Goal: Task Accomplishment & Management: Manage account settings

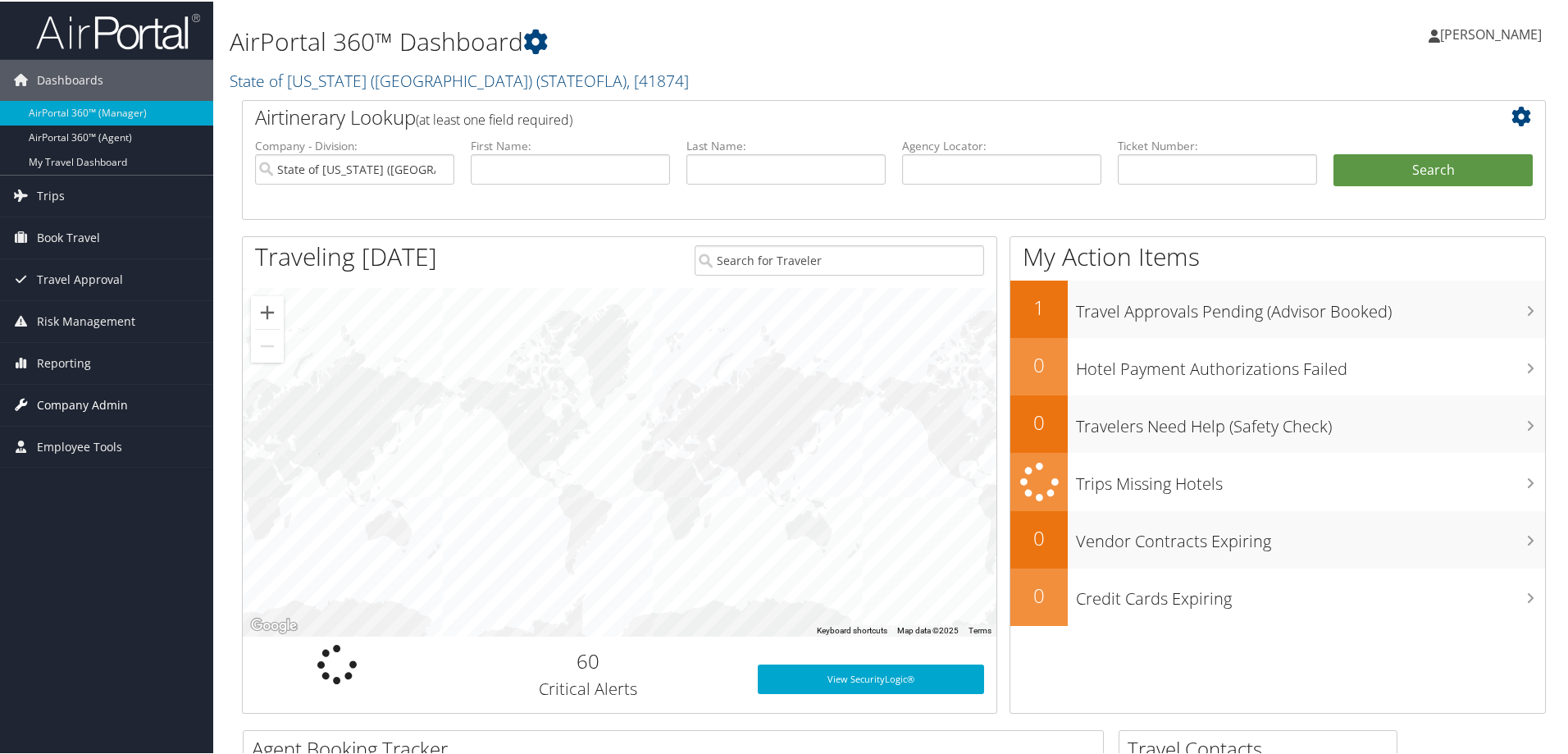
click at [116, 403] on span "Company Admin" at bounding box center [82, 403] width 91 height 41
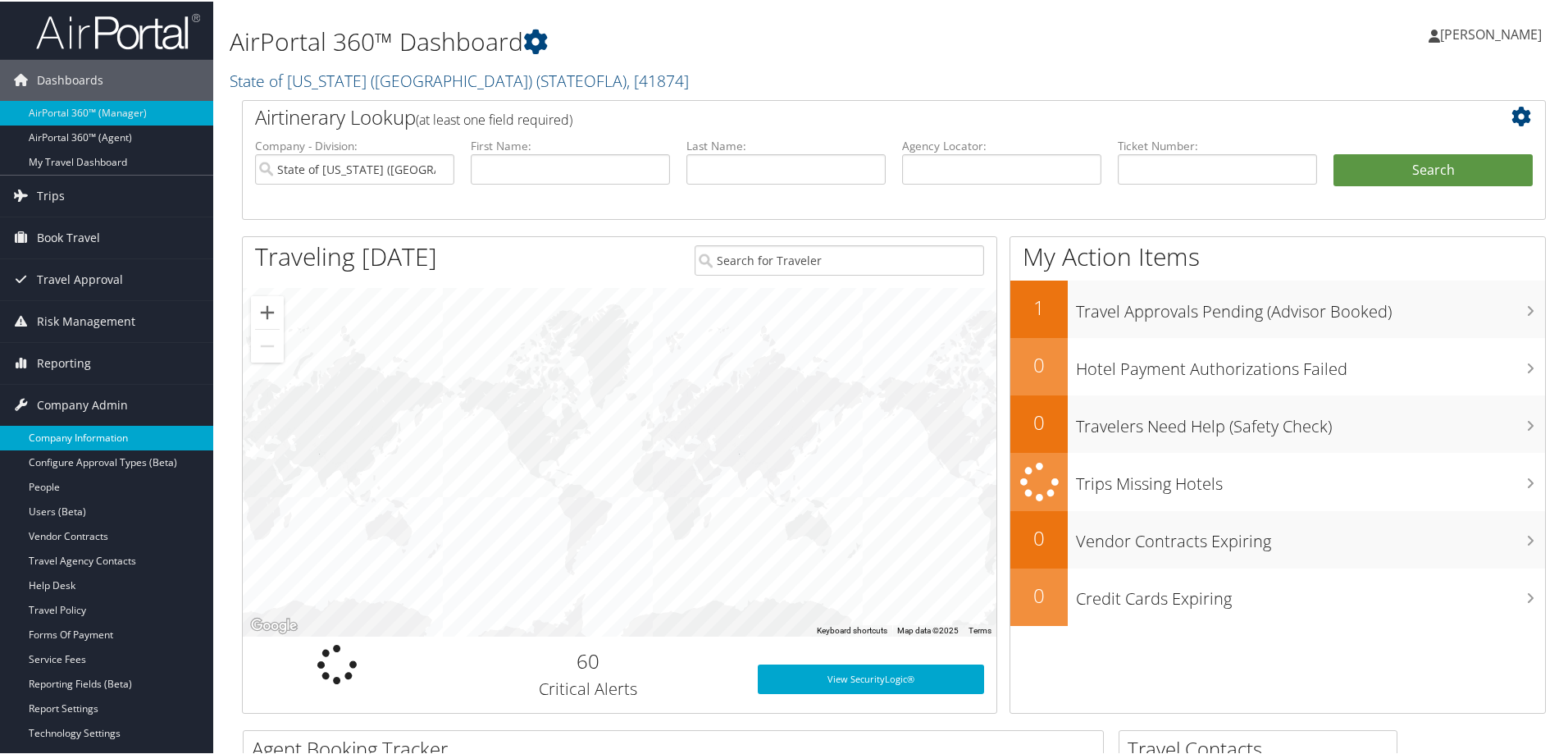
click at [106, 439] on link "Company Information" at bounding box center [106, 436] width 213 height 25
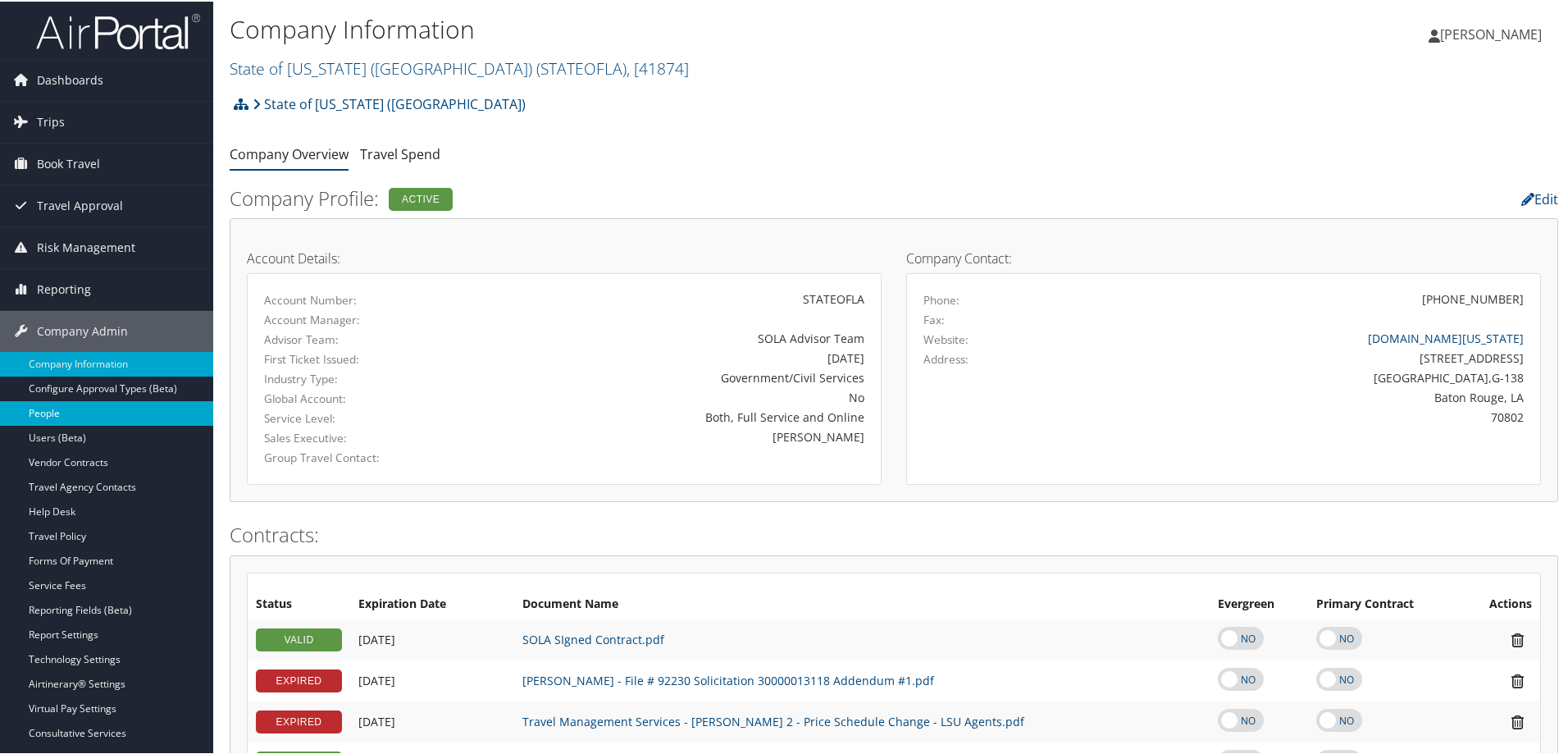
click at [82, 410] on link "People" at bounding box center [106, 412] width 213 height 25
click at [94, 419] on link "People" at bounding box center [106, 412] width 213 height 25
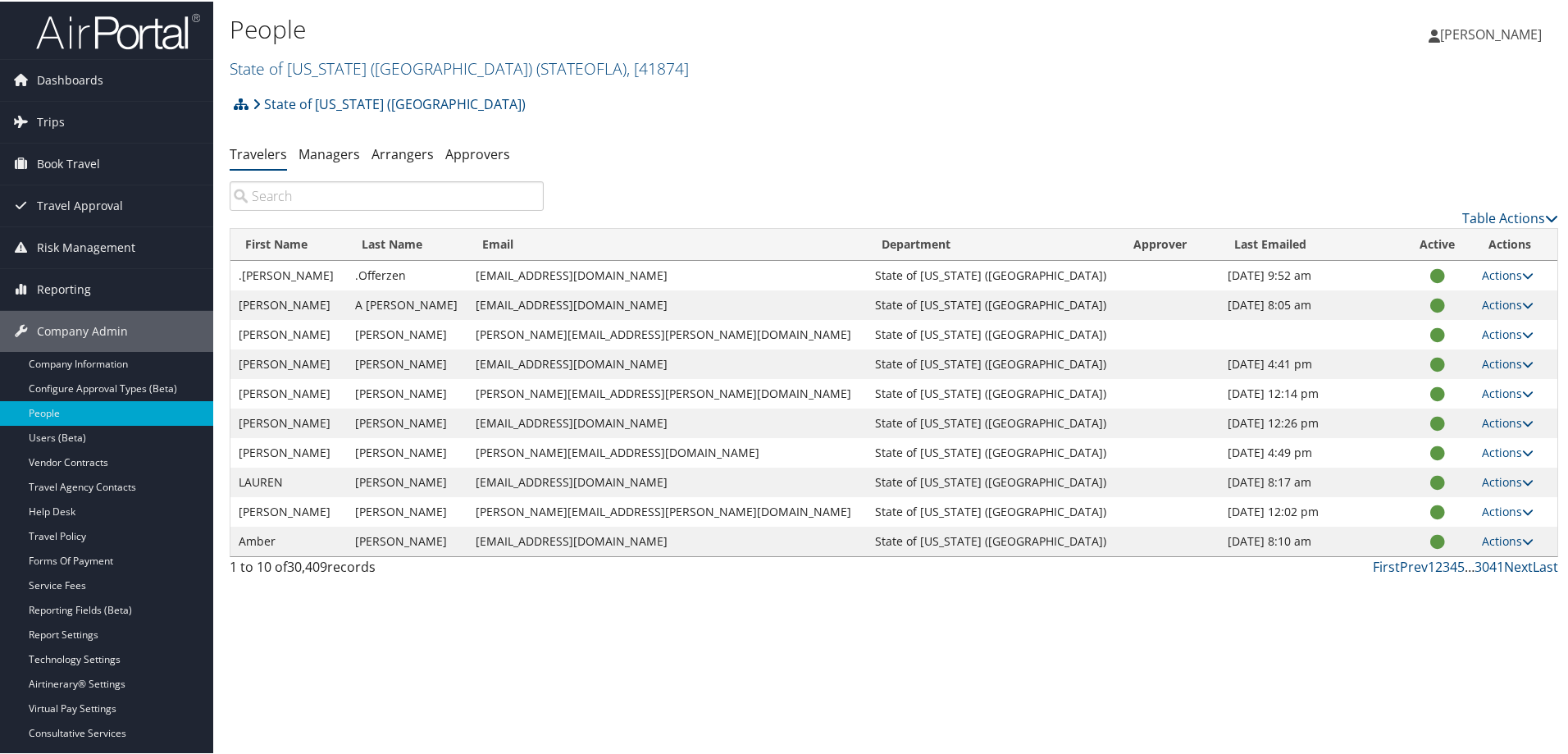
paste input "Tyler Guidry"
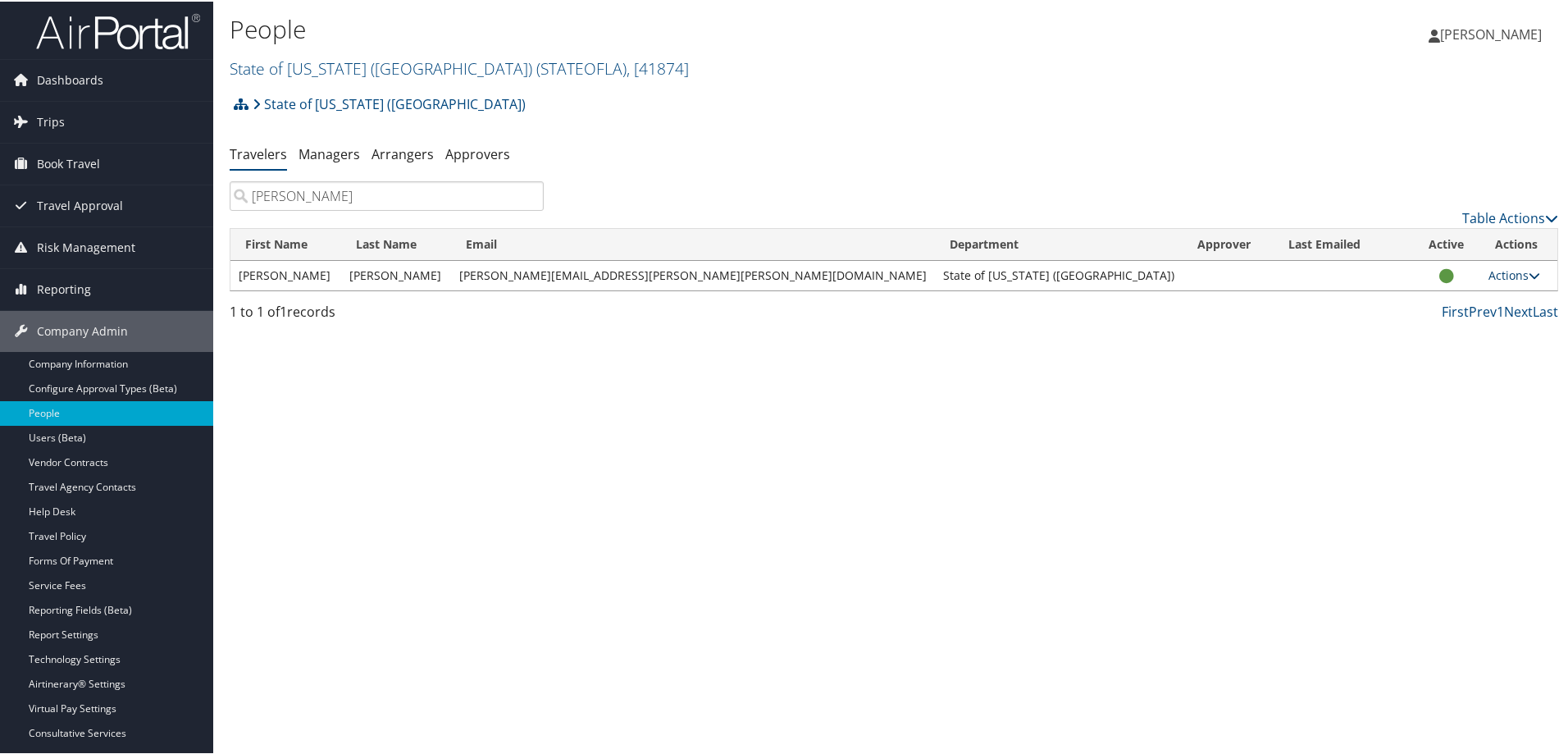
type input "Tyler Guidry"
click at [1529, 272] on icon at bounding box center [1534, 273] width 11 height 11
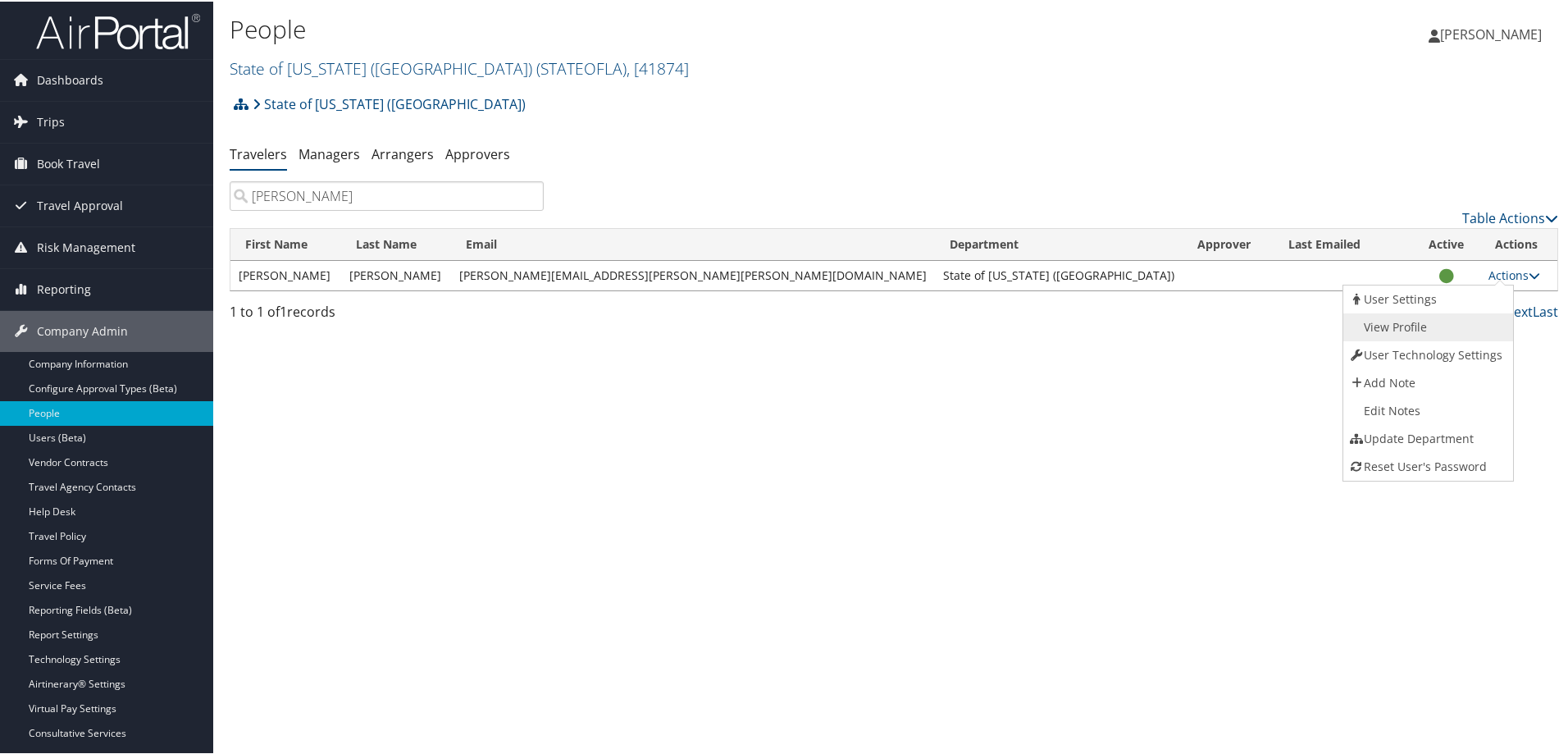
click at [1403, 322] on link "View Profile" at bounding box center [1426, 326] width 167 height 28
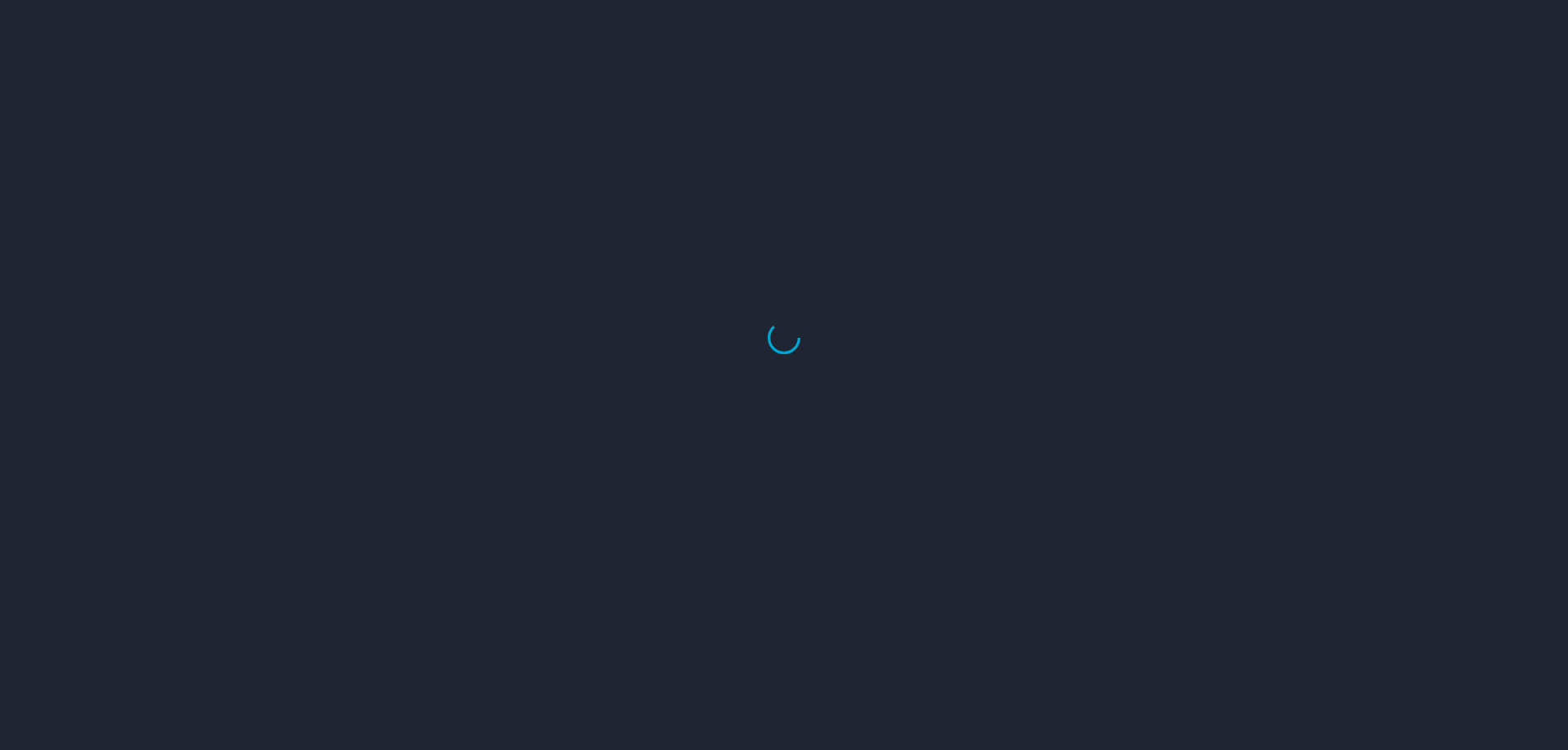
select select "US"
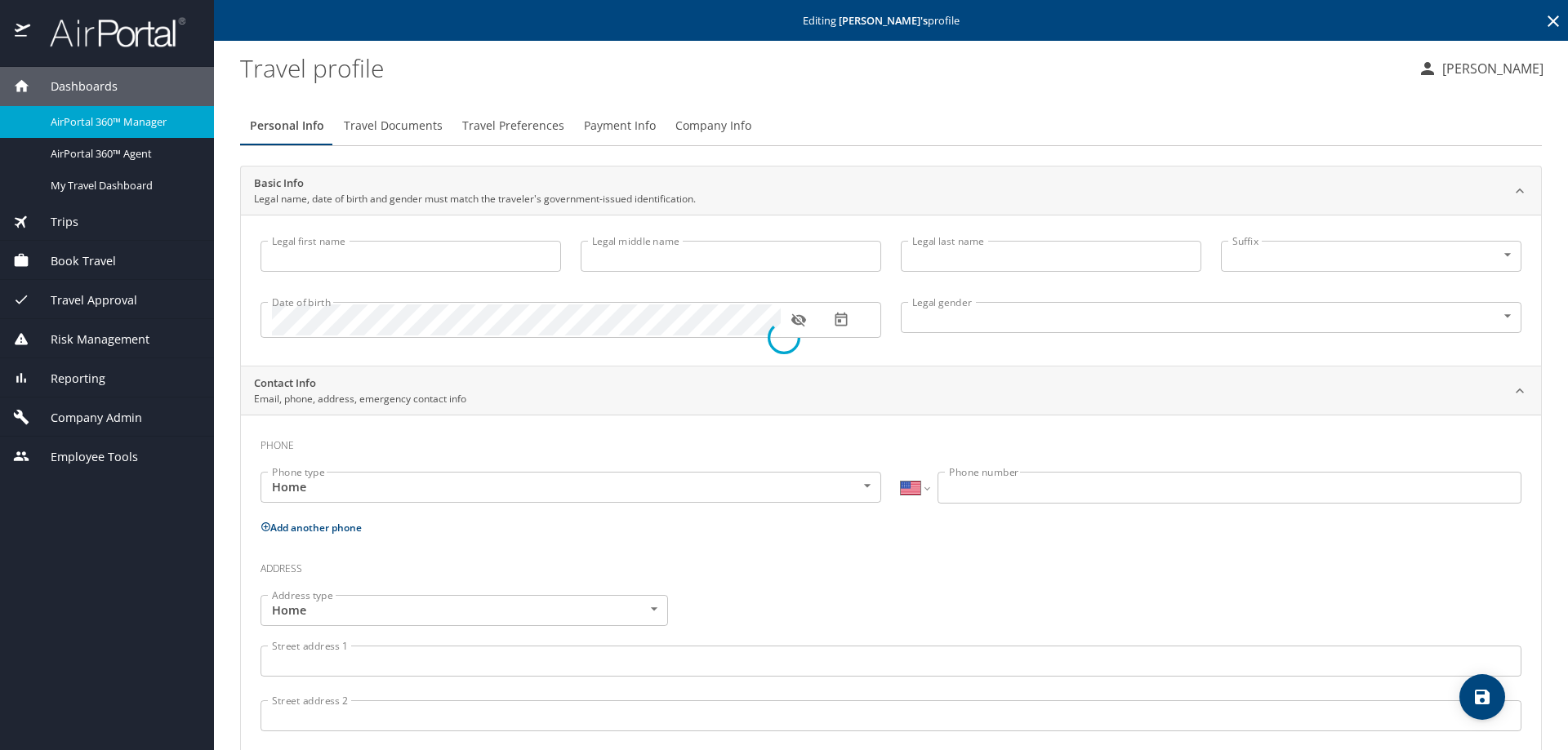
type input "Tyler"
type input "Guidry"
type input "Male"
select select "US"
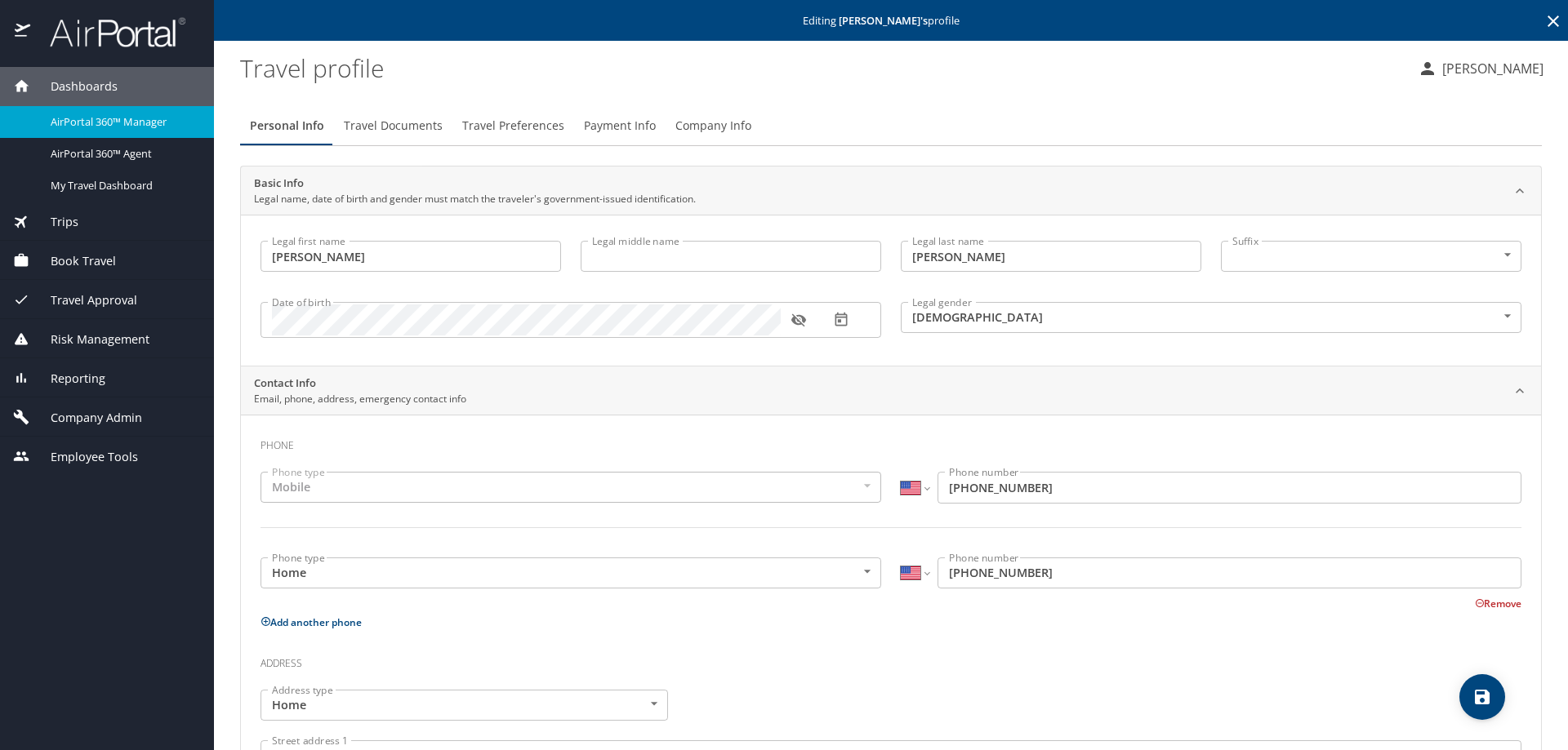
click at [690, 125] on span "Company Info" at bounding box center [713, 126] width 76 height 21
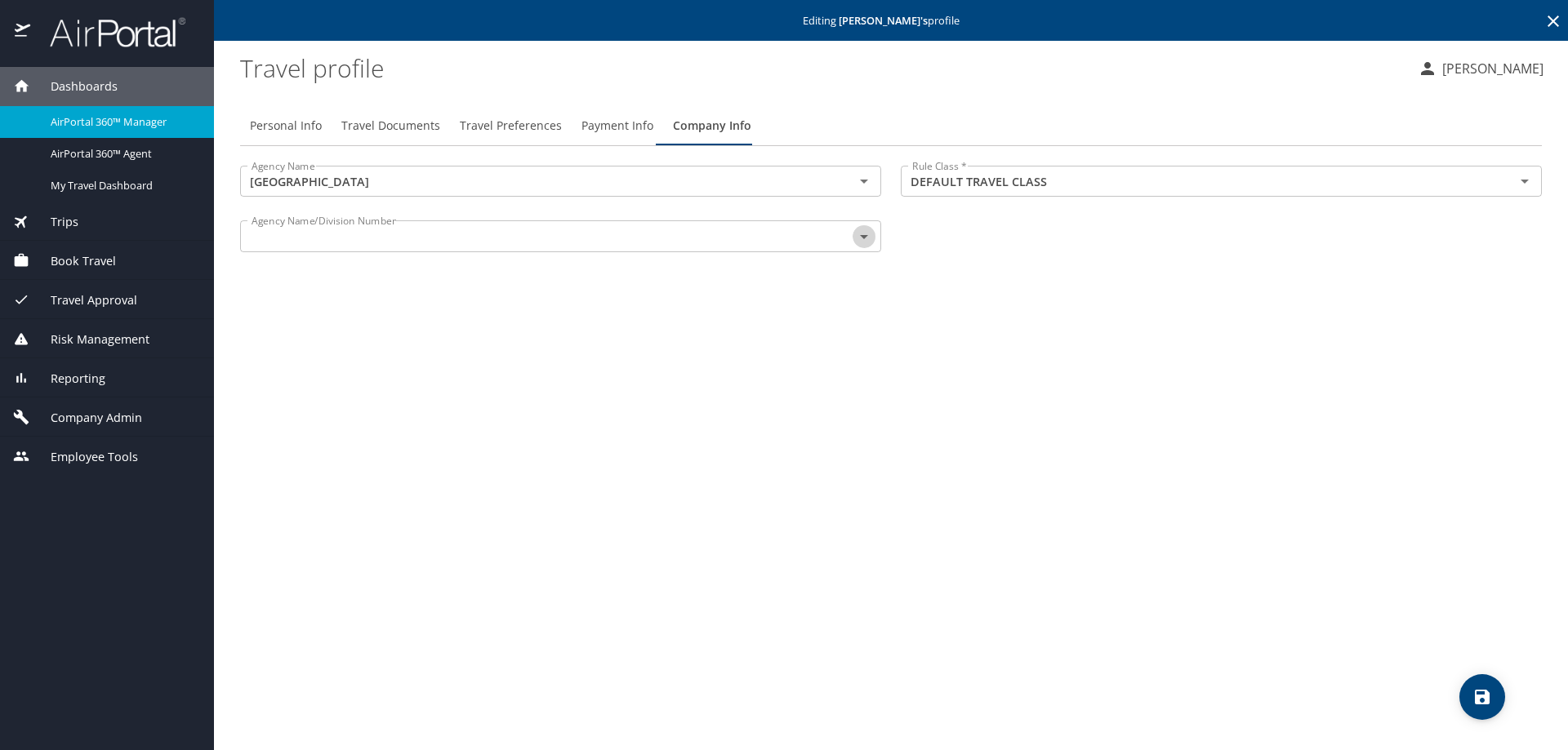
click at [864, 235] on icon "Open" at bounding box center [864, 237] width 8 height 4
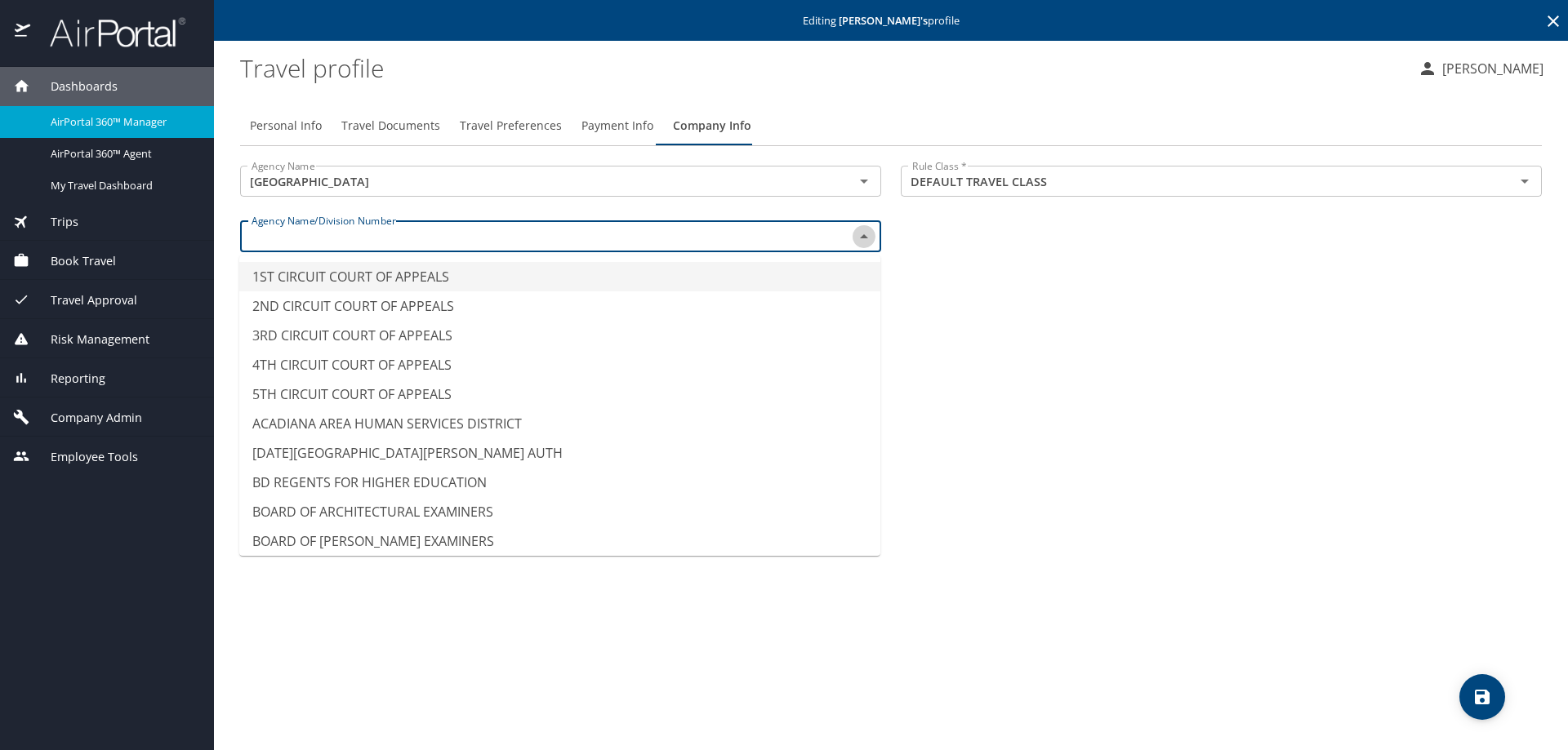
click at [864, 235] on icon "Close" at bounding box center [864, 237] width 8 height 4
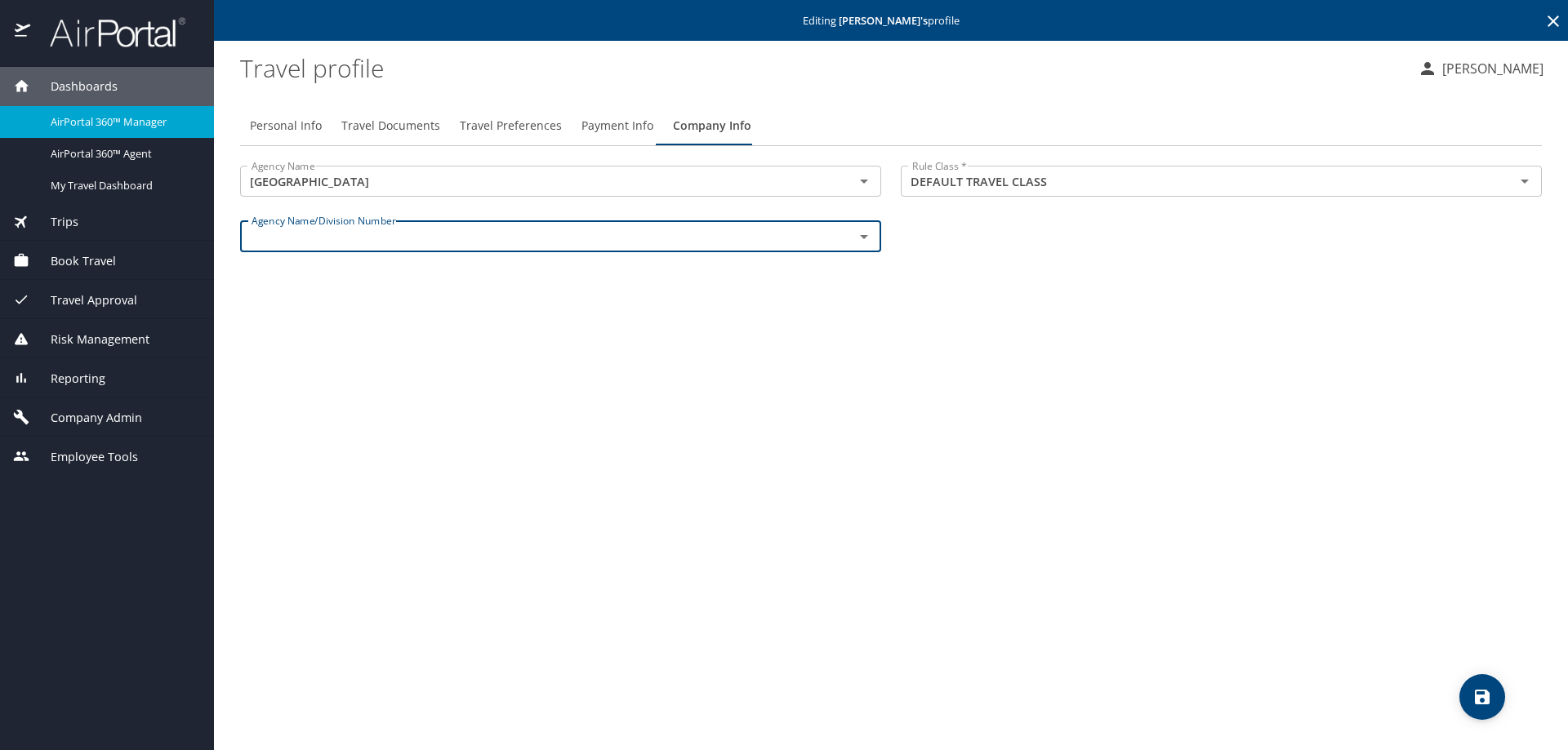
click at [864, 238] on icon "Open" at bounding box center [864, 237] width 8 height 4
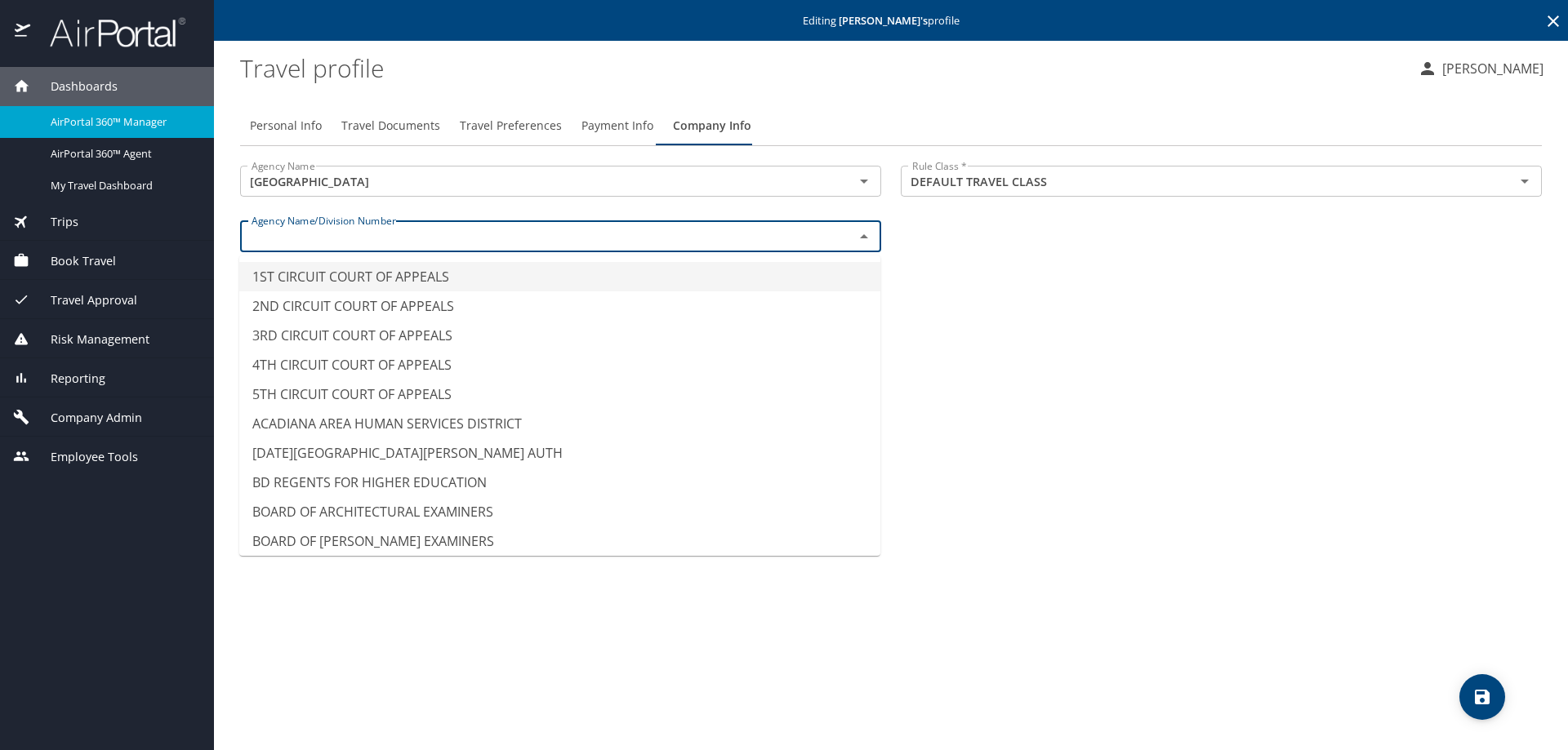
click at [863, 237] on icon "Close" at bounding box center [864, 237] width 8 height 4
click at [286, 234] on input "text" at bounding box center [536, 236] width 583 height 21
paste input "LA1532"
type input "L"
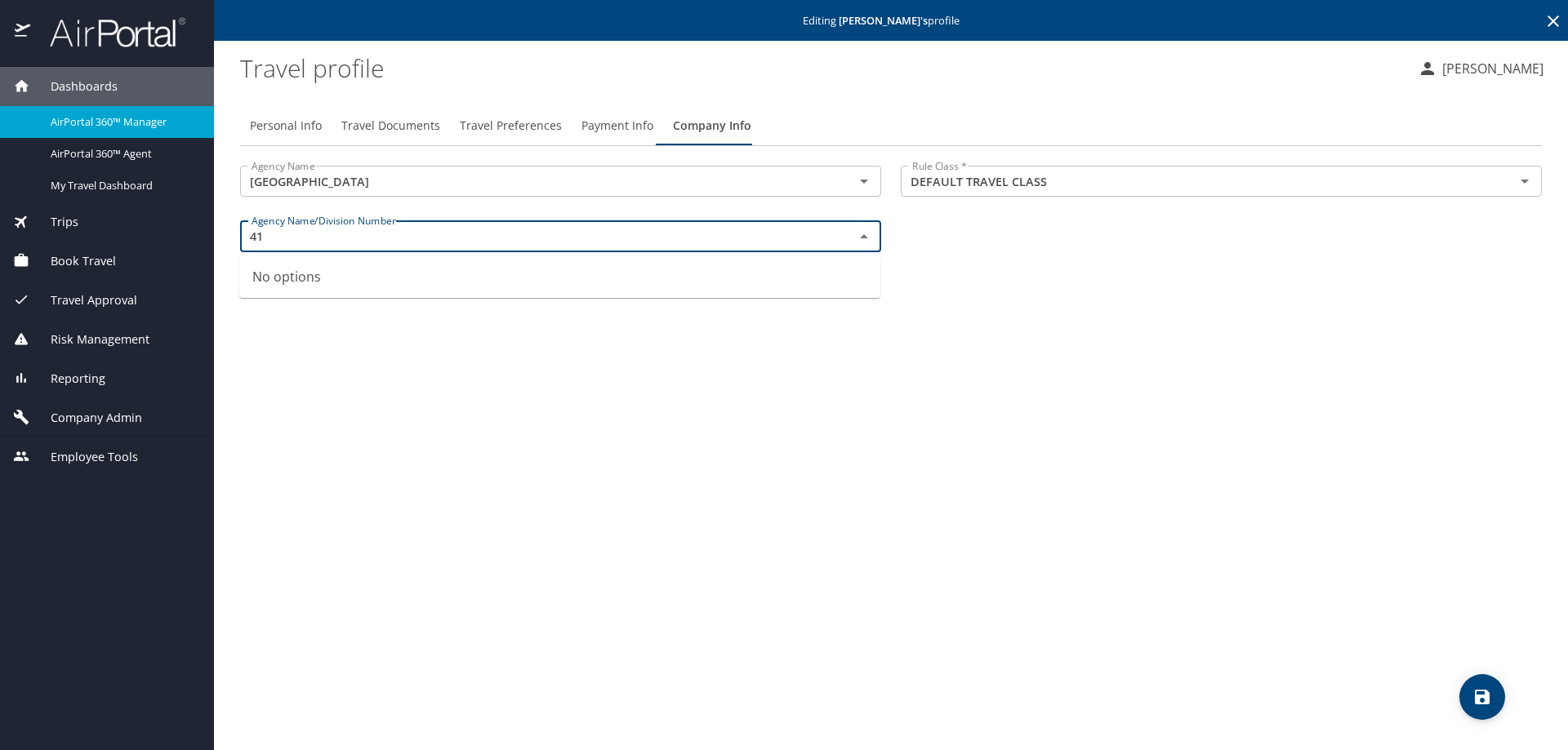
type input "4"
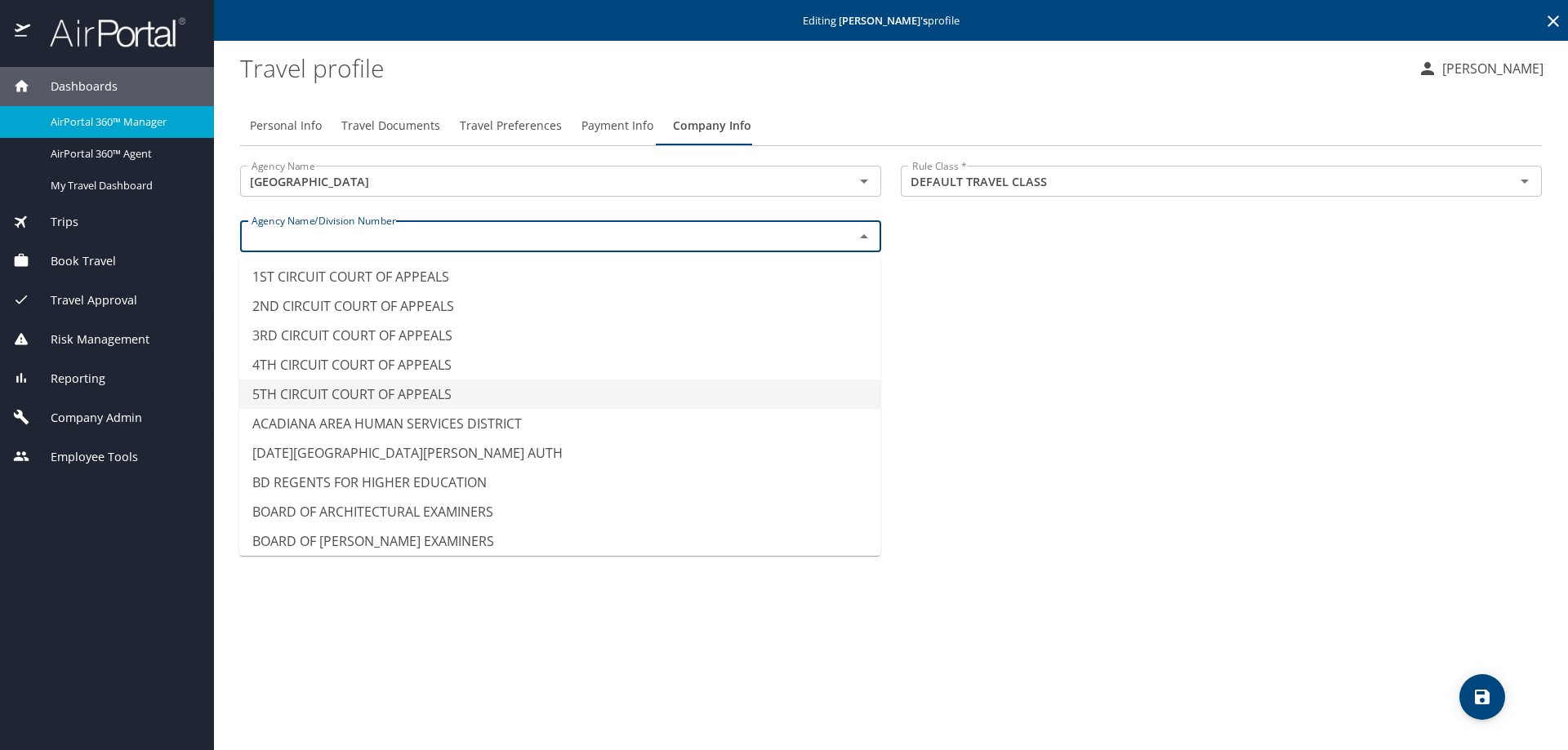
type input "5TH CIRCUIT COURT OF APPEALS"
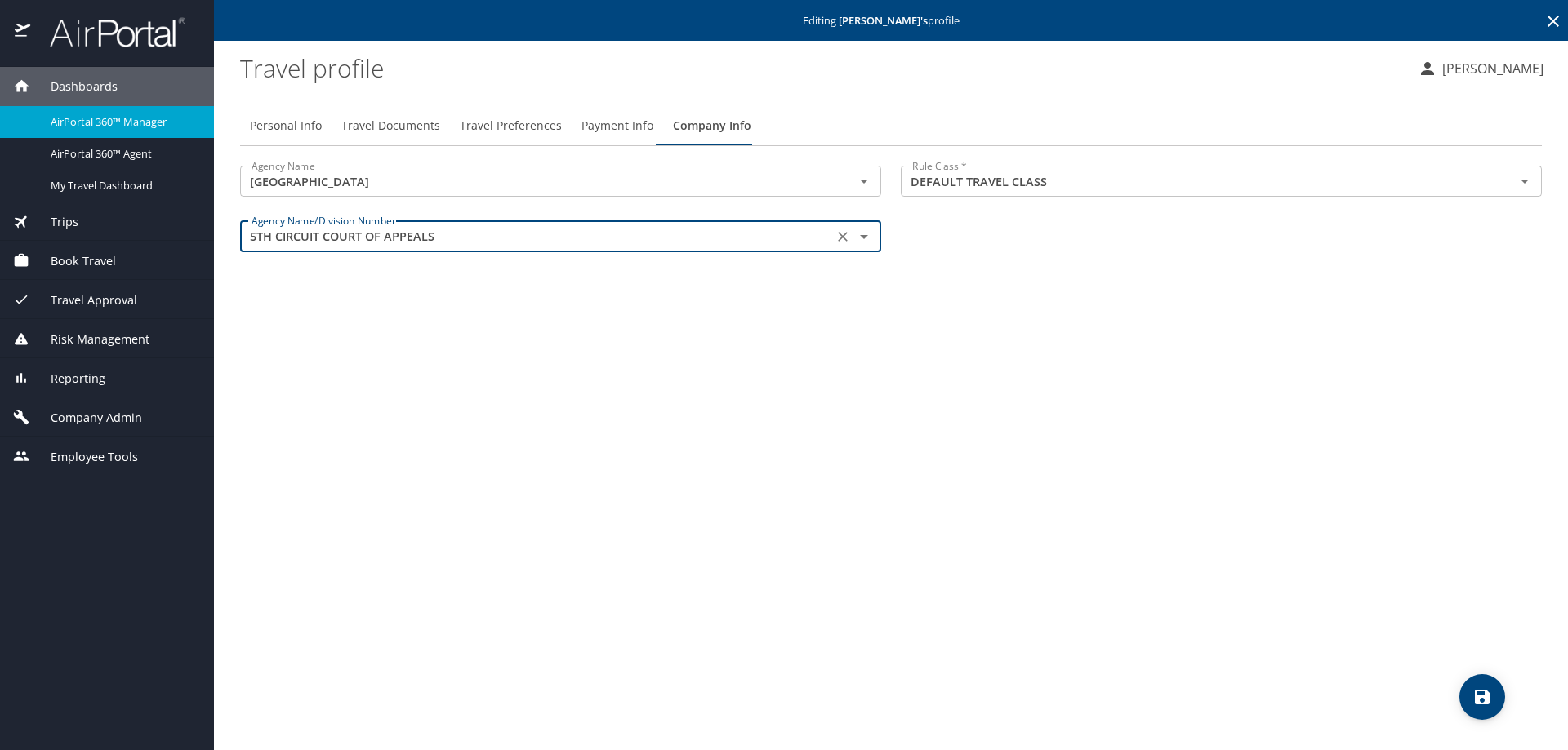
click at [843, 234] on icon "Clear" at bounding box center [843, 237] width 16 height 16
click at [866, 237] on icon "Open" at bounding box center [864, 237] width 8 height 4
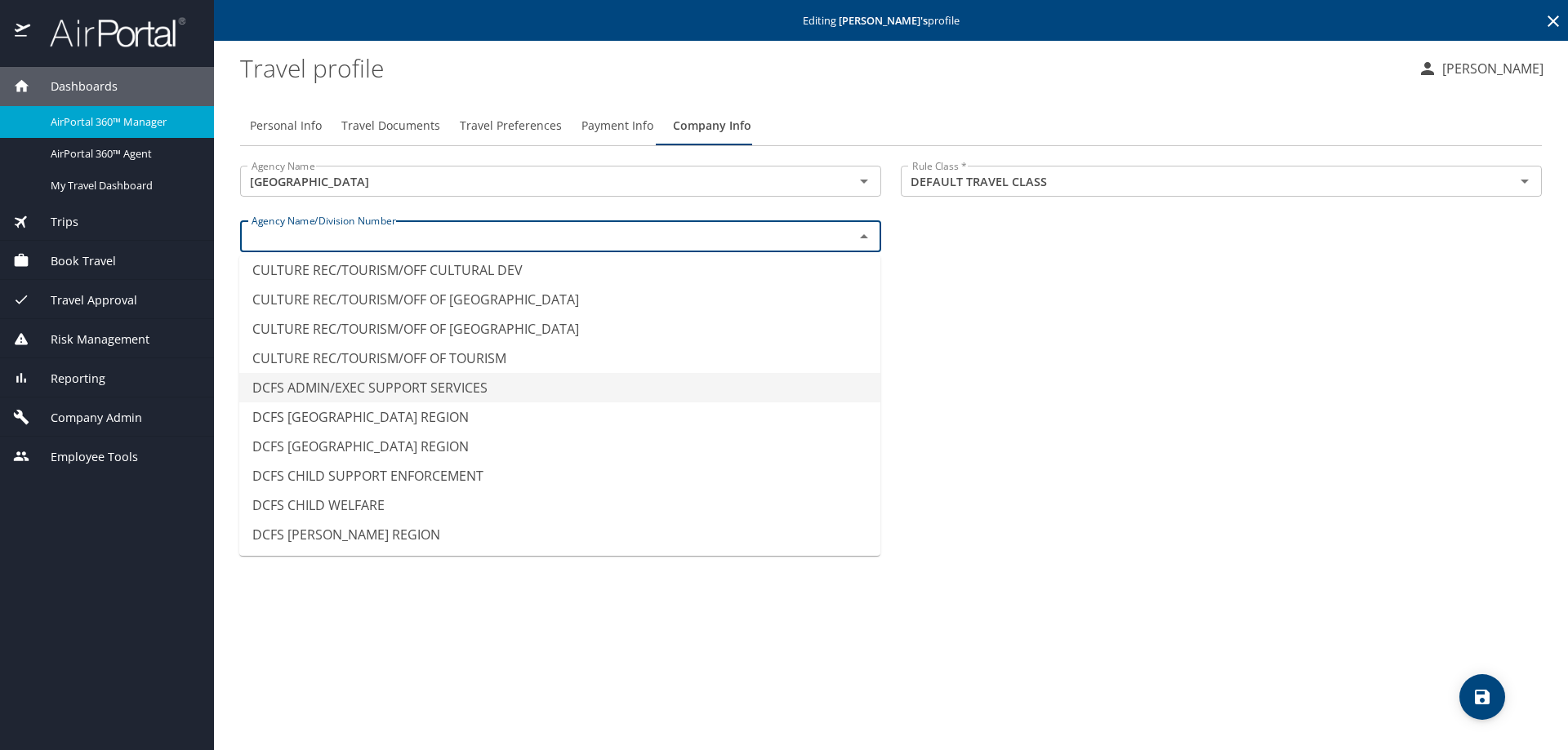
scroll to position [1770, 0]
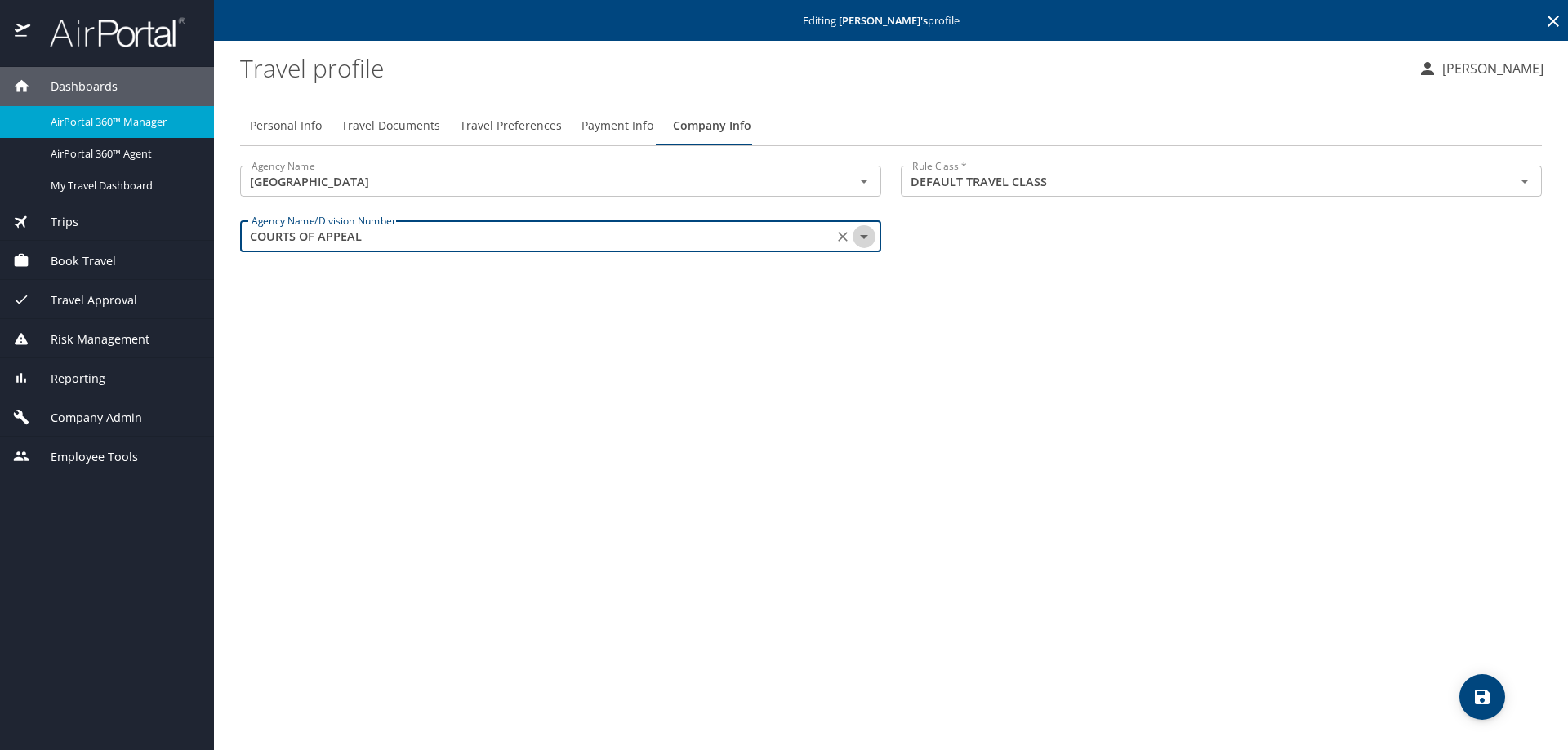
click at [867, 234] on icon "Open" at bounding box center [864, 237] width 20 height 20
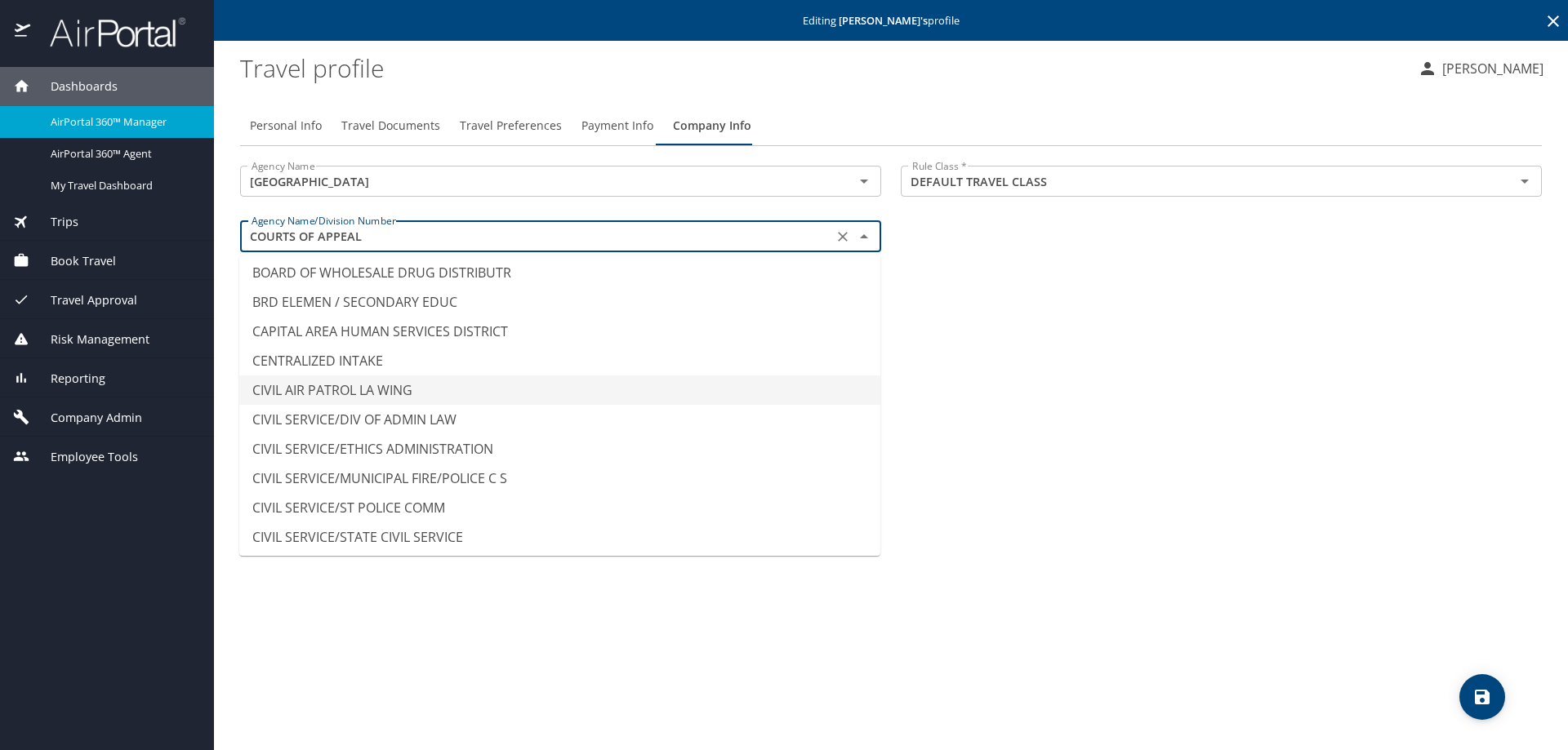
scroll to position [1286, 0]
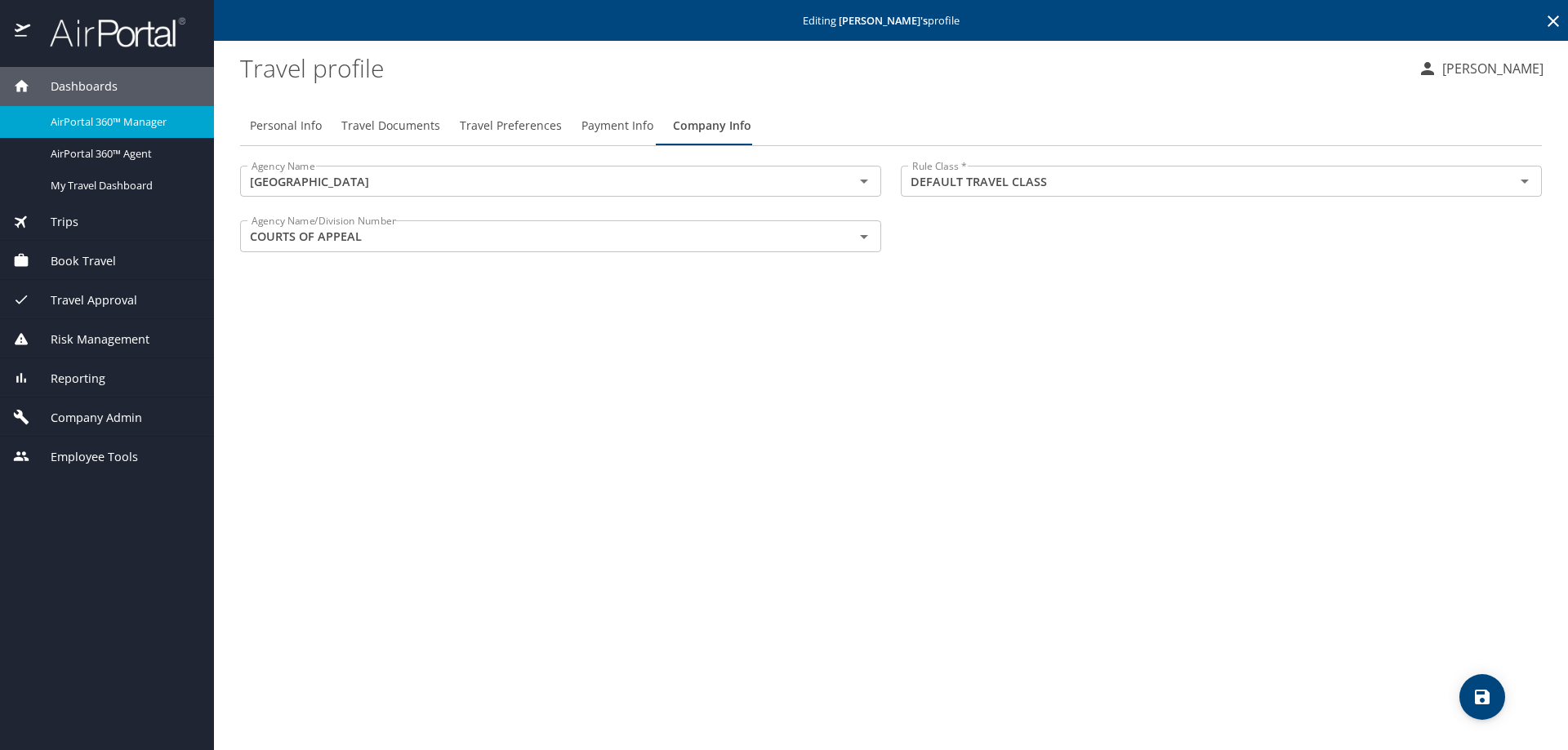
type input "CIVIL AIR PATROL LA WING"
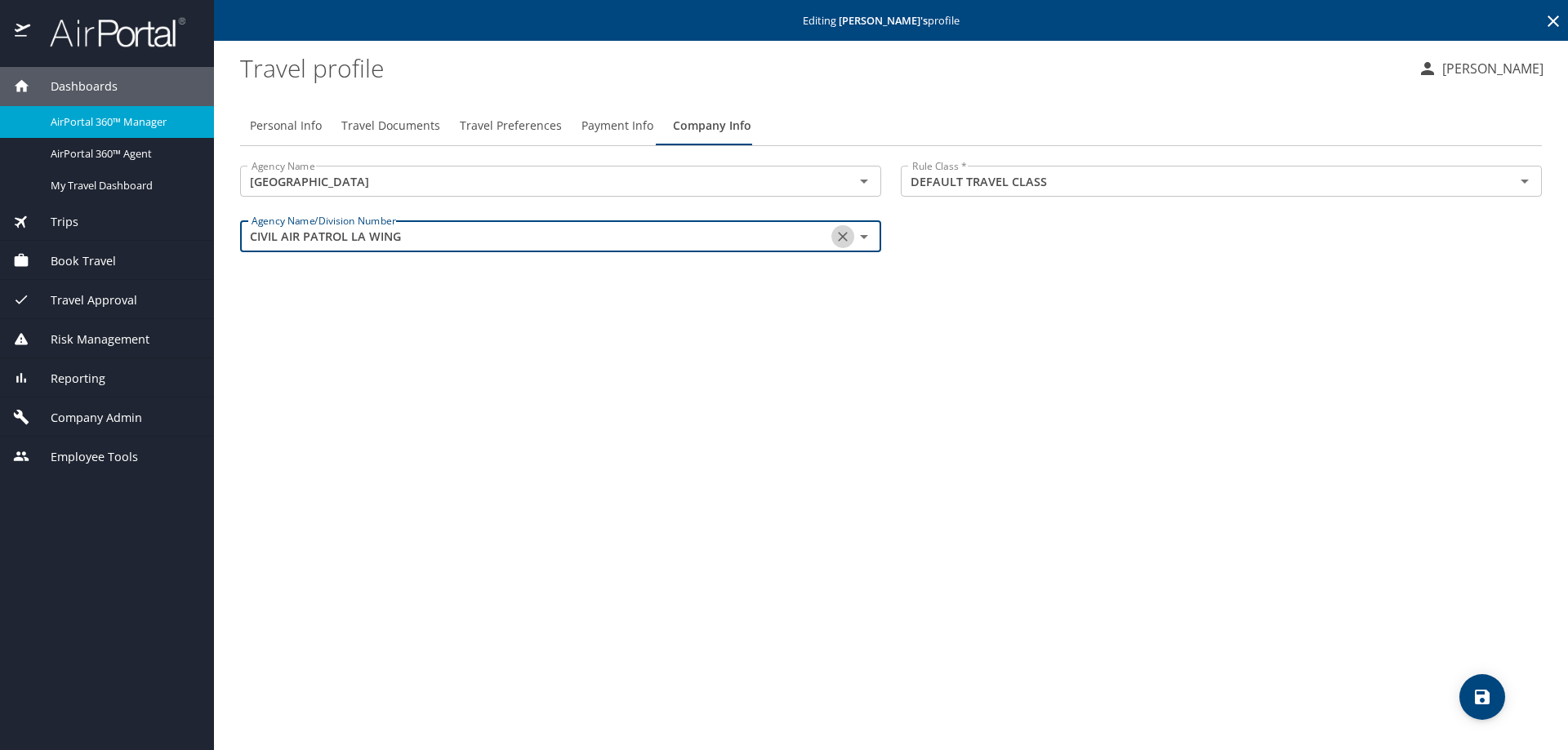
click at [839, 234] on icon "Clear" at bounding box center [843, 237] width 16 height 16
click at [294, 241] on input "text" at bounding box center [536, 236] width 583 height 21
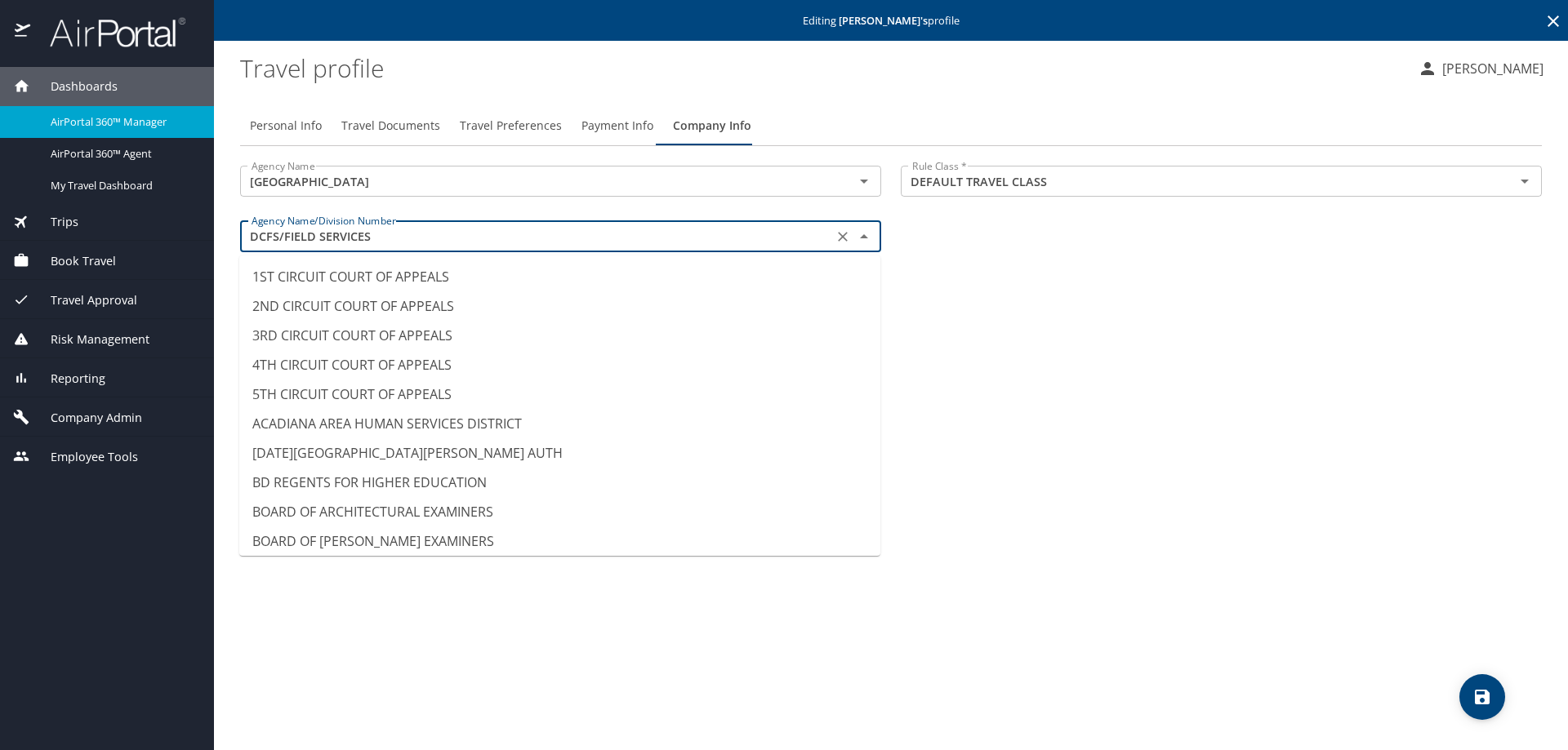
scroll to position [2619, 0]
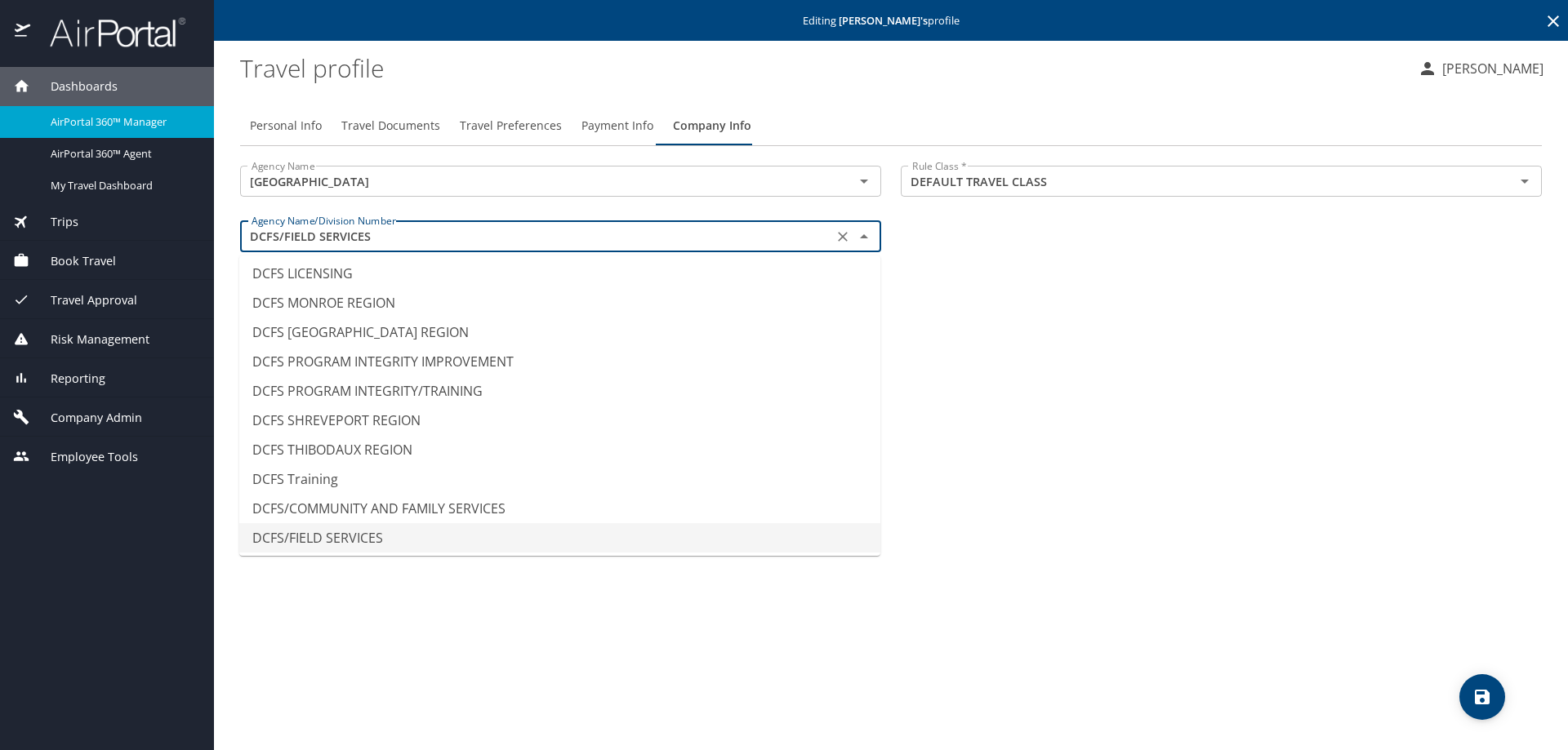
drag, startPoint x: 396, startPoint y: 238, endPoint x: 216, endPoint y: 234, distance: 180.0
click at [216, 234] on main "Editing Tyler Guidry 's profile Travel profile Franklin Rankine Personal Info T…" at bounding box center [890, 375] width 1354 height 750
paste input "CLIQUSER"
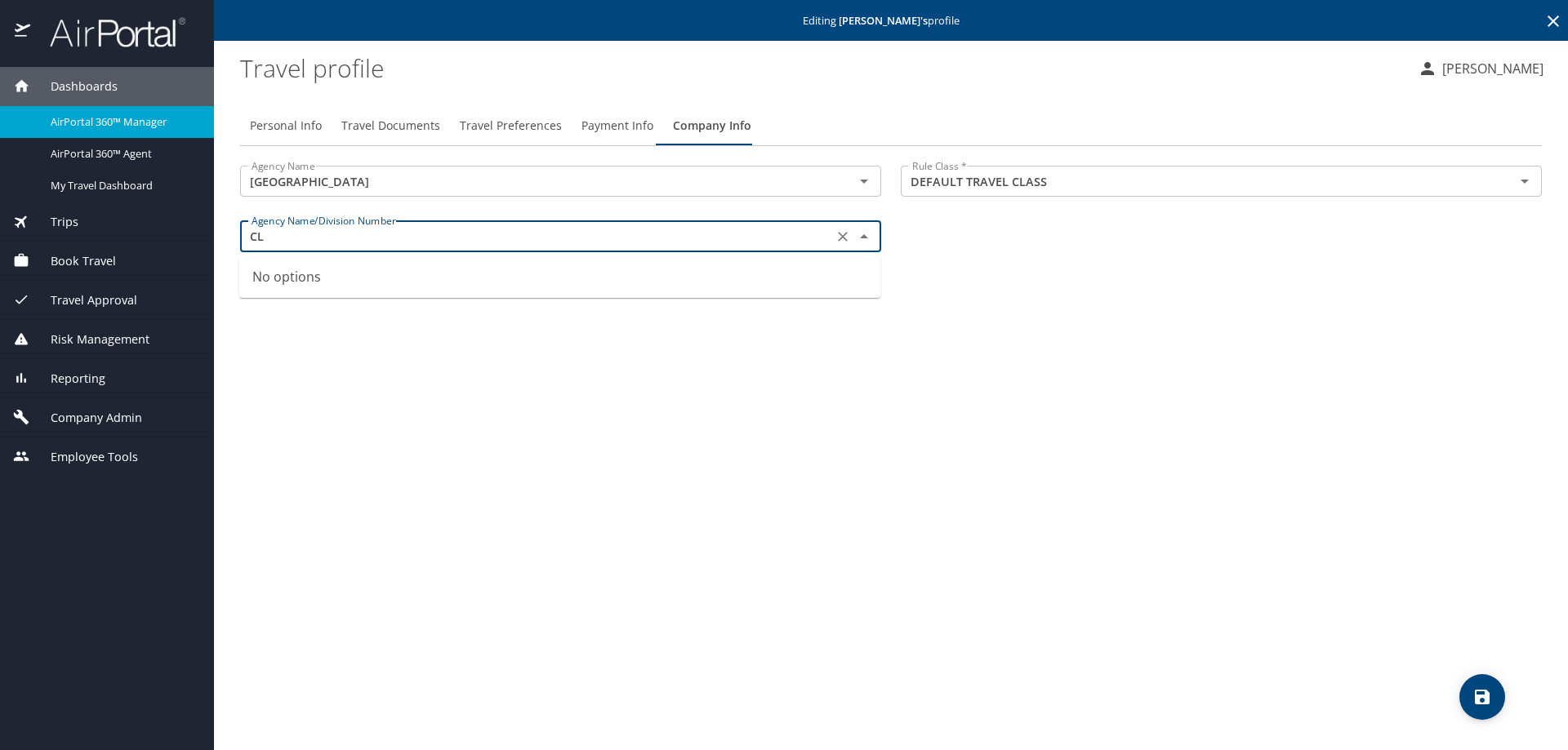
type input "C"
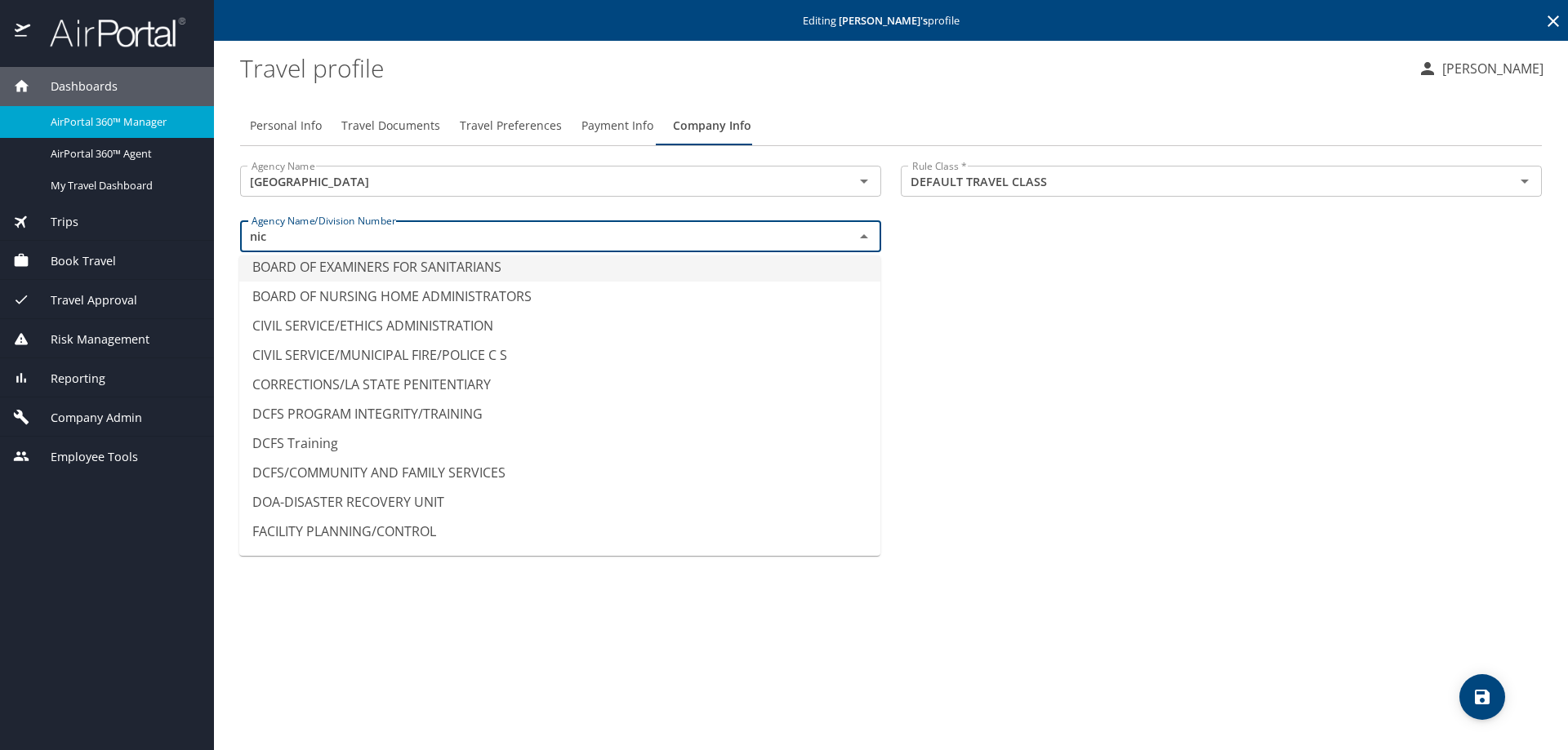
scroll to position [0, 0]
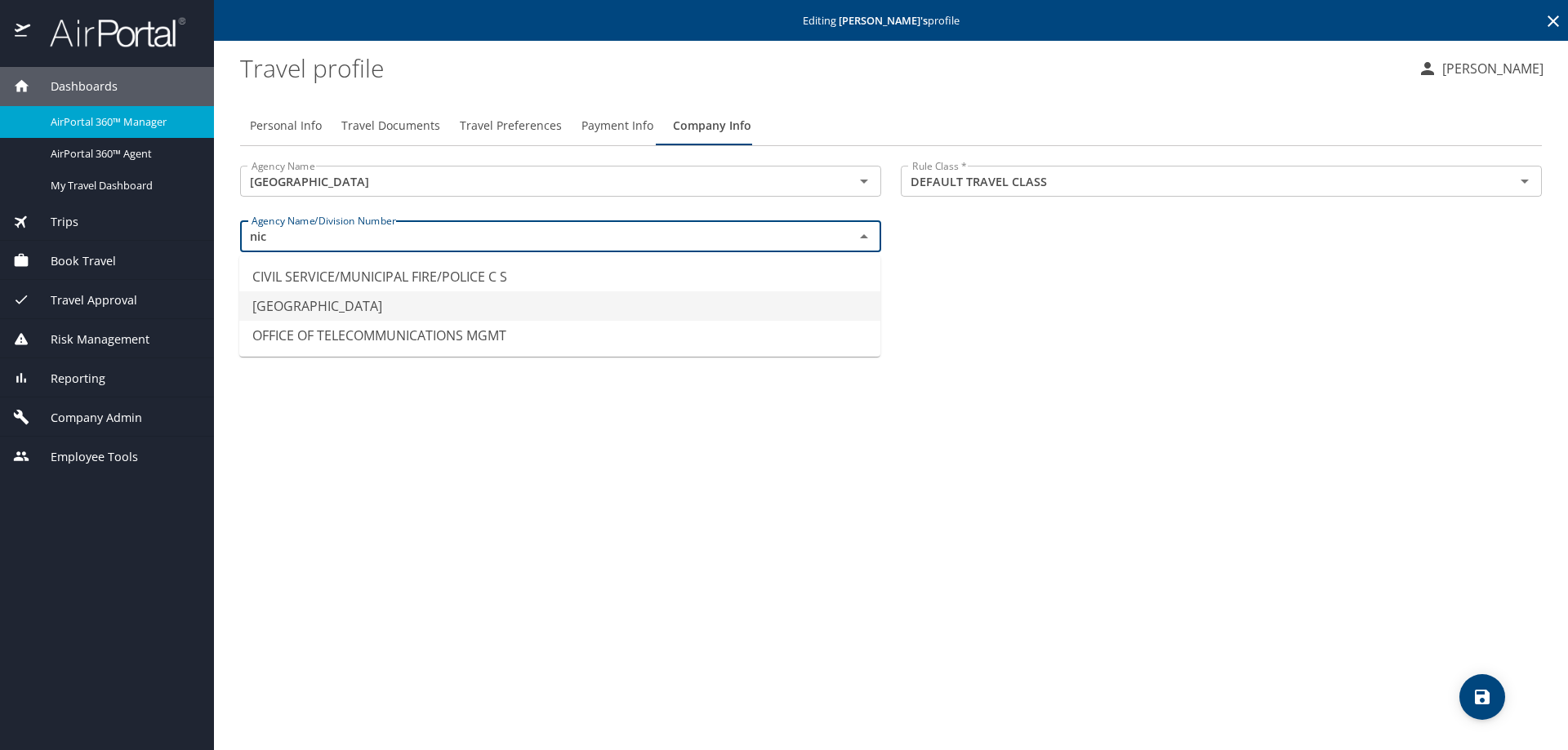
click at [402, 305] on li "[GEOGRAPHIC_DATA]" at bounding box center [559, 306] width 641 height 30
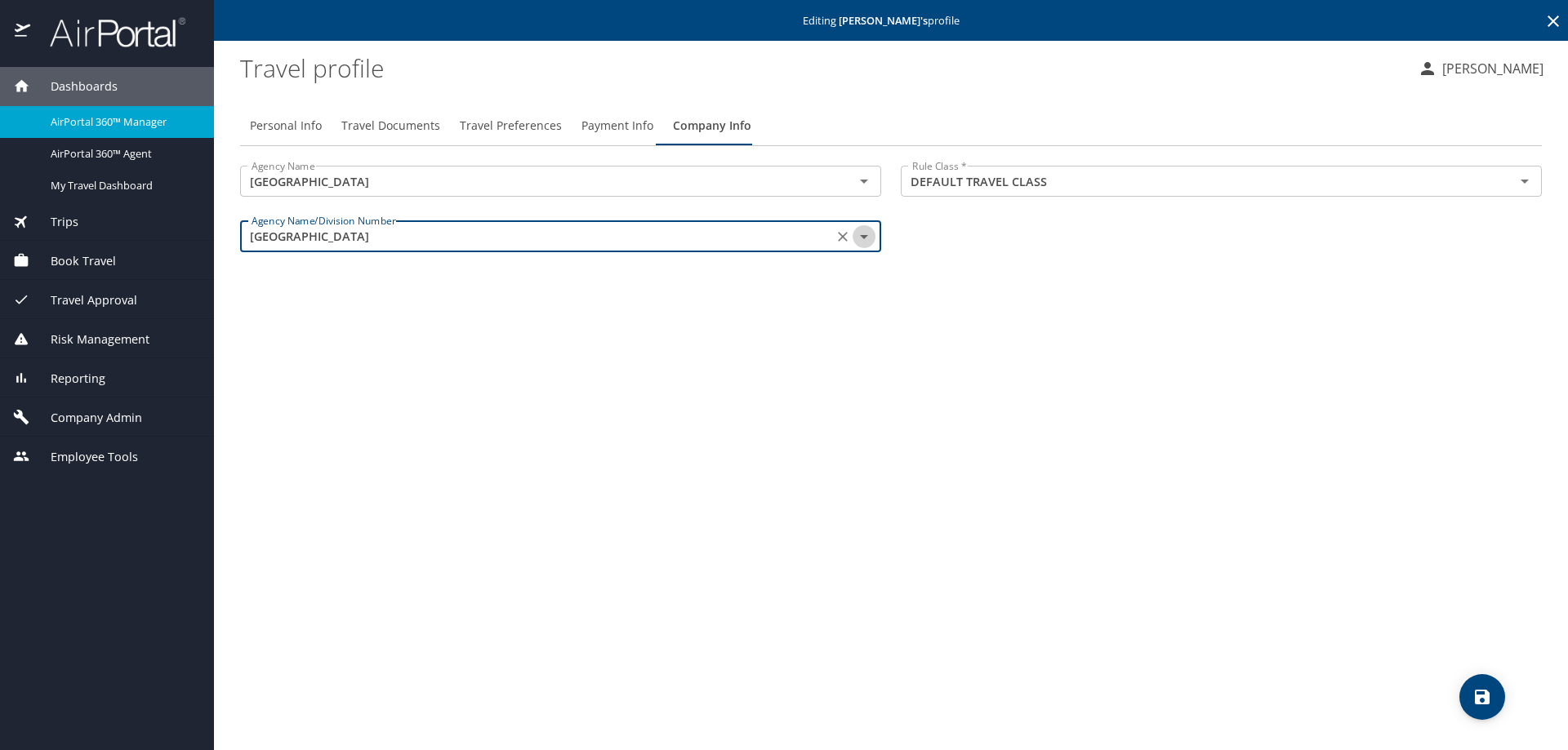
click at [867, 233] on icon "Open" at bounding box center [864, 237] width 20 height 20
type input "9"
type input "s"
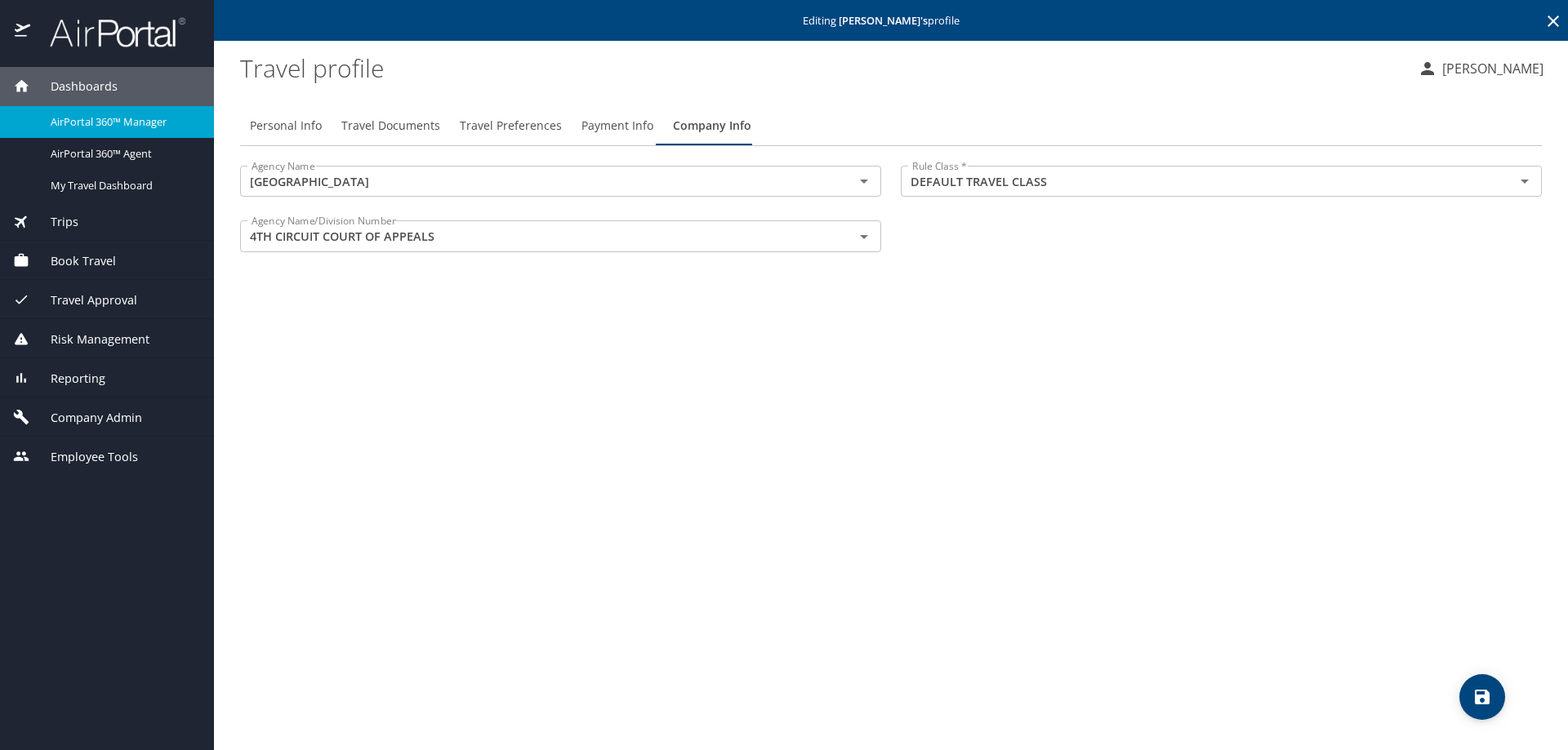
click at [1039, 327] on div "Personal Info Travel Documents Travel Preferences Payment Info Company Info Age…" at bounding box center [890, 422] width 1301 height 657
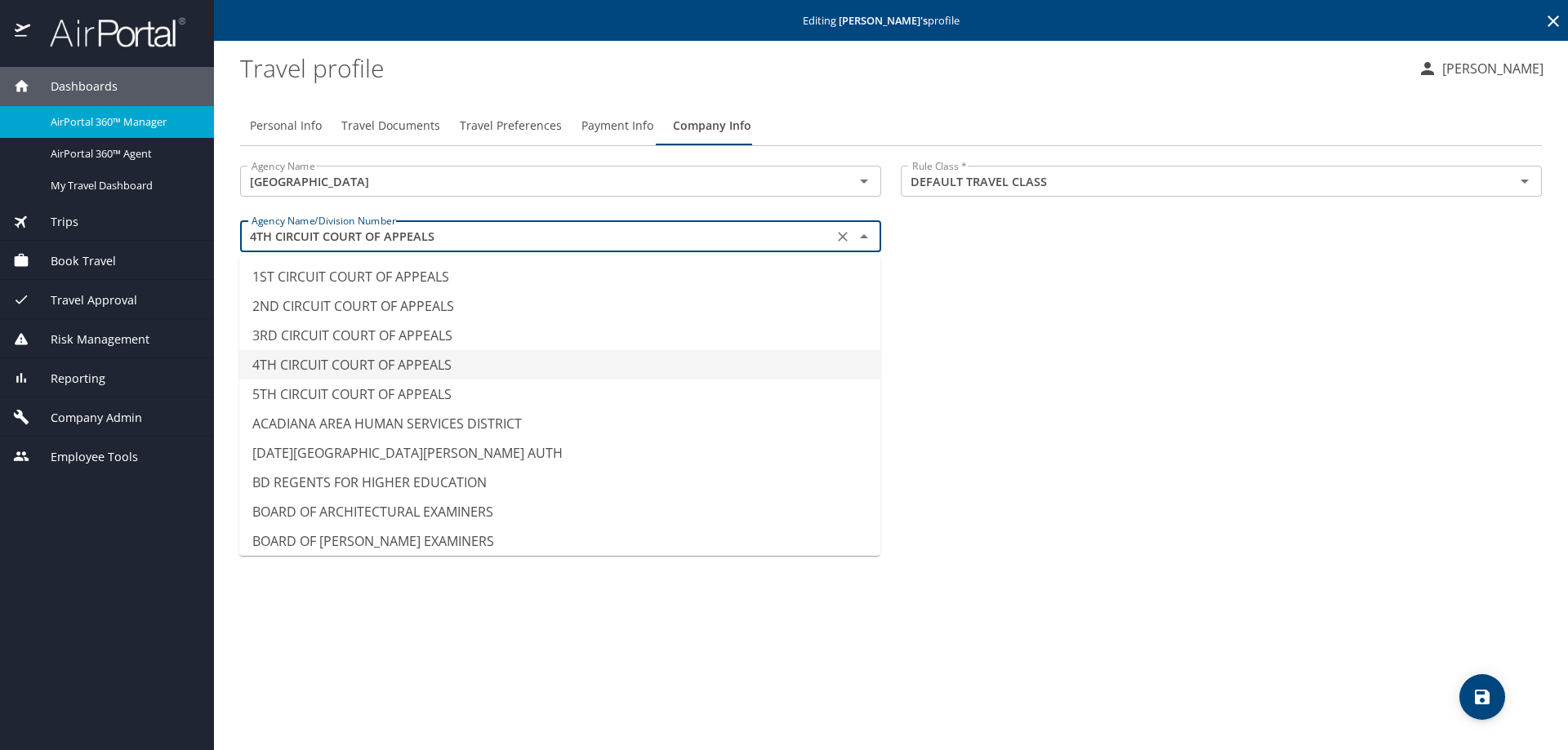
click at [388, 228] on input "4TH CIRCUIT COURT OF APPEALS" at bounding box center [536, 236] width 583 height 21
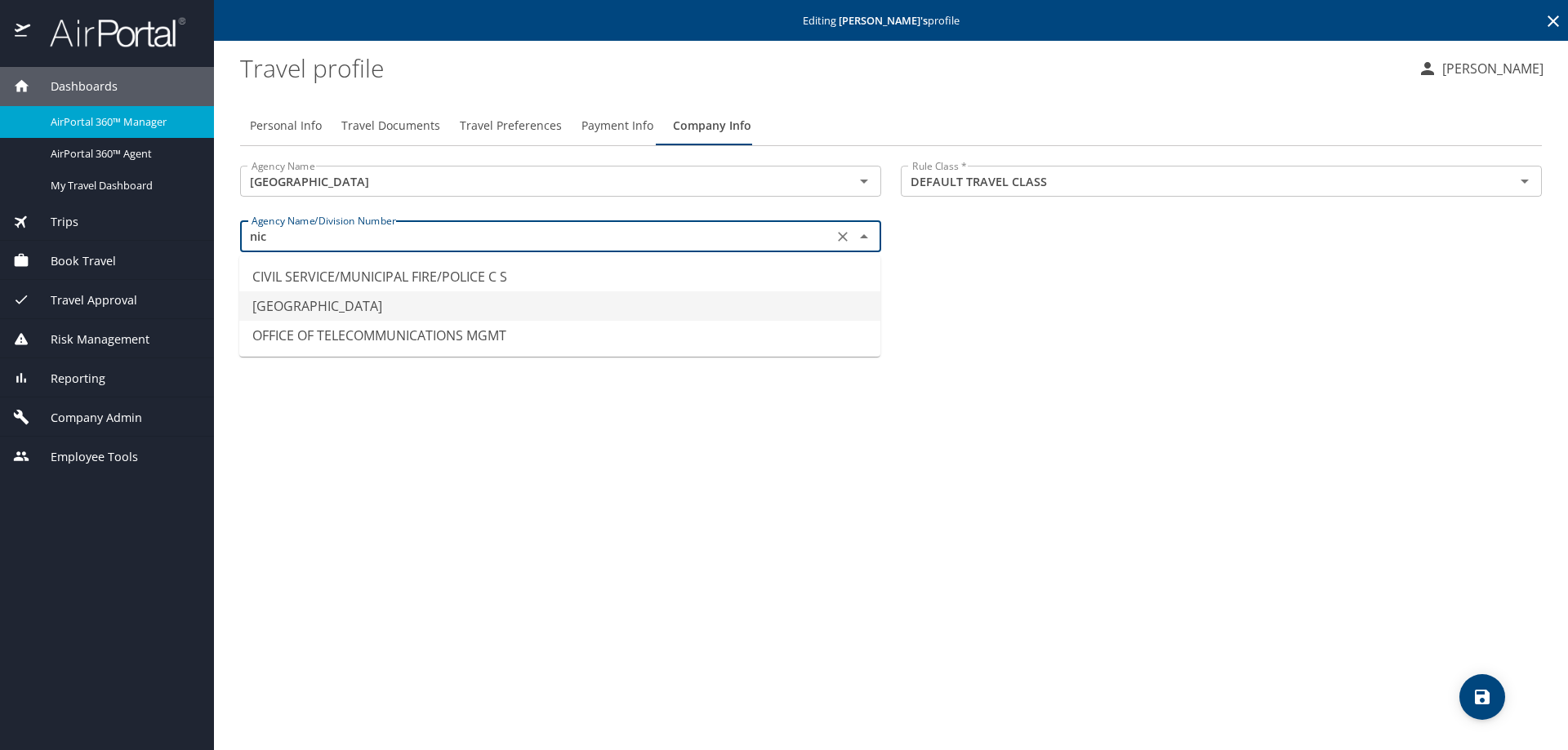
click at [393, 305] on li "NICHOLLS STATE UNIVERSITY" at bounding box center [559, 306] width 641 height 30
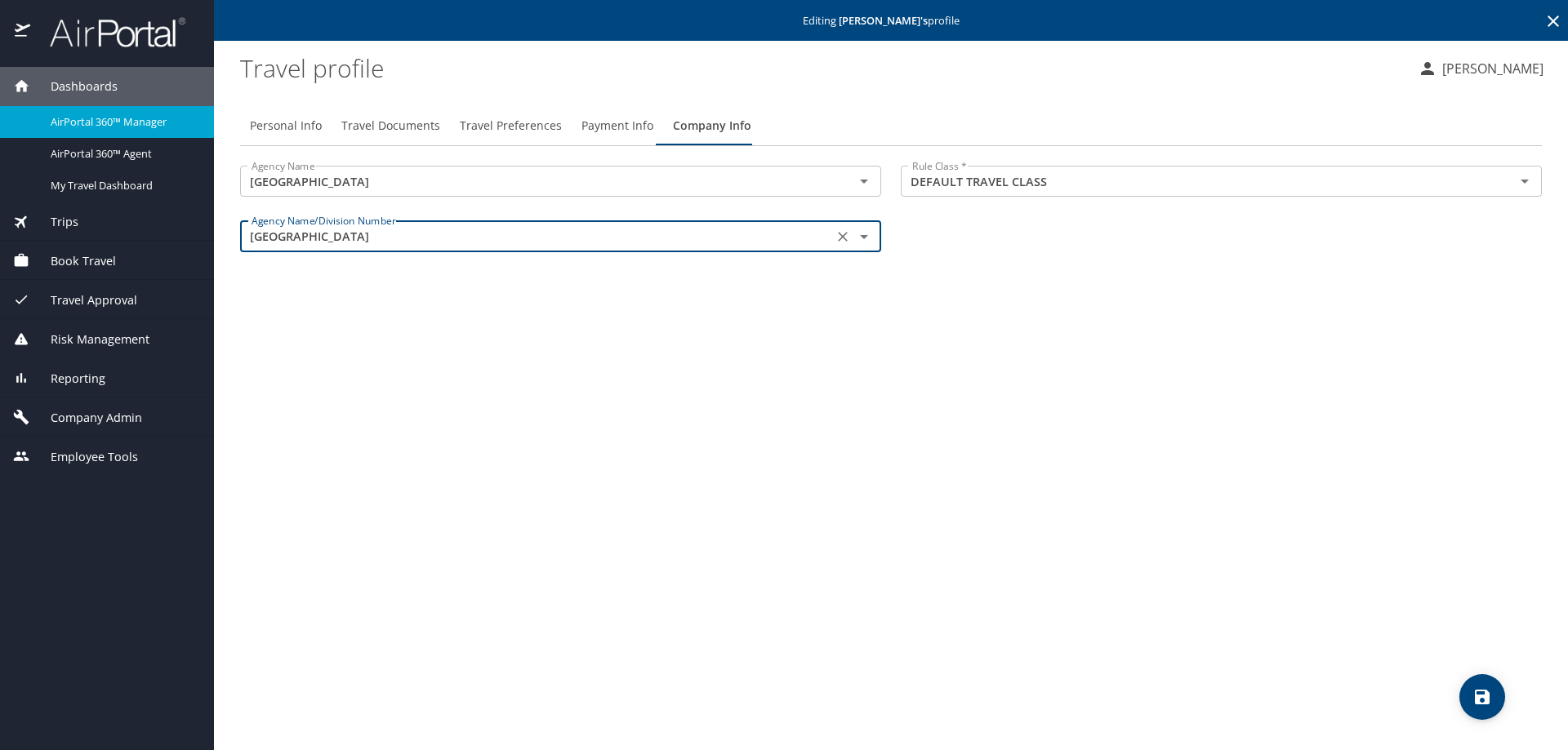
type input "NICHOLLS STATE UNIVERSITY"
click at [283, 124] on span "Personal Info" at bounding box center [286, 126] width 72 height 21
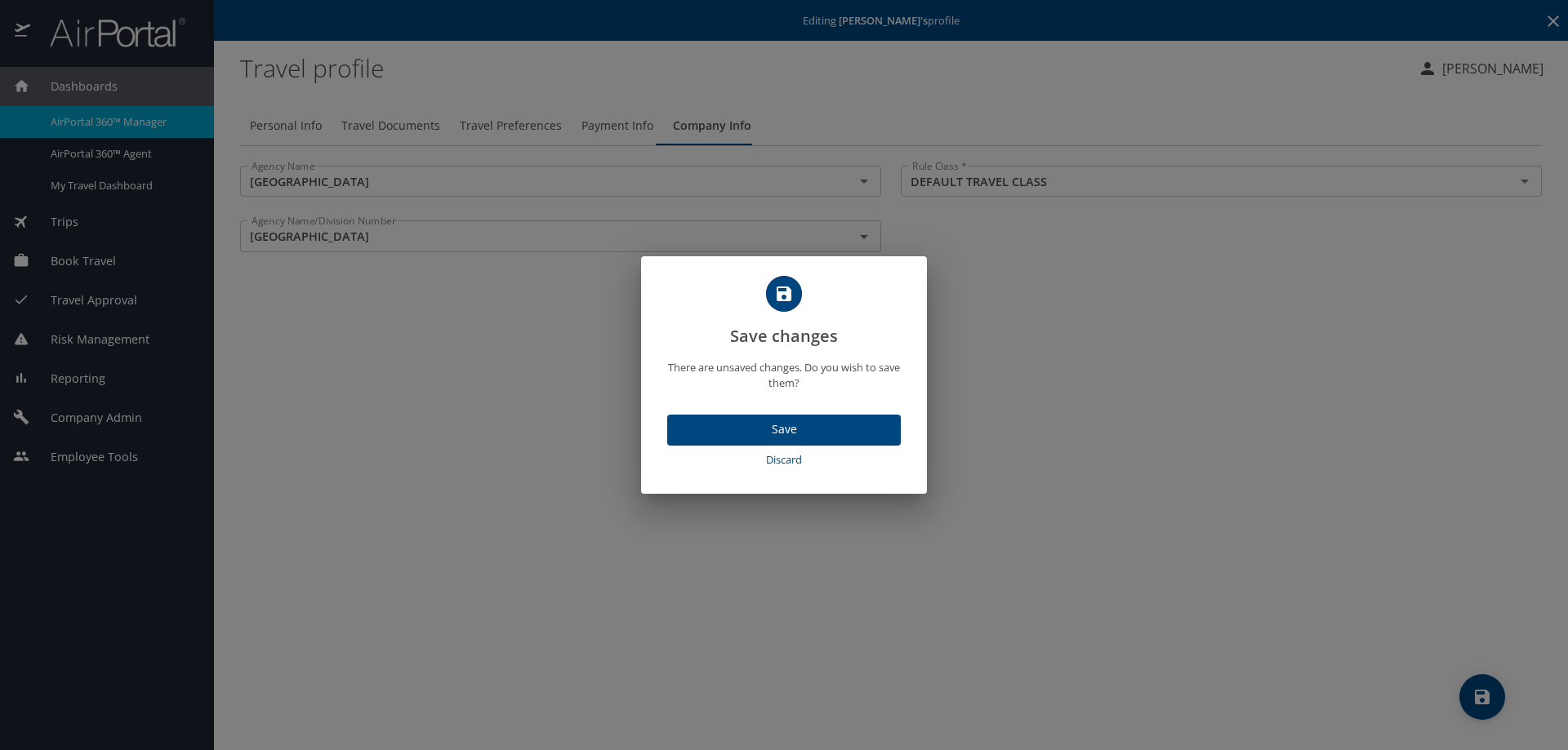
click at [781, 465] on span "Discard" at bounding box center [784, 460] width 221 height 19
select select "US"
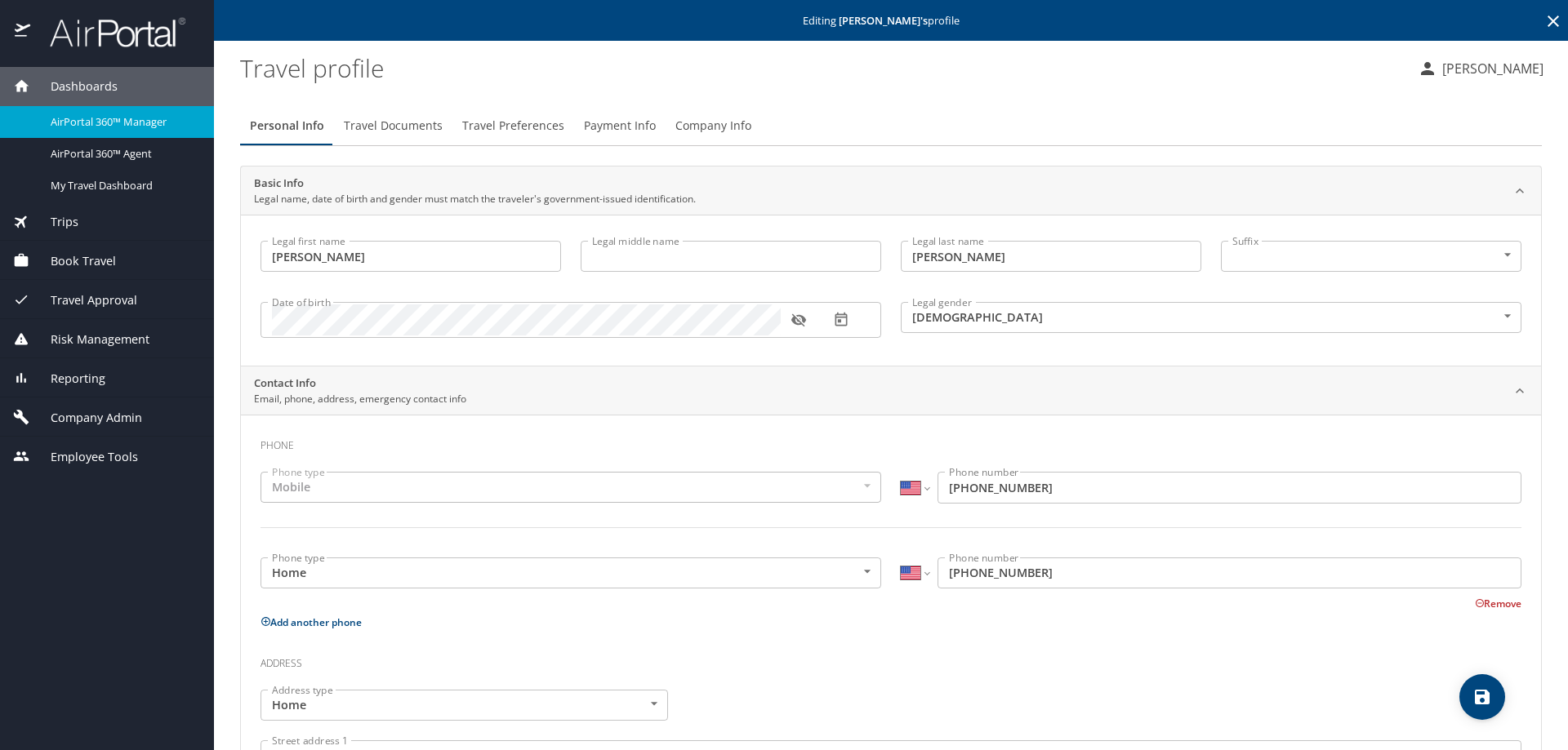
click at [88, 417] on span "Company Admin" at bounding box center [86, 418] width 111 height 18
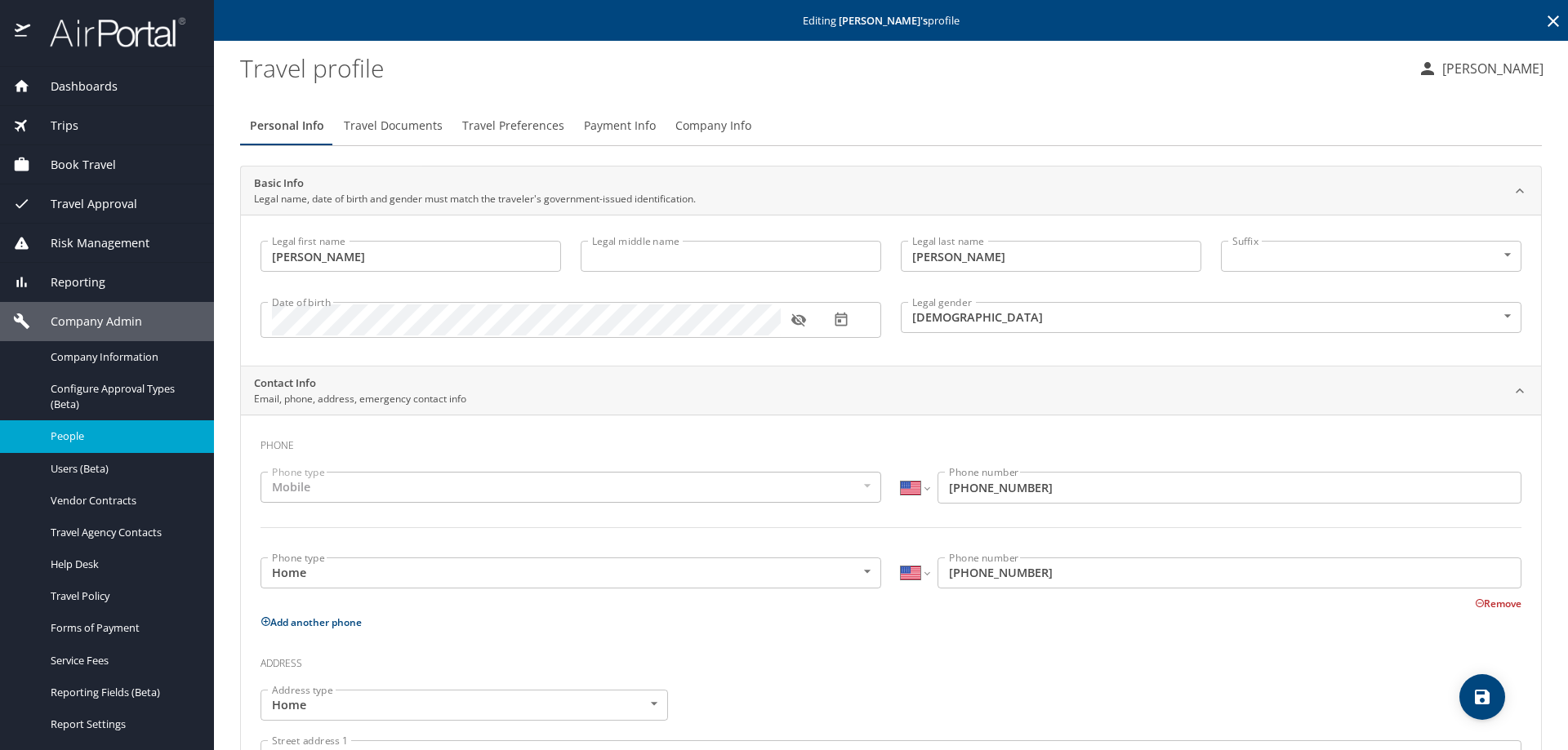
click at [80, 441] on span "People" at bounding box center [122, 437] width 143 height 16
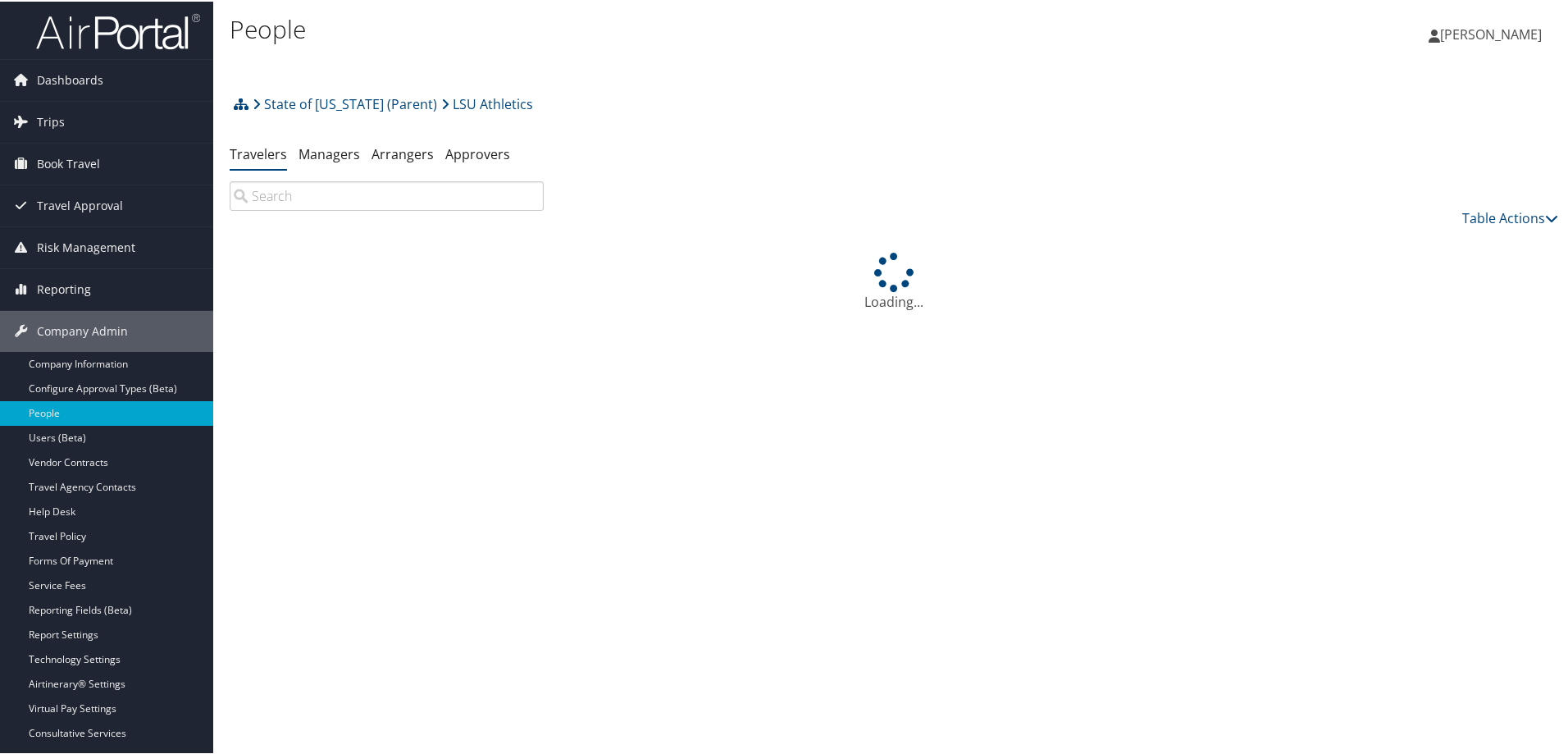
click at [268, 195] on input "search" at bounding box center [387, 195] width 314 height 30
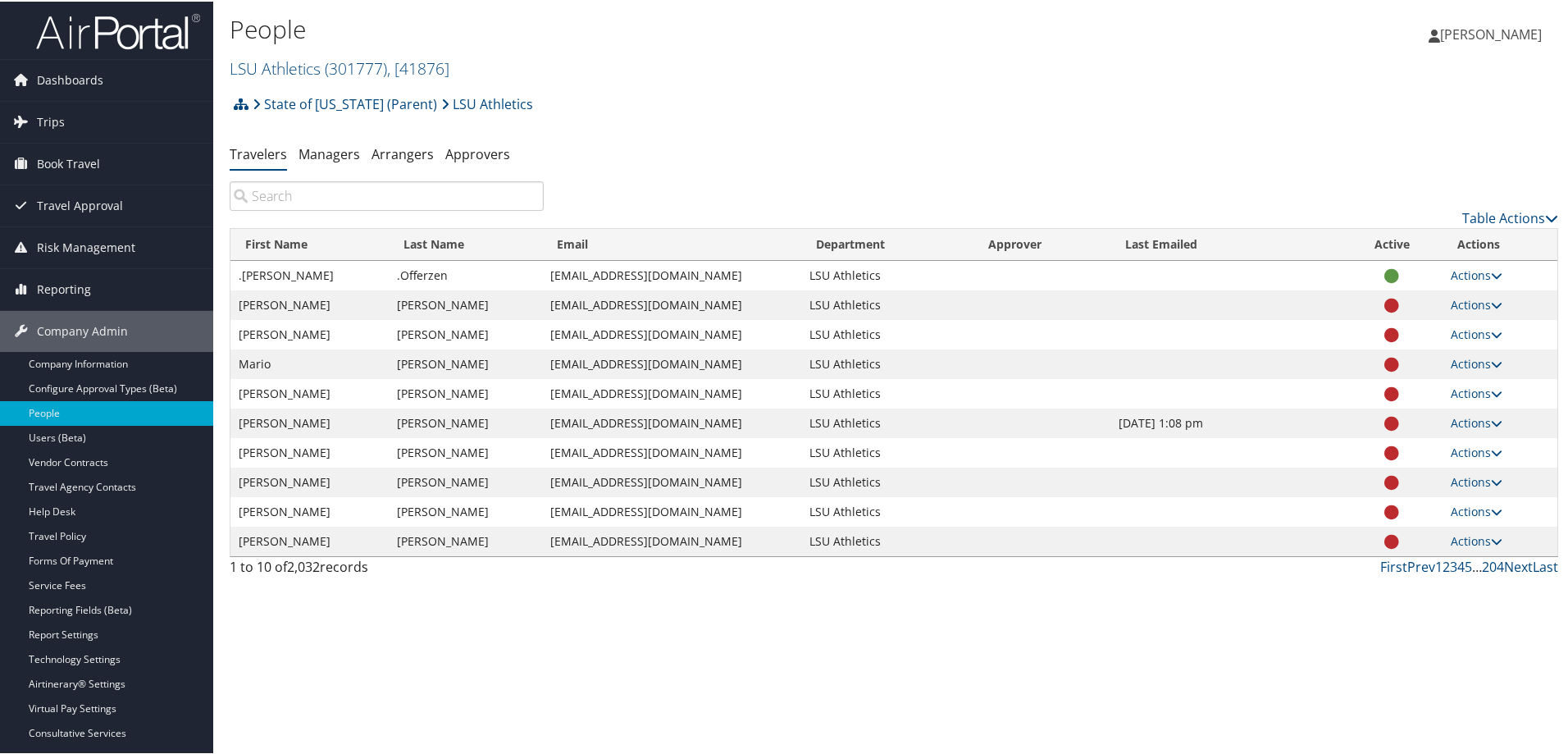
paste input "JAMES.SCHILLING"
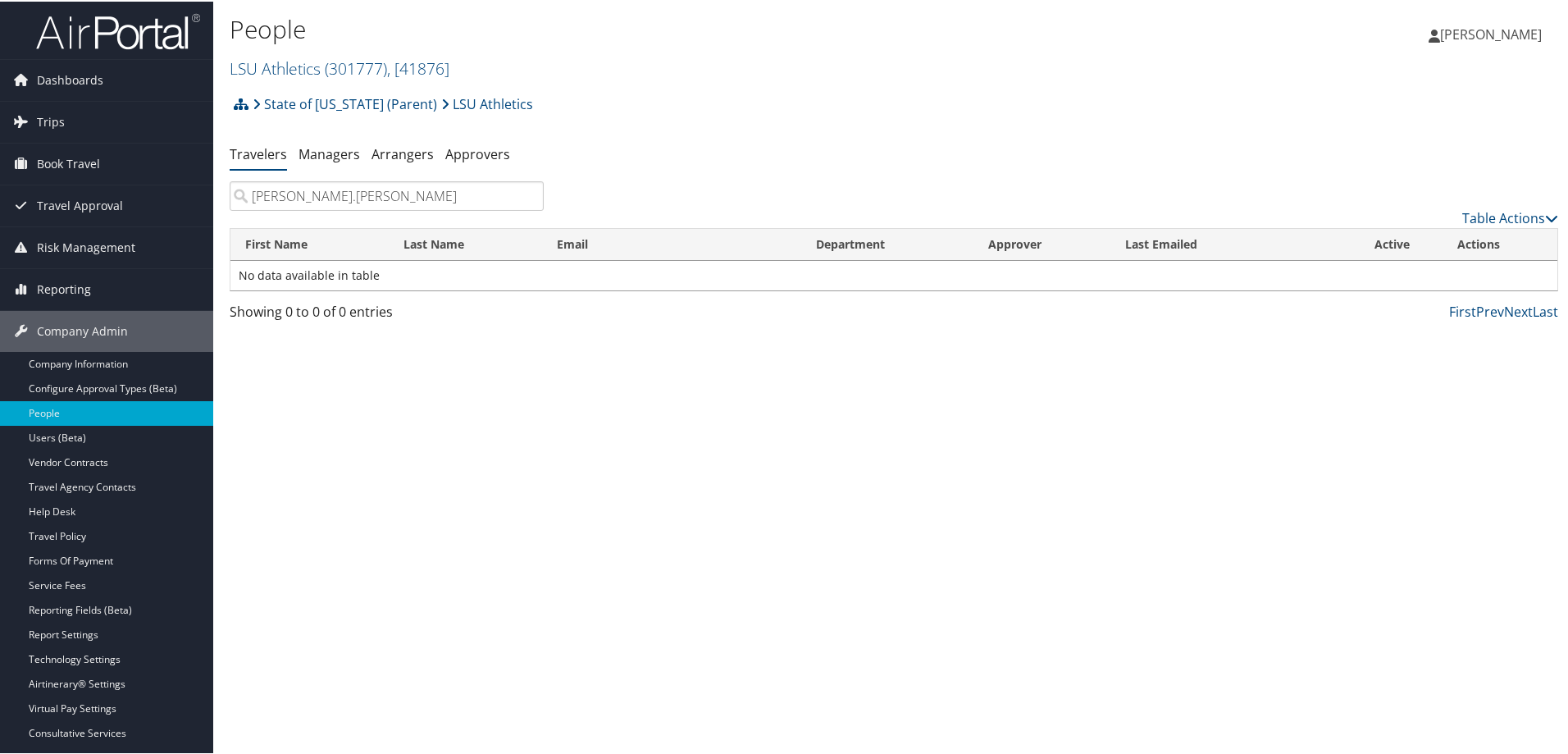
click at [287, 197] on input "JAMES.SCHILLING" at bounding box center [387, 195] width 314 height 30
click at [378, 190] on input "JAMES SCHILLING" at bounding box center [387, 195] width 314 height 30
drag, startPoint x: 292, startPoint y: 195, endPoint x: 225, endPoint y: 194, distance: 67.0
click at [225, 194] on div "JAMES SCHILLING" at bounding box center [386, 195] width 339 height 30
click at [393, 65] on span ", [ 41876 ]" at bounding box center [418, 67] width 62 height 22
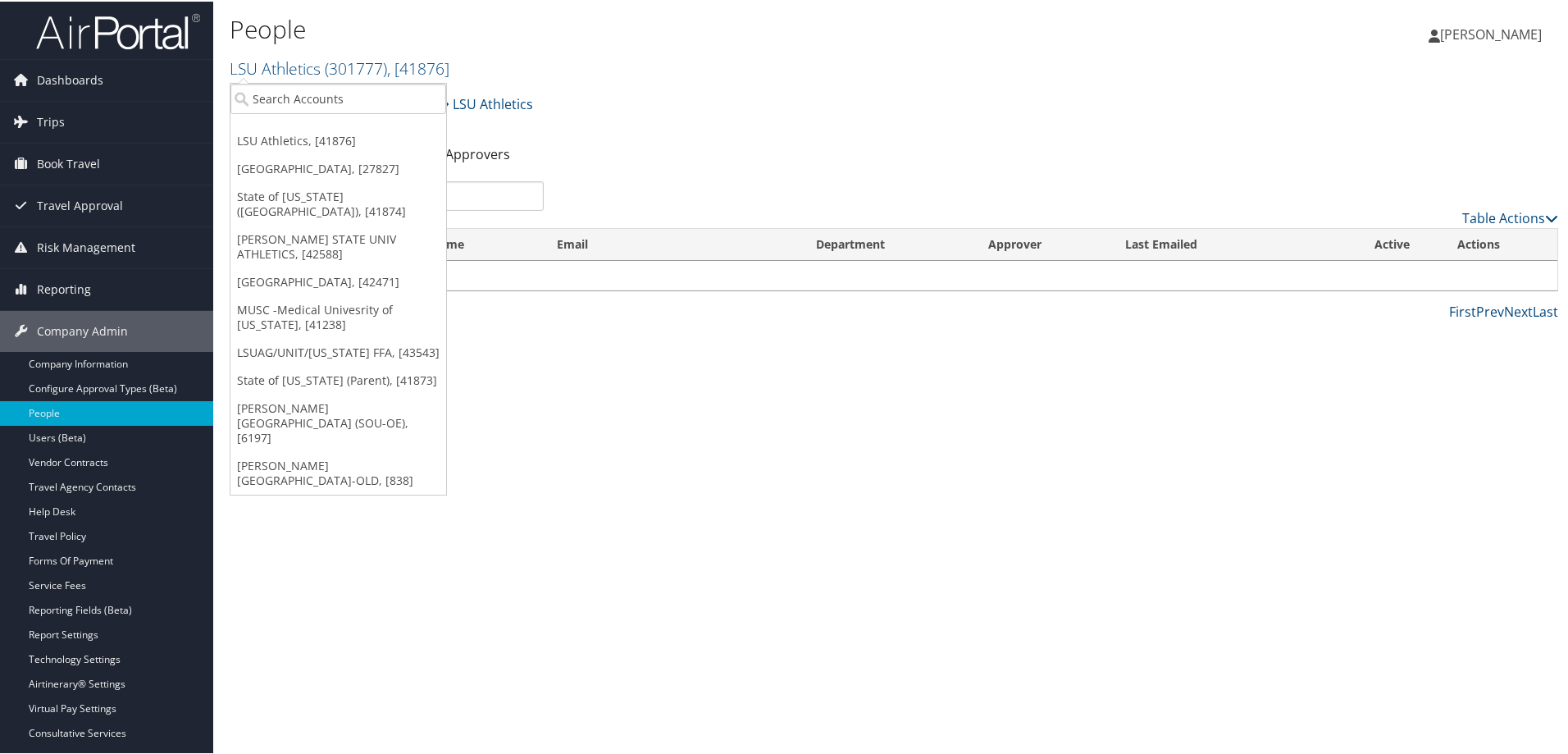
click at [476, 197] on input "SCHILLING" at bounding box center [387, 195] width 314 height 30
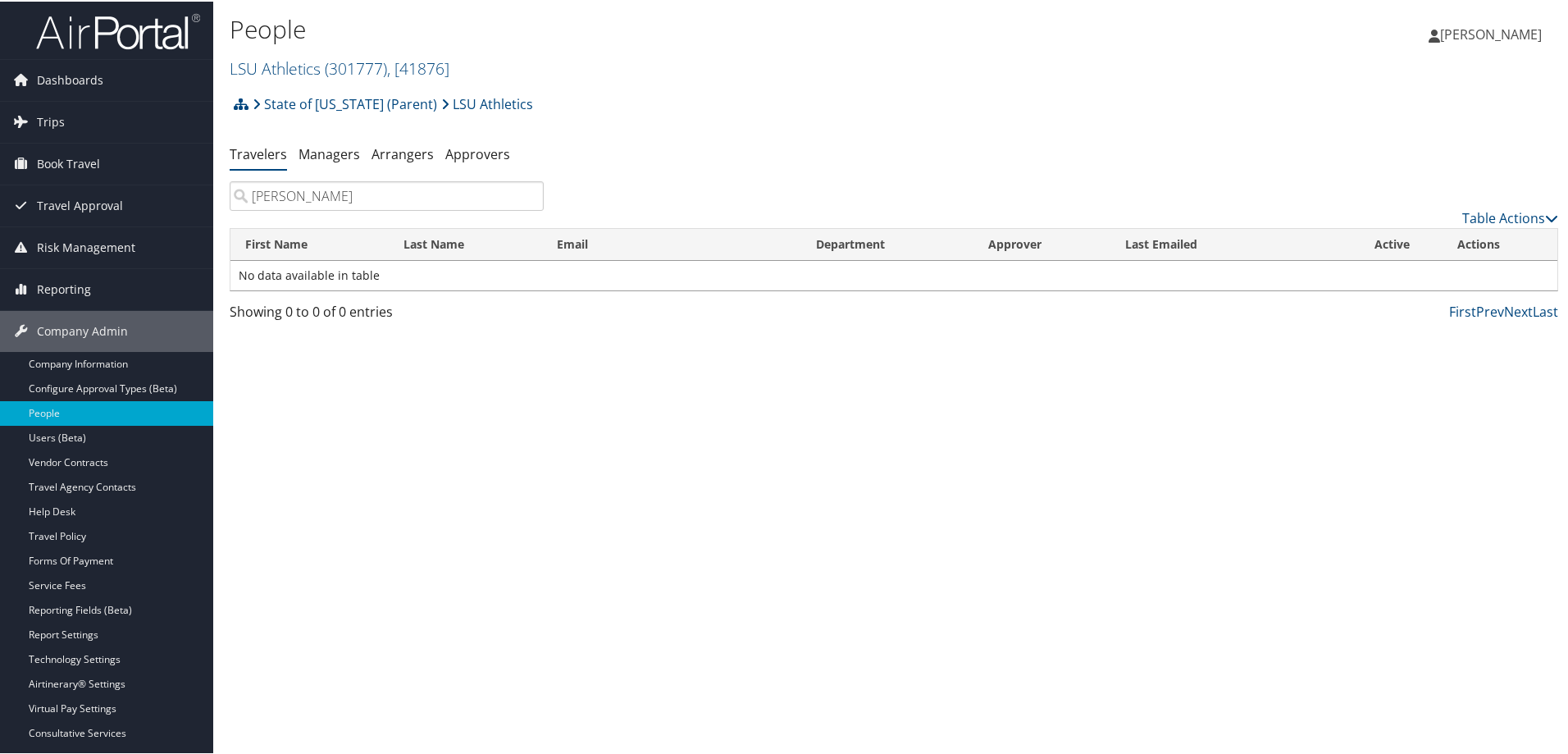
drag, startPoint x: 368, startPoint y: 198, endPoint x: 244, endPoint y: 192, distance: 124.1
click at [244, 192] on input "SCHILLING" at bounding box center [387, 195] width 314 height 30
paste input "JAMES."
click at [287, 199] on input "JAMES.SCHILLING" at bounding box center [387, 195] width 314 height 30
drag, startPoint x: 367, startPoint y: 193, endPoint x: 240, endPoint y: 190, distance: 127.0
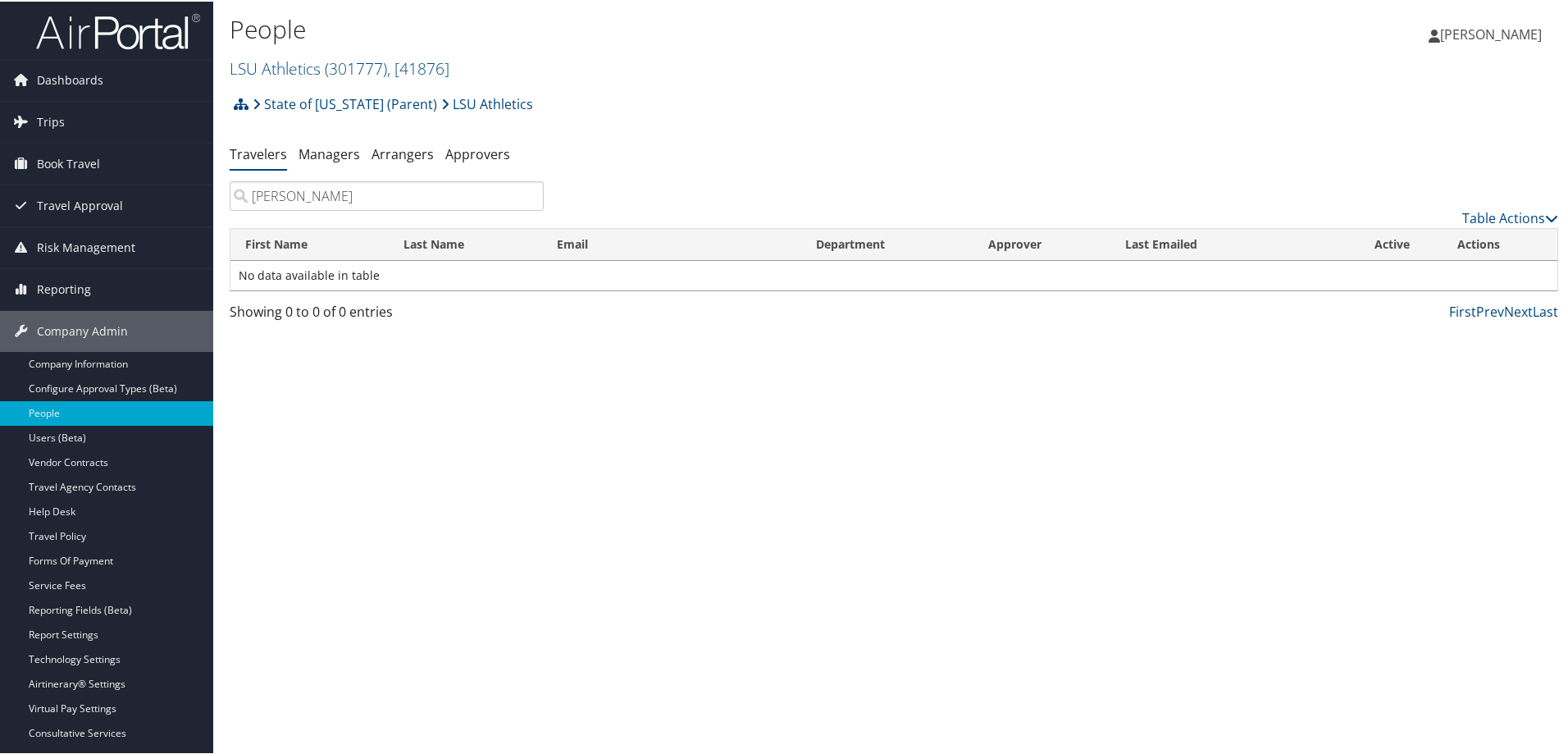
click at [240, 190] on input "JAMES SCHILLING" at bounding box center [387, 195] width 314 height 30
type input "JAMES SCHILLING"
click at [366, 63] on span "( 301777 )" at bounding box center [356, 67] width 62 height 22
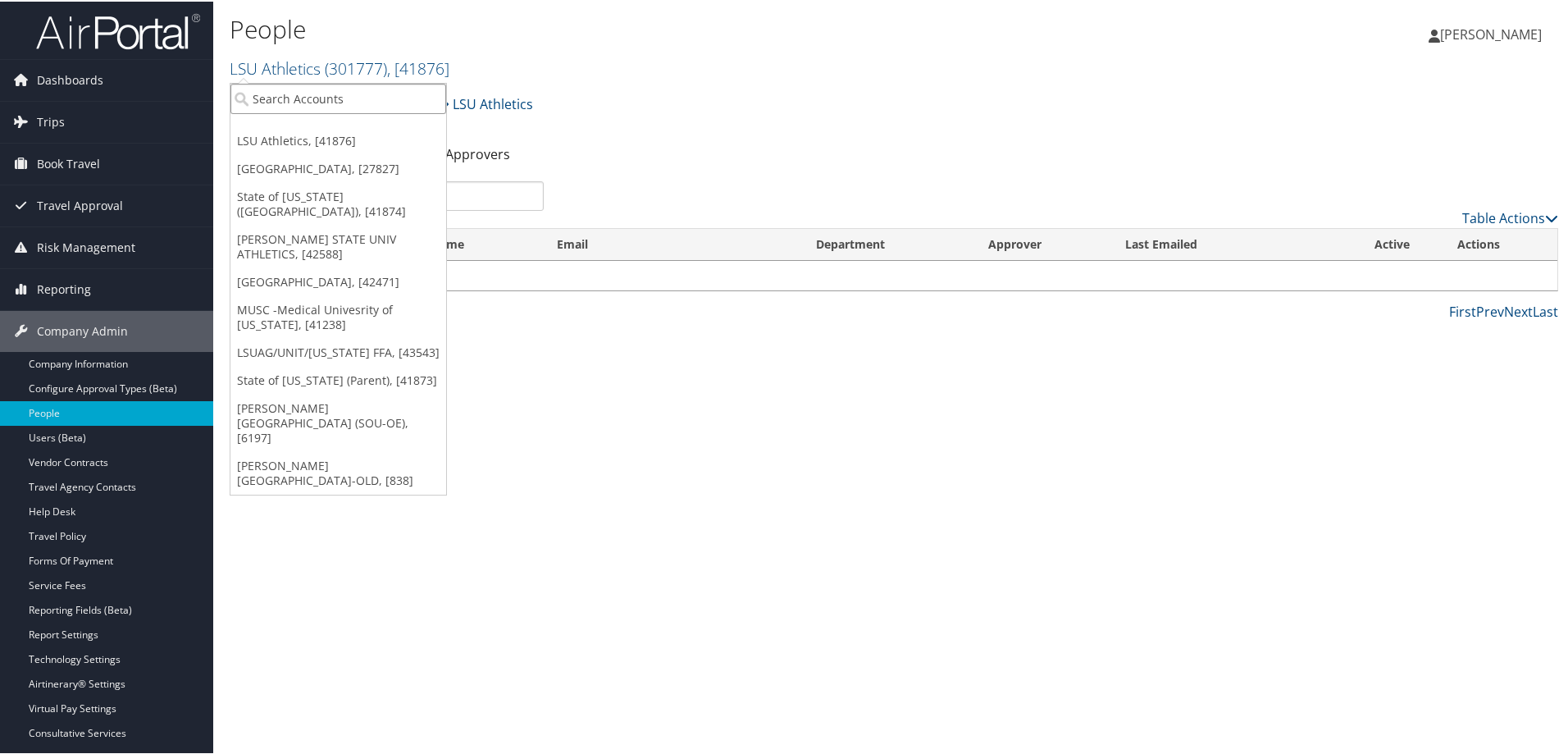
click at [295, 96] on input "search" at bounding box center [339, 97] width 216 height 30
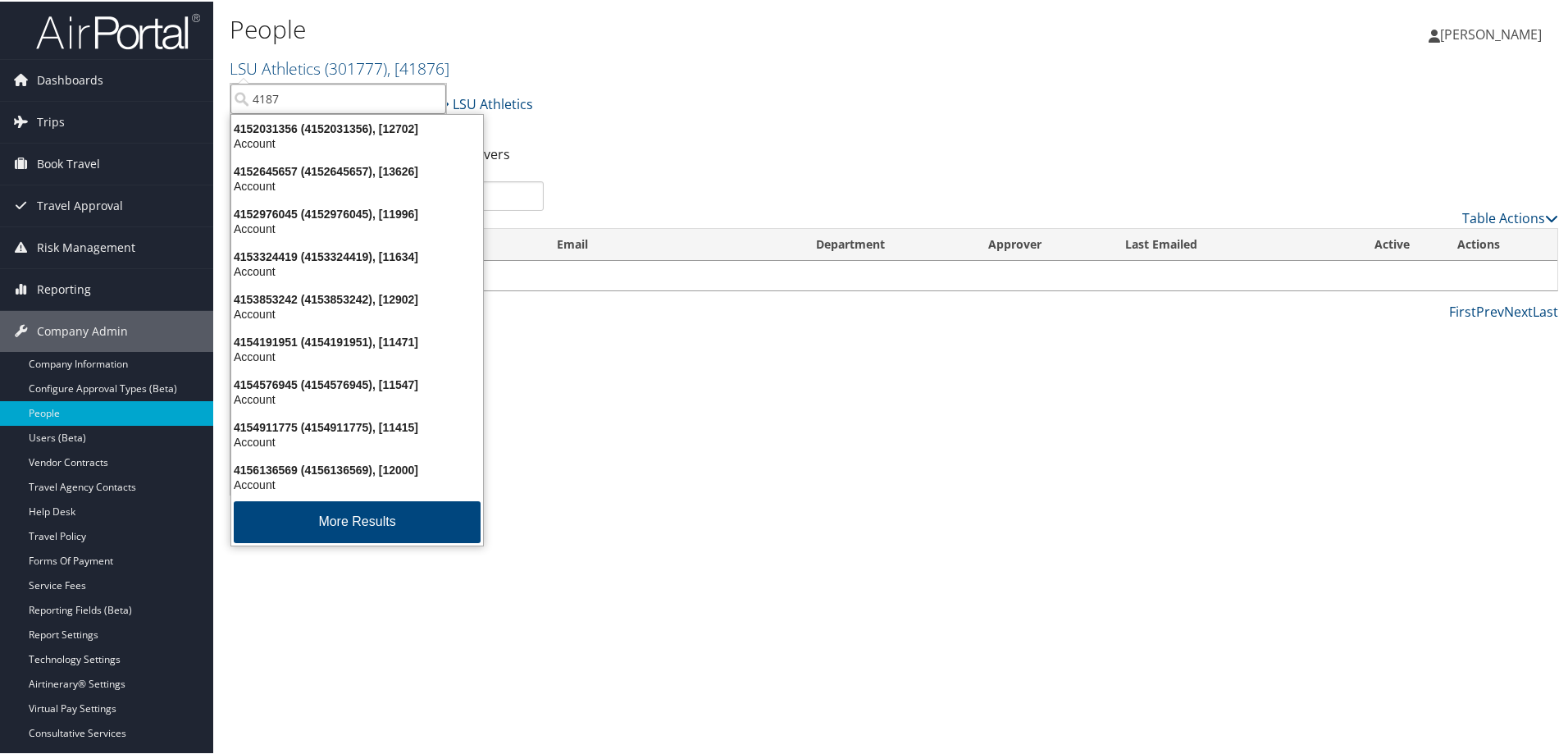
type input "41874"
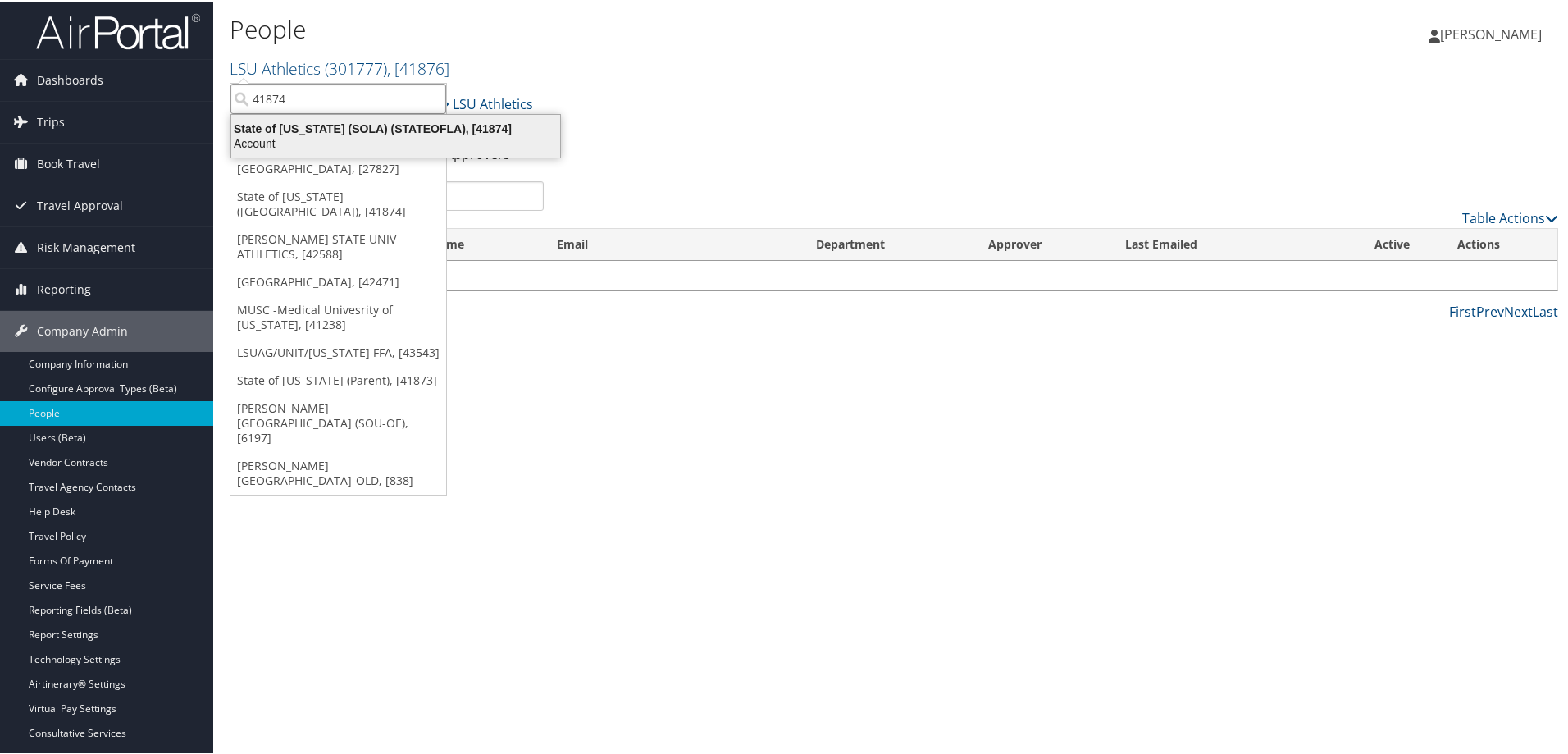
click at [308, 127] on div "State of Louisiana (SOLA) (STATEOFLA), [41874]" at bounding box center [396, 127] width 349 height 15
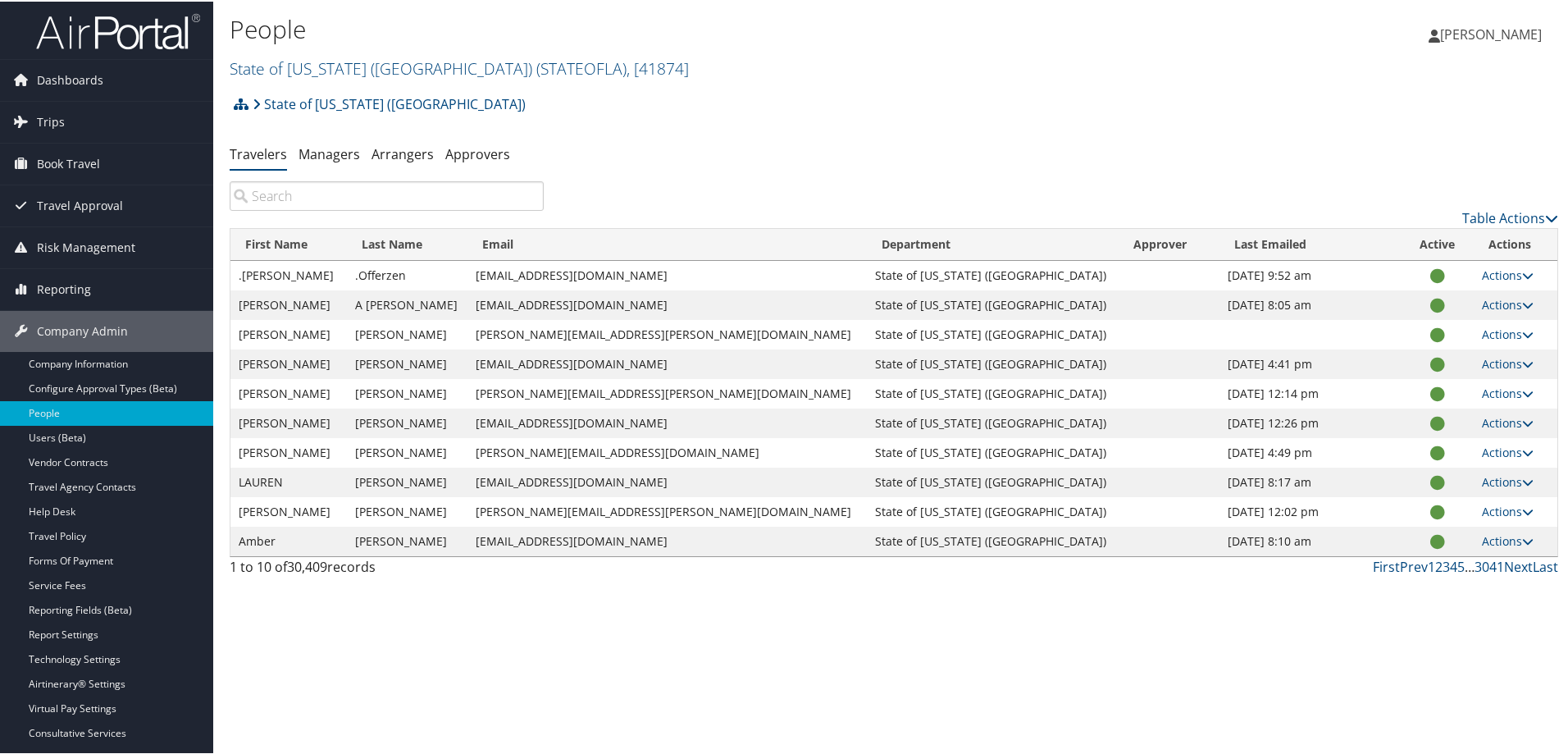
paste input "[PERSON_NAME]"
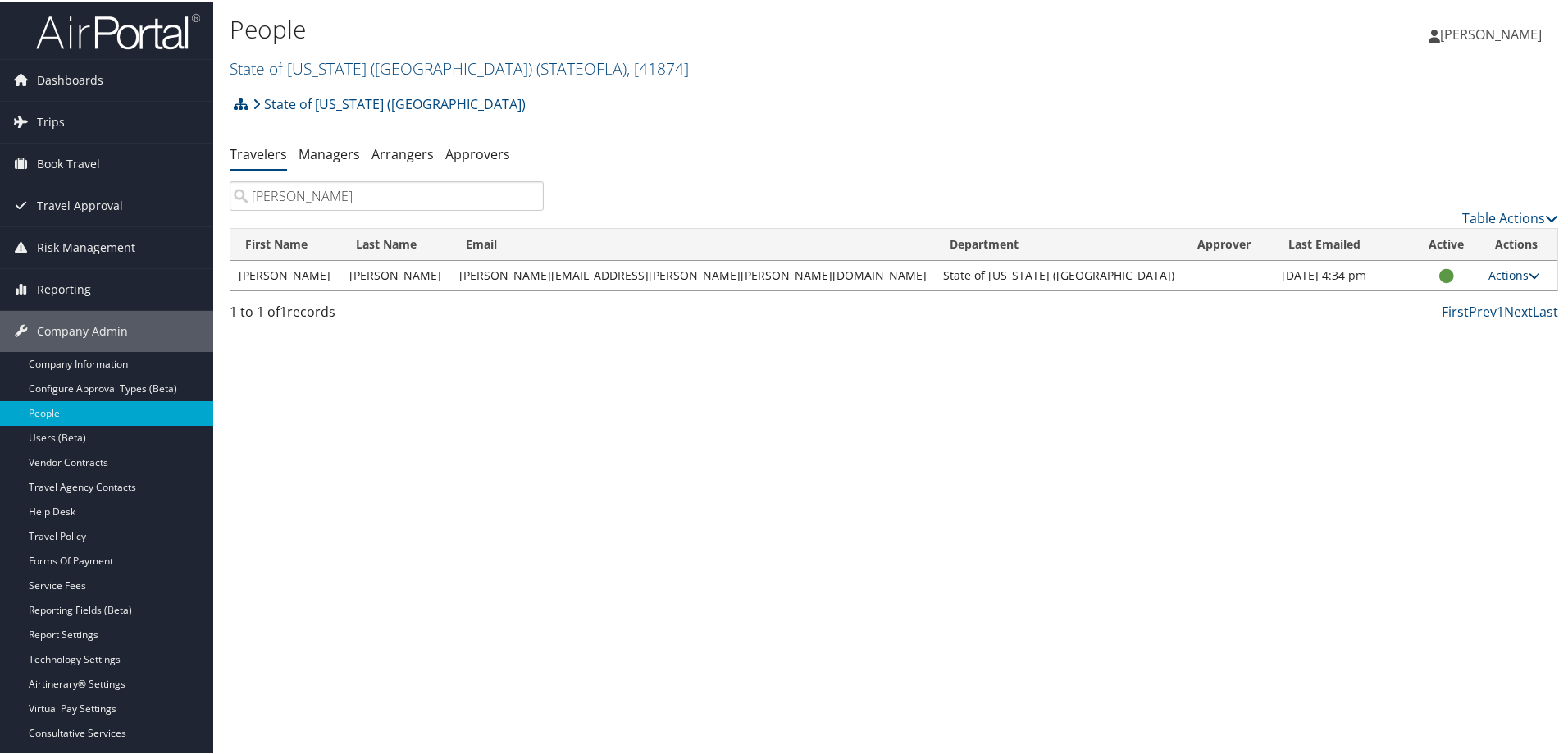
type input "[PERSON_NAME]"
click at [1529, 274] on icon at bounding box center [1534, 273] width 11 height 11
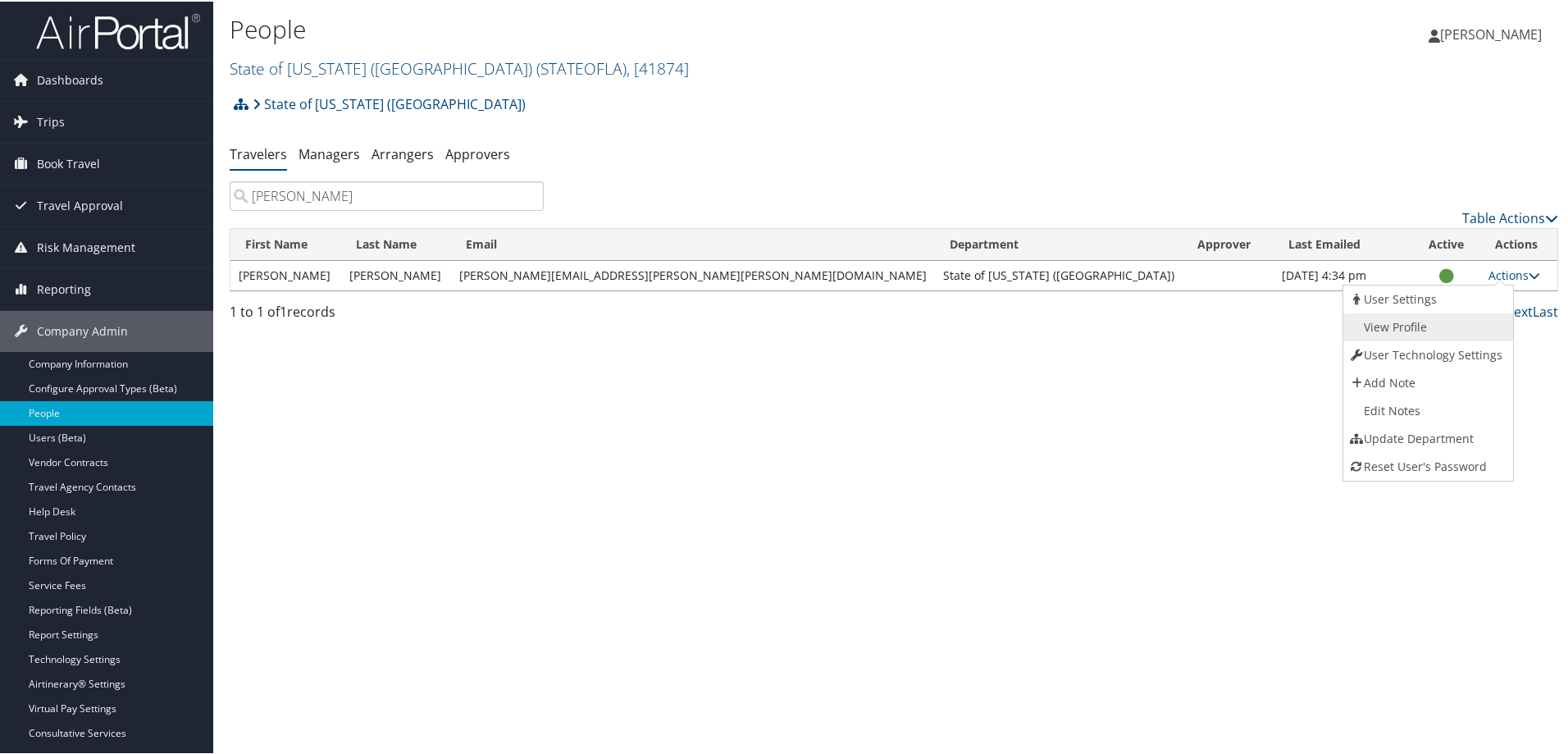
click at [1406, 324] on link "View Profile" at bounding box center [1426, 326] width 167 height 28
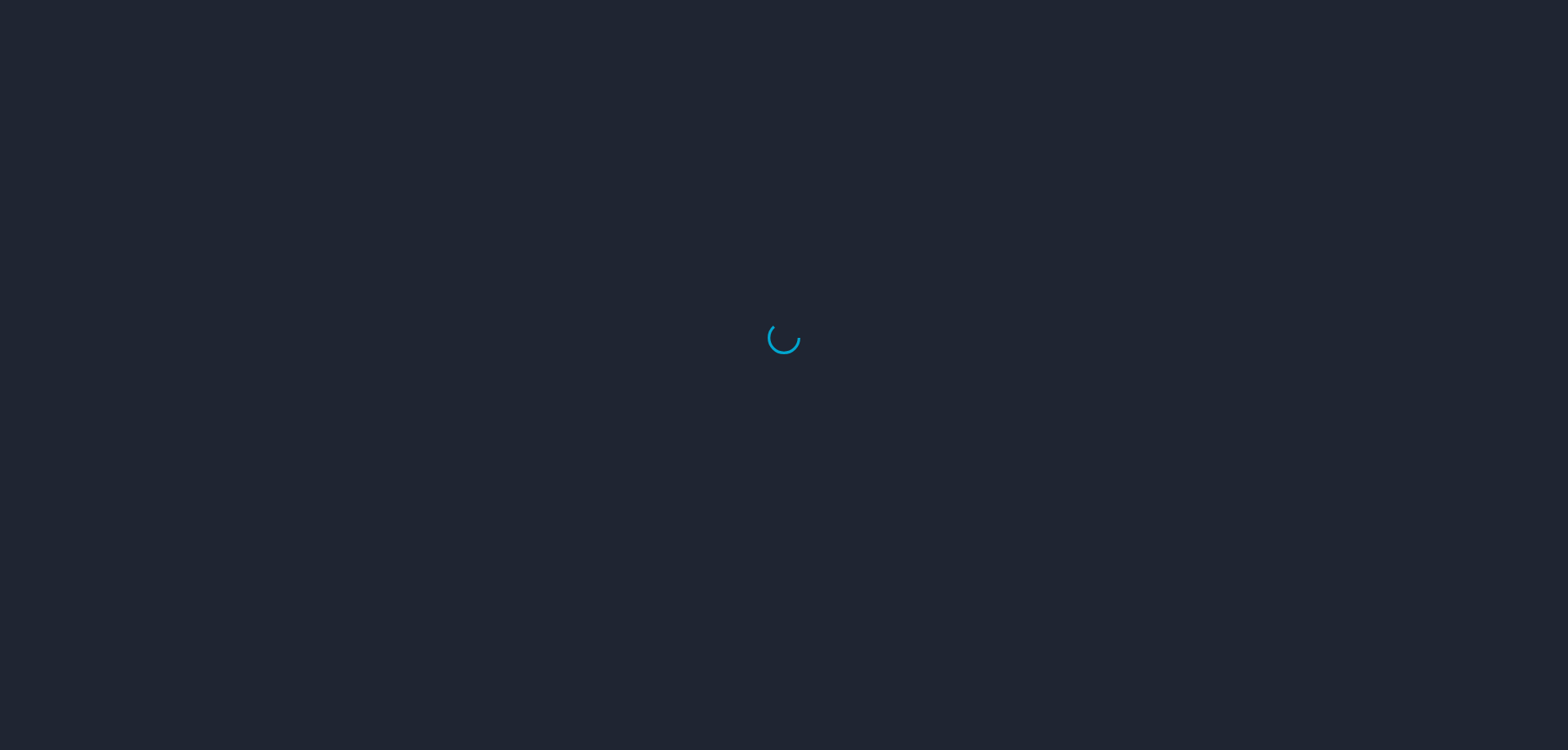
select select "US"
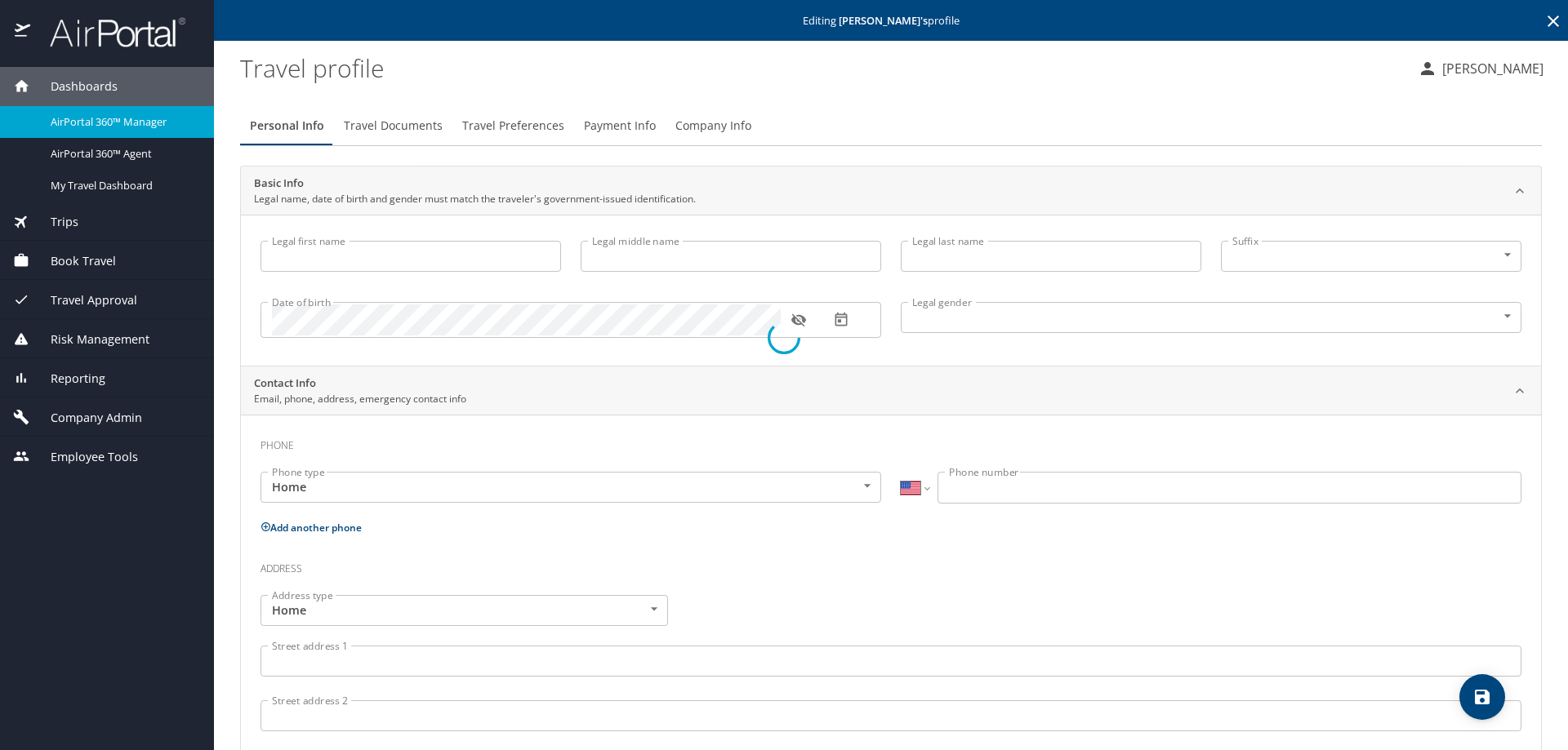
type input "[PERSON_NAME]"
type input "Undisclosed"
select select "US"
click at [703, 122] on span "Company Info" at bounding box center [713, 126] width 76 height 21
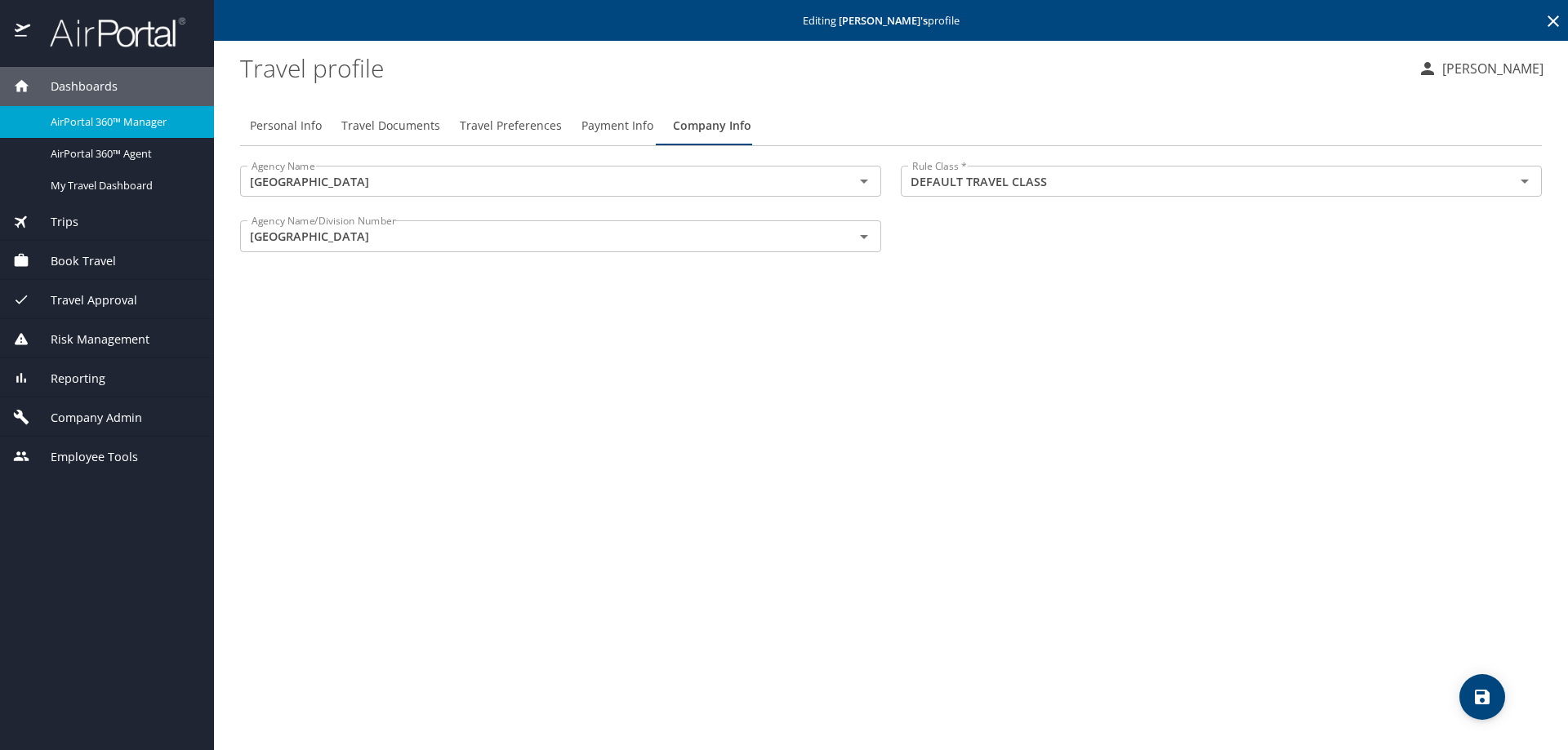
click at [98, 417] on span "Company Admin" at bounding box center [86, 418] width 111 height 18
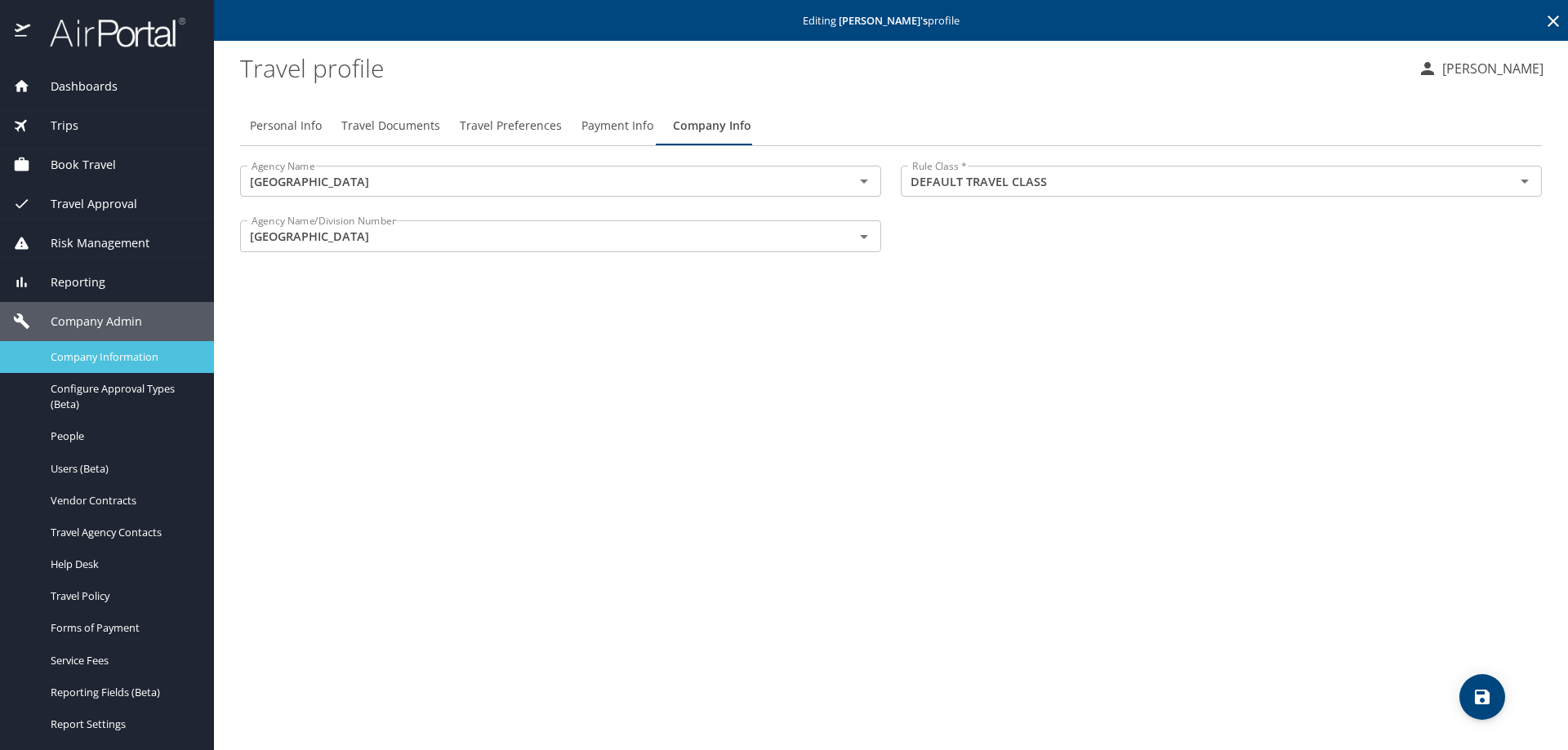
click at [107, 359] on span "Company Information" at bounding box center [122, 357] width 143 height 16
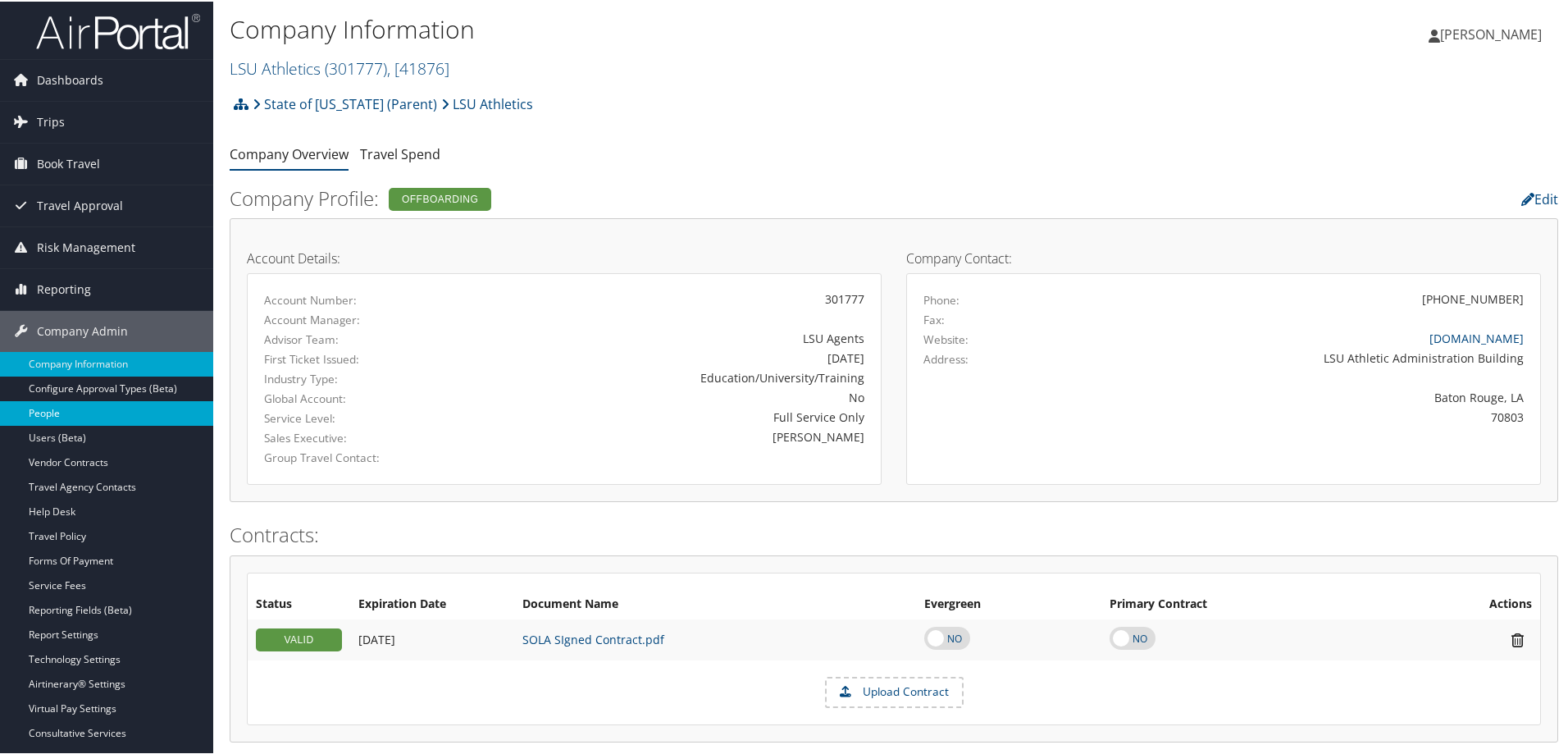
click at [54, 410] on link "People" at bounding box center [106, 412] width 213 height 25
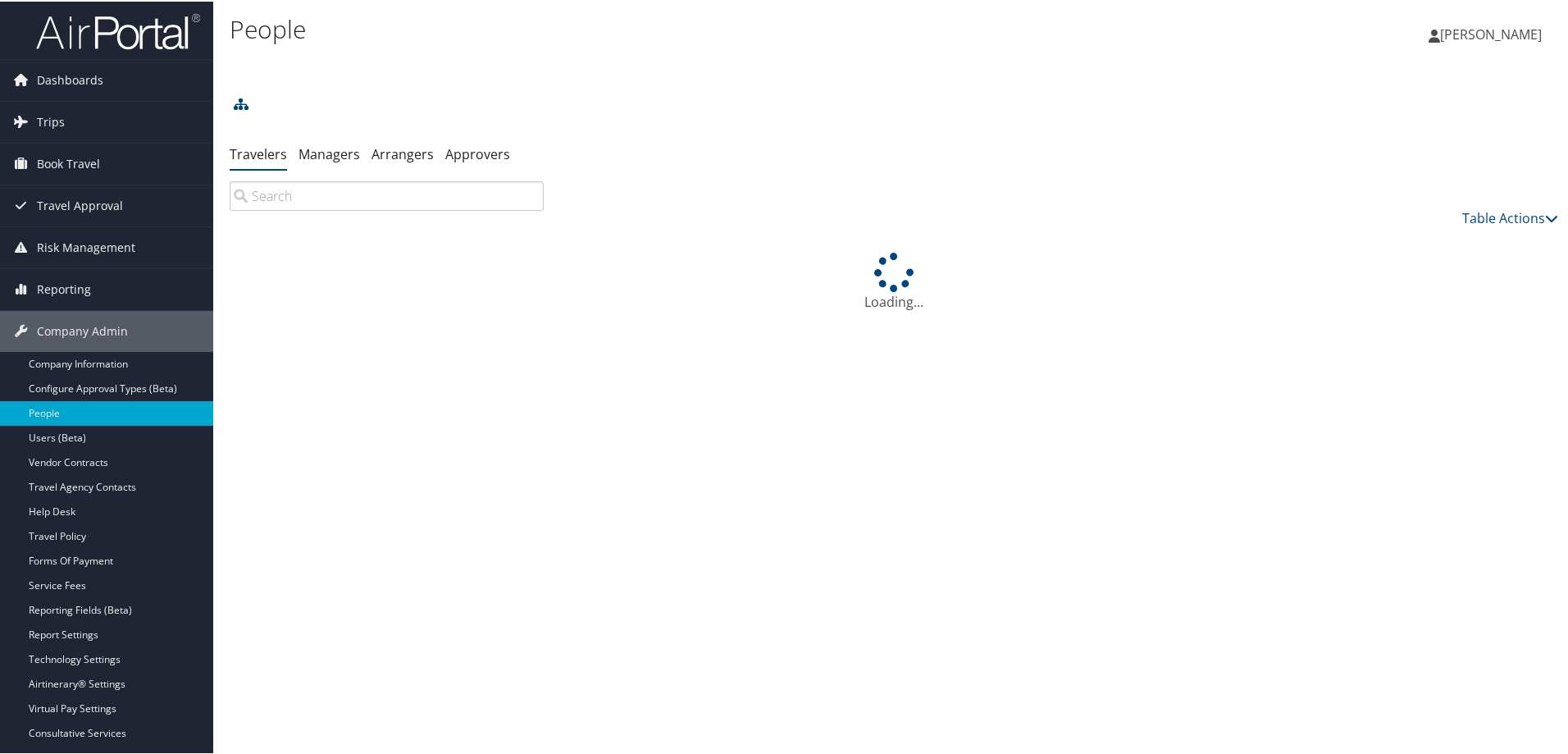
click at [262, 199] on input "search" at bounding box center [387, 195] width 314 height 30
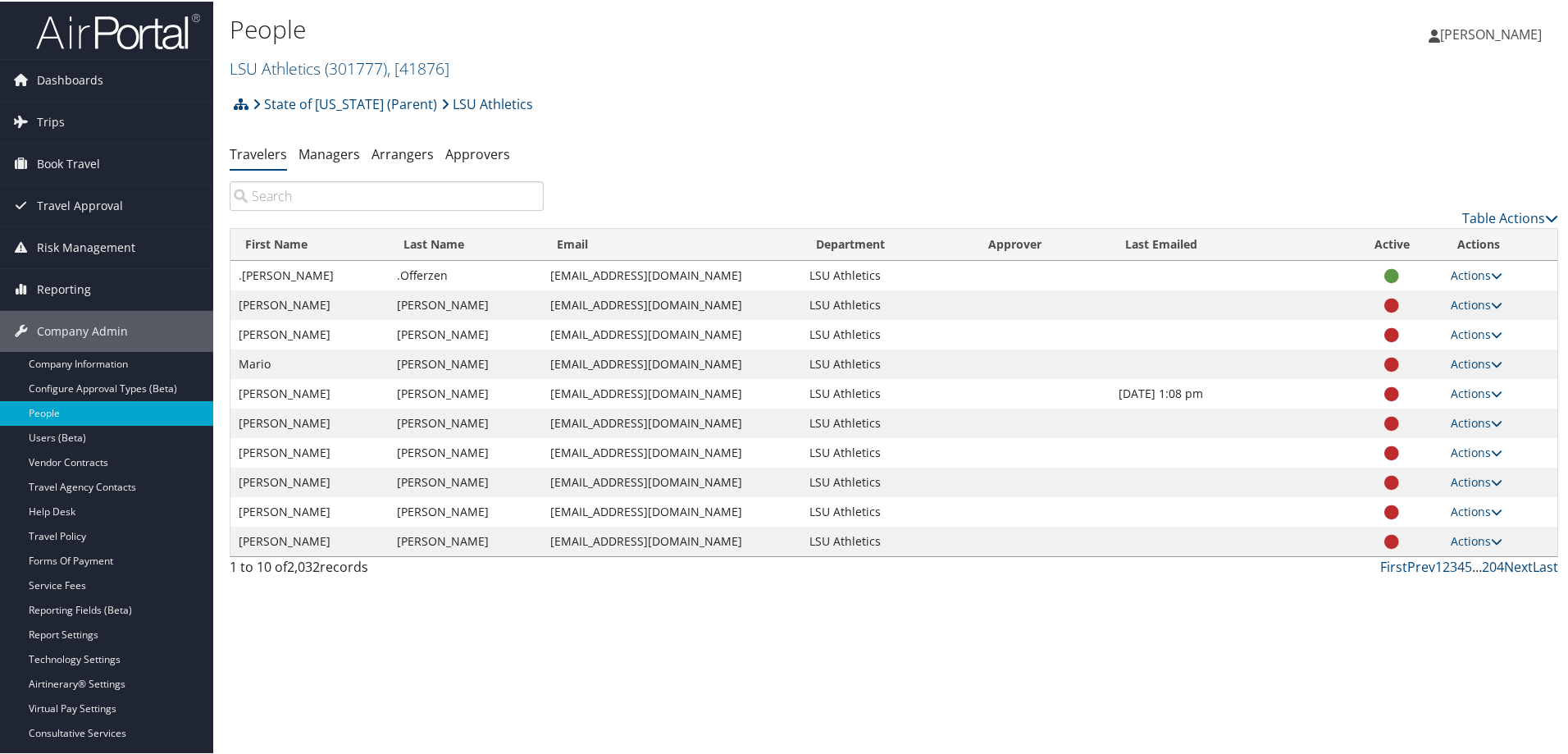
paste input "[PERSON_NAME]/[PERSON_NAME]"
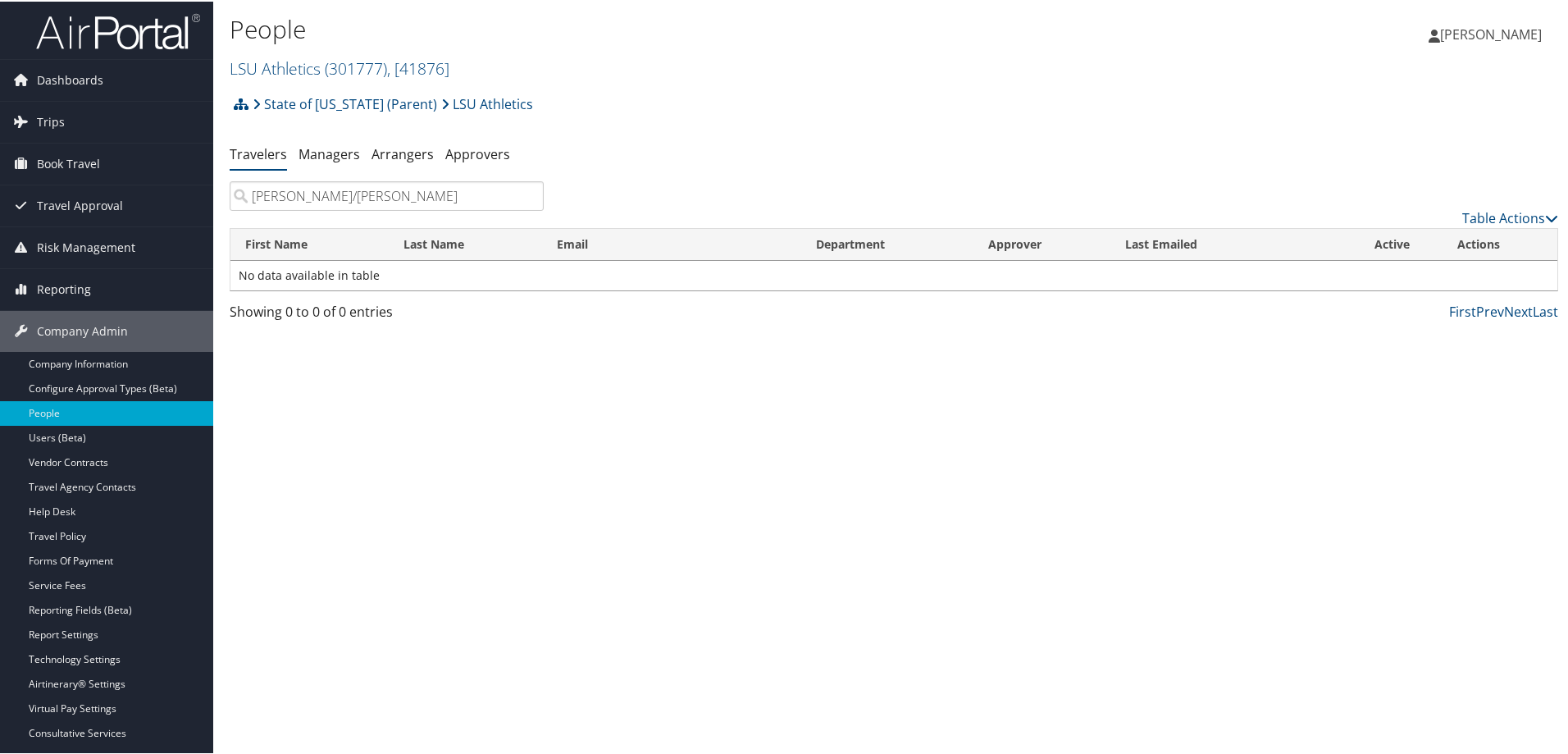
click at [298, 195] on input "GUIDRY/TYLER" at bounding box center [387, 195] width 314 height 30
drag, startPoint x: 300, startPoint y: 194, endPoint x: 407, endPoint y: 188, distance: 107.2
click at [407, 188] on input "GUIDRY/TYLER" at bounding box center [387, 195] width 314 height 30
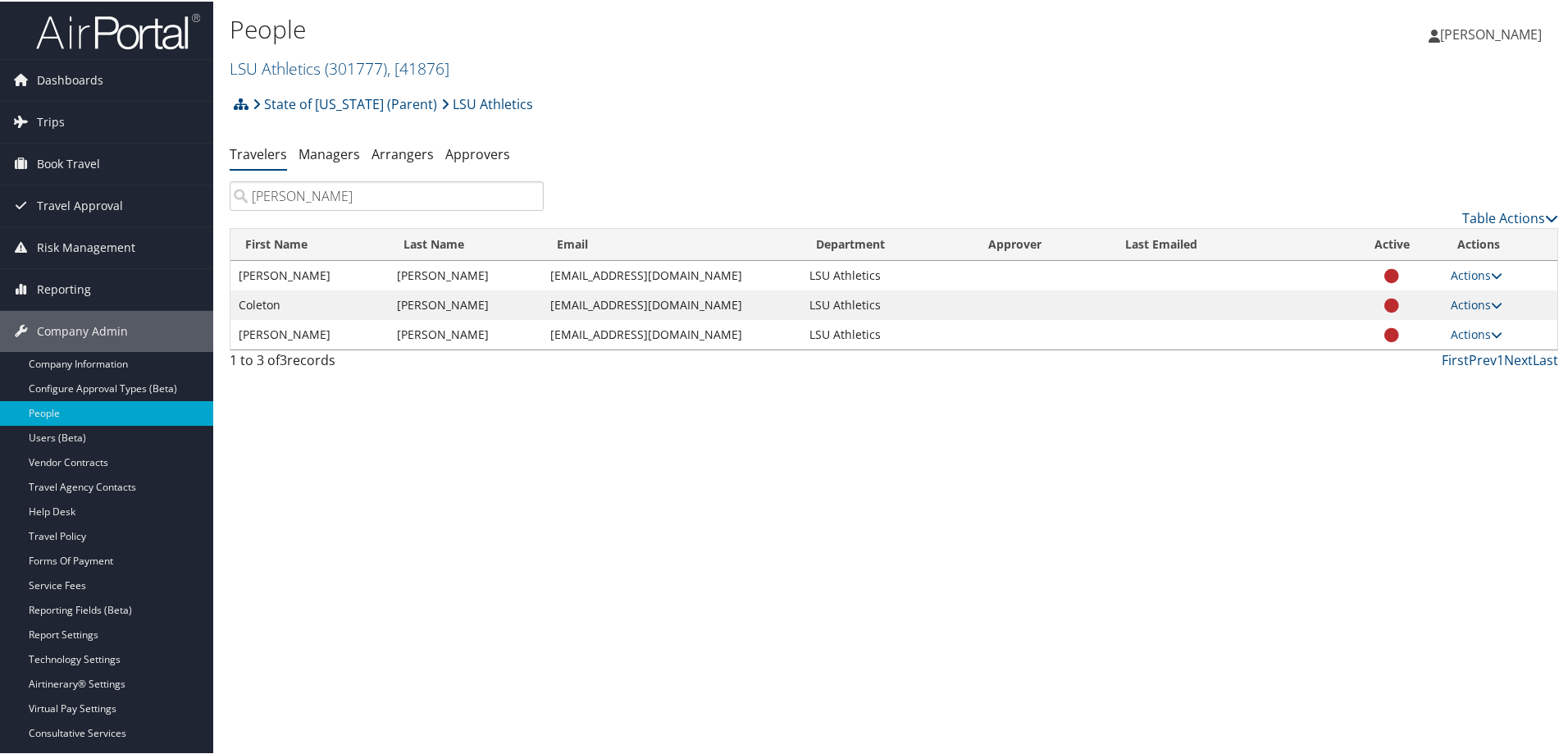
click at [250, 197] on input "GUIDRY" at bounding box center [387, 195] width 314 height 30
paste input "/TYLER"
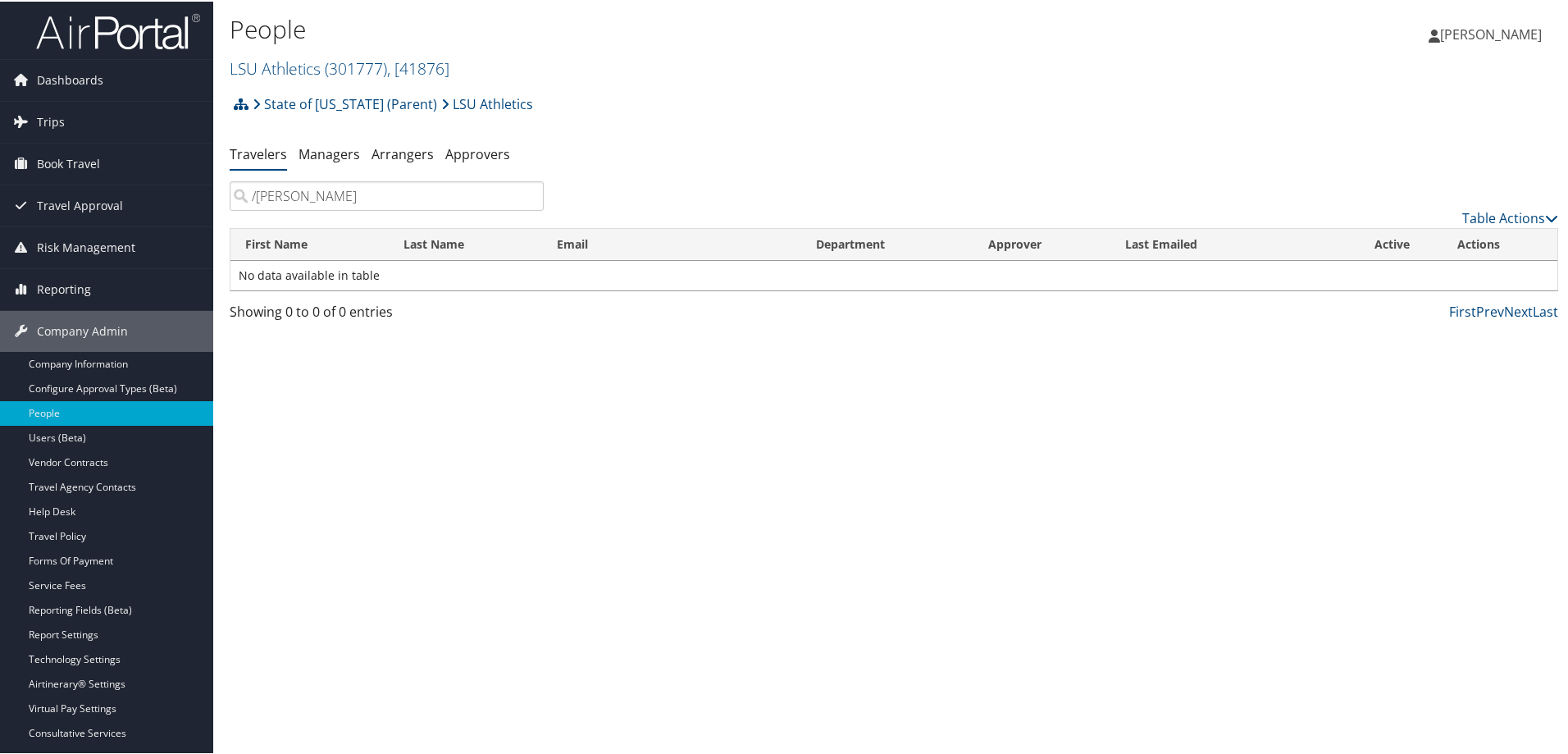
type input "[PERSON_NAME]"
drag, startPoint x: 347, startPoint y: 195, endPoint x: 229, endPoint y: 199, distance: 118.1
click at [229, 199] on div "[PERSON_NAME]" at bounding box center [386, 195] width 339 height 30
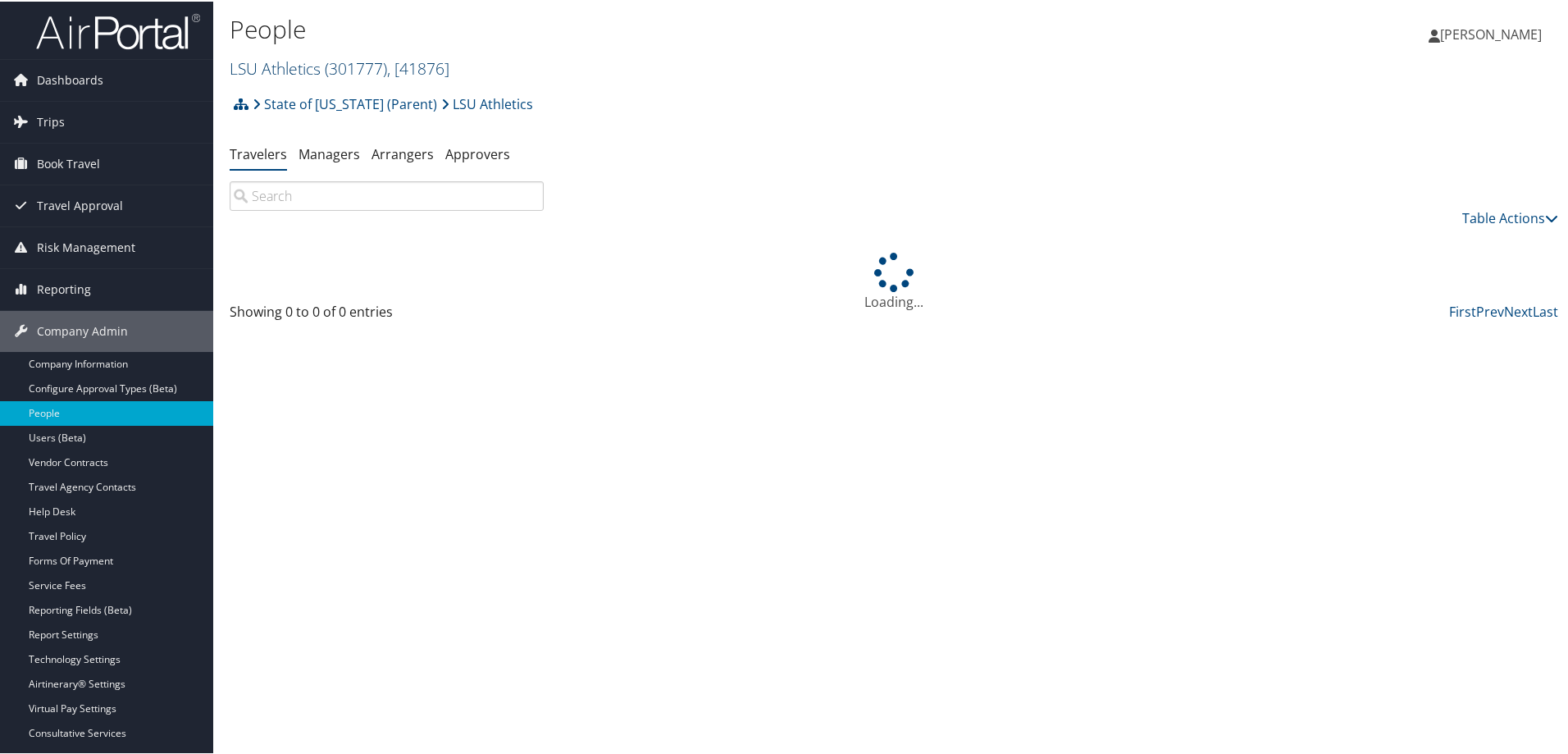
click at [318, 64] on link "LSU Athletics ( 301777 ) , [ 41876 ]" at bounding box center [340, 67] width 220 height 22
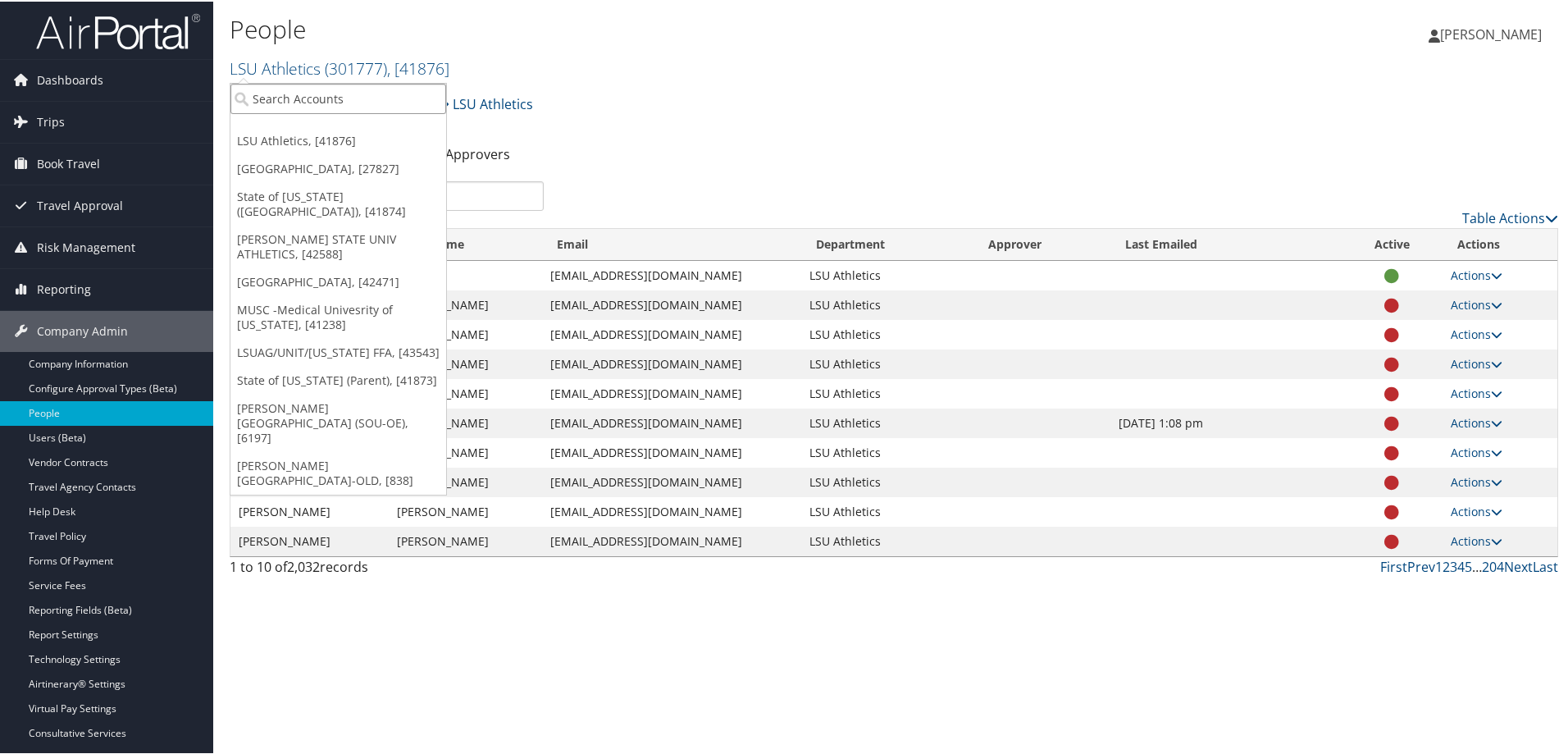
click at [279, 98] on input "search" at bounding box center [339, 97] width 216 height 30
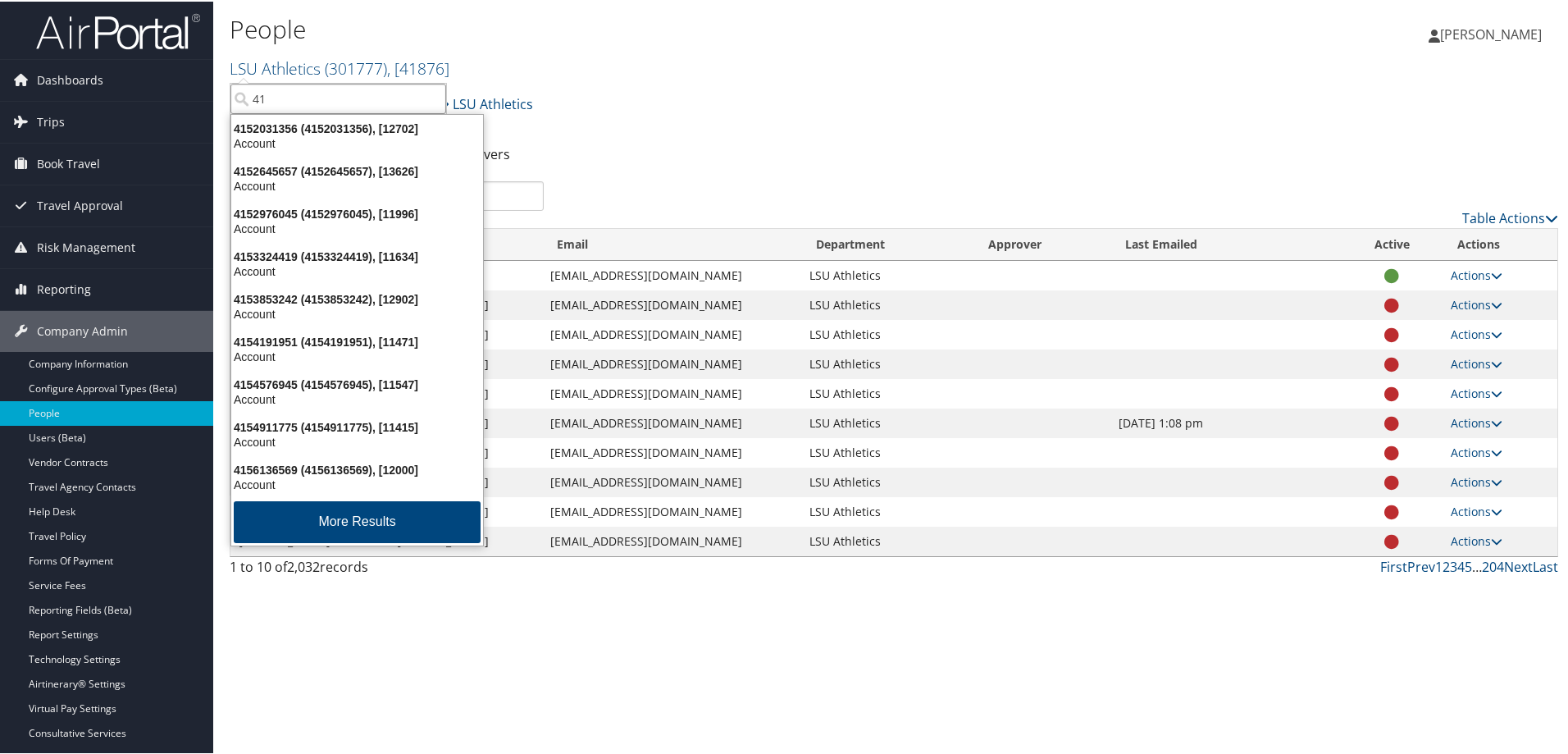
type input "41"
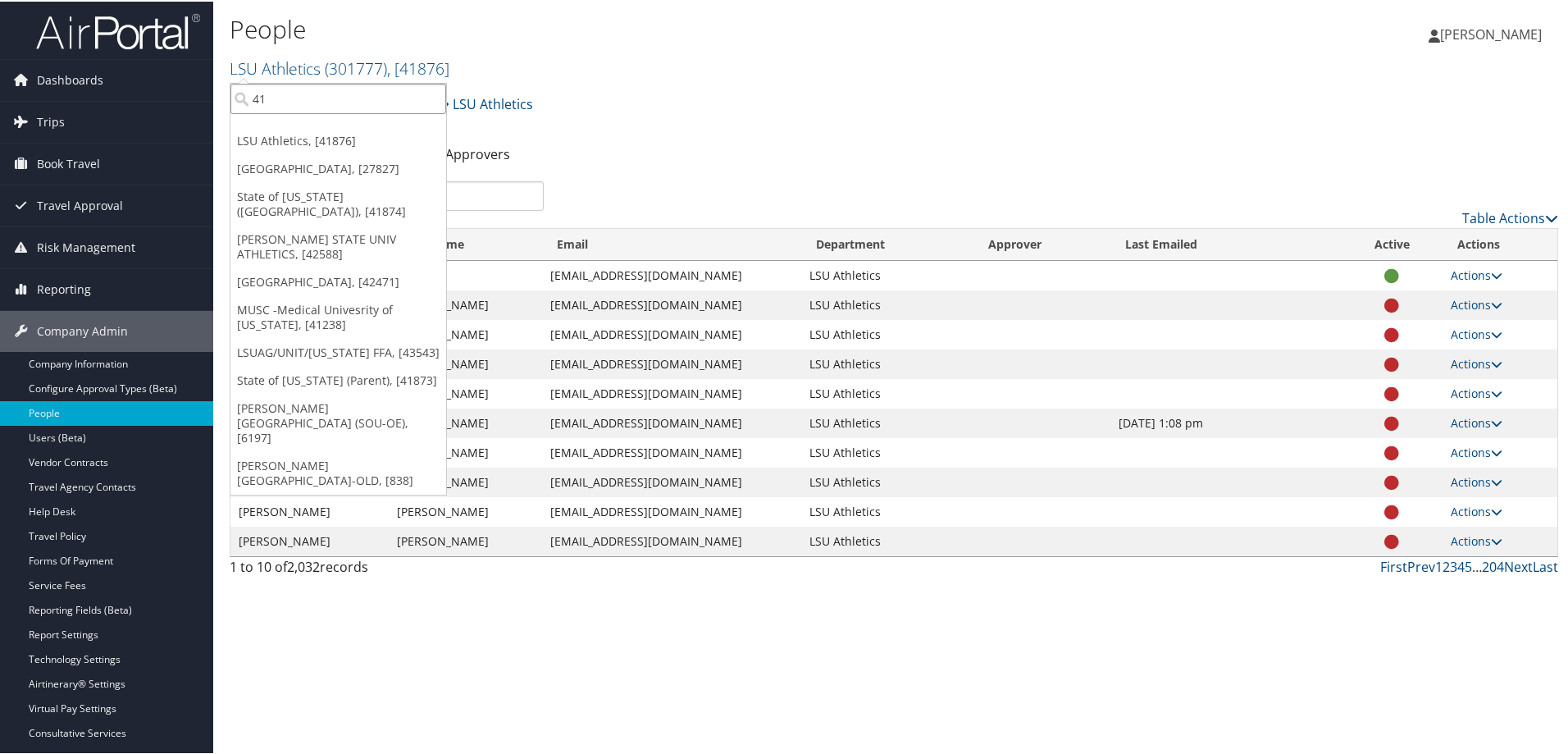
click at [277, 90] on input "41" at bounding box center [339, 97] width 216 height 30
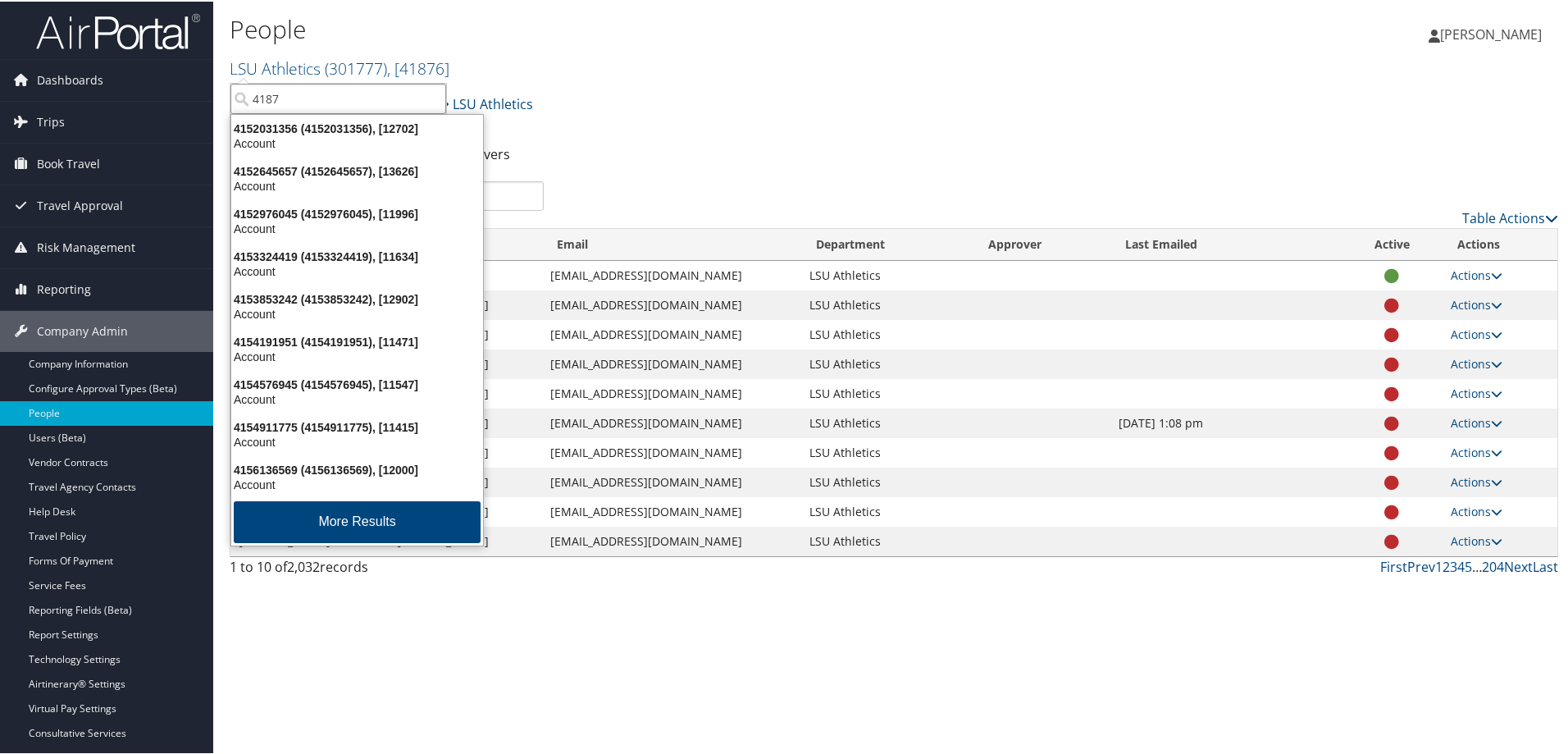
type input "41874"
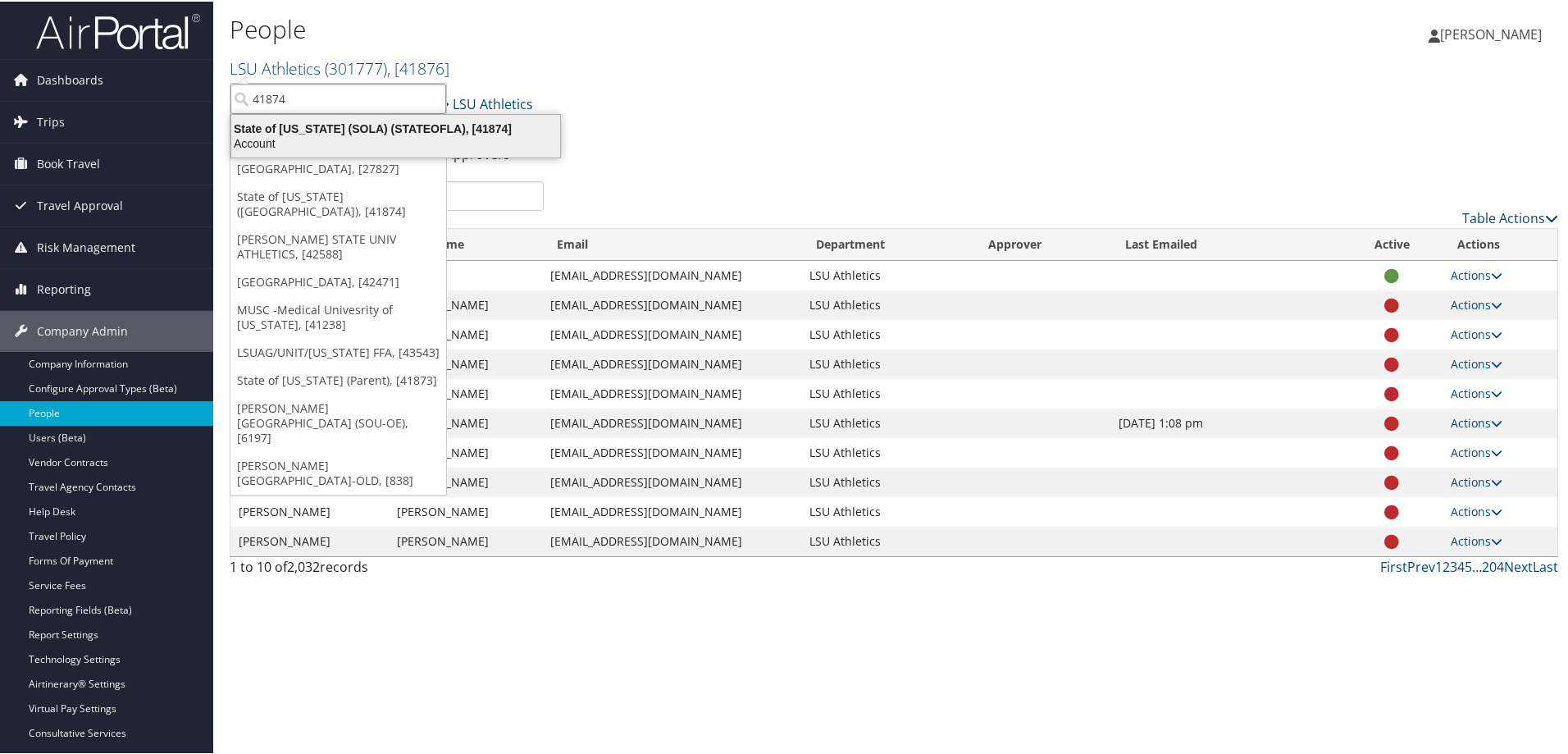
click at [300, 135] on div "Account" at bounding box center [396, 142] width 349 height 15
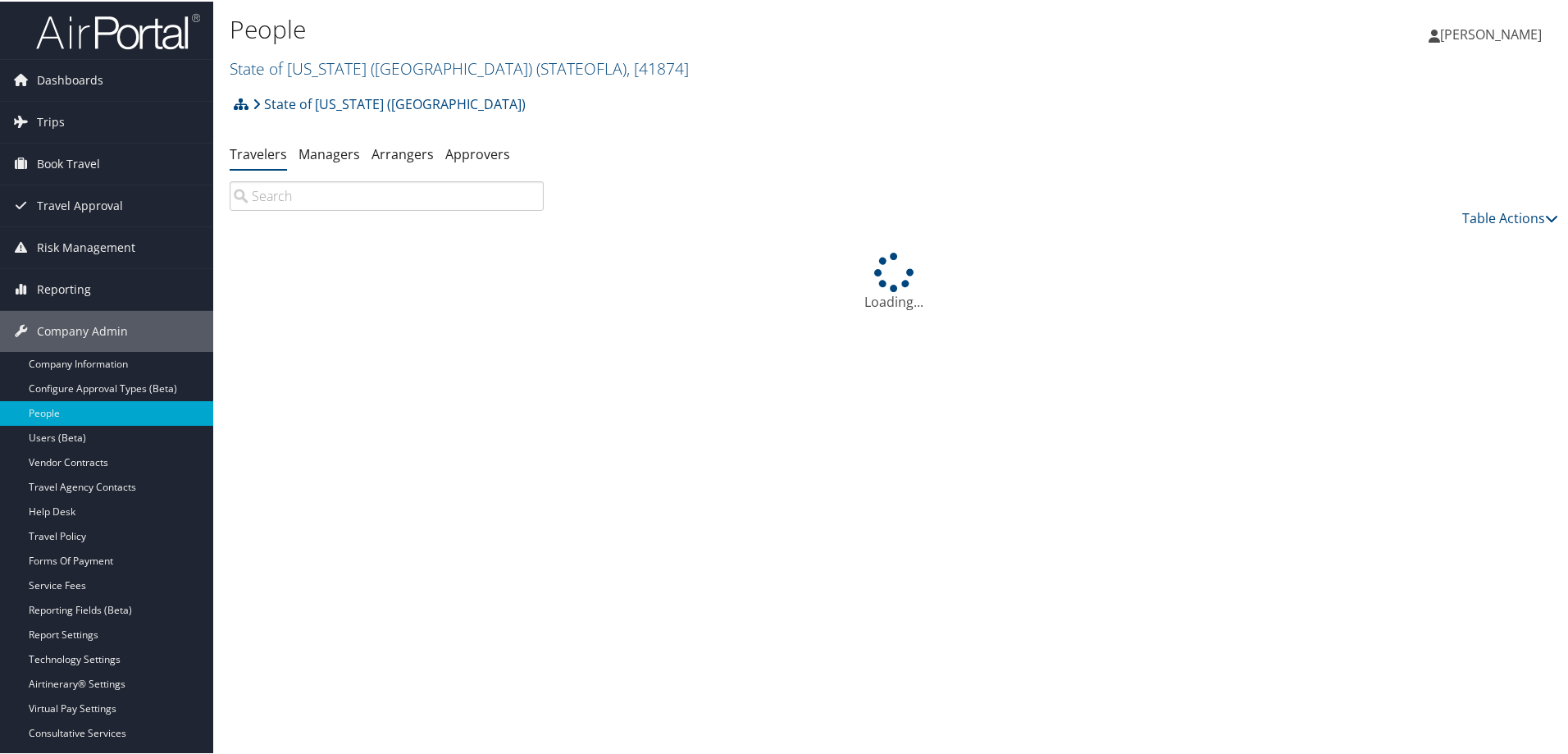
paste input "TYLER GUIDRY"
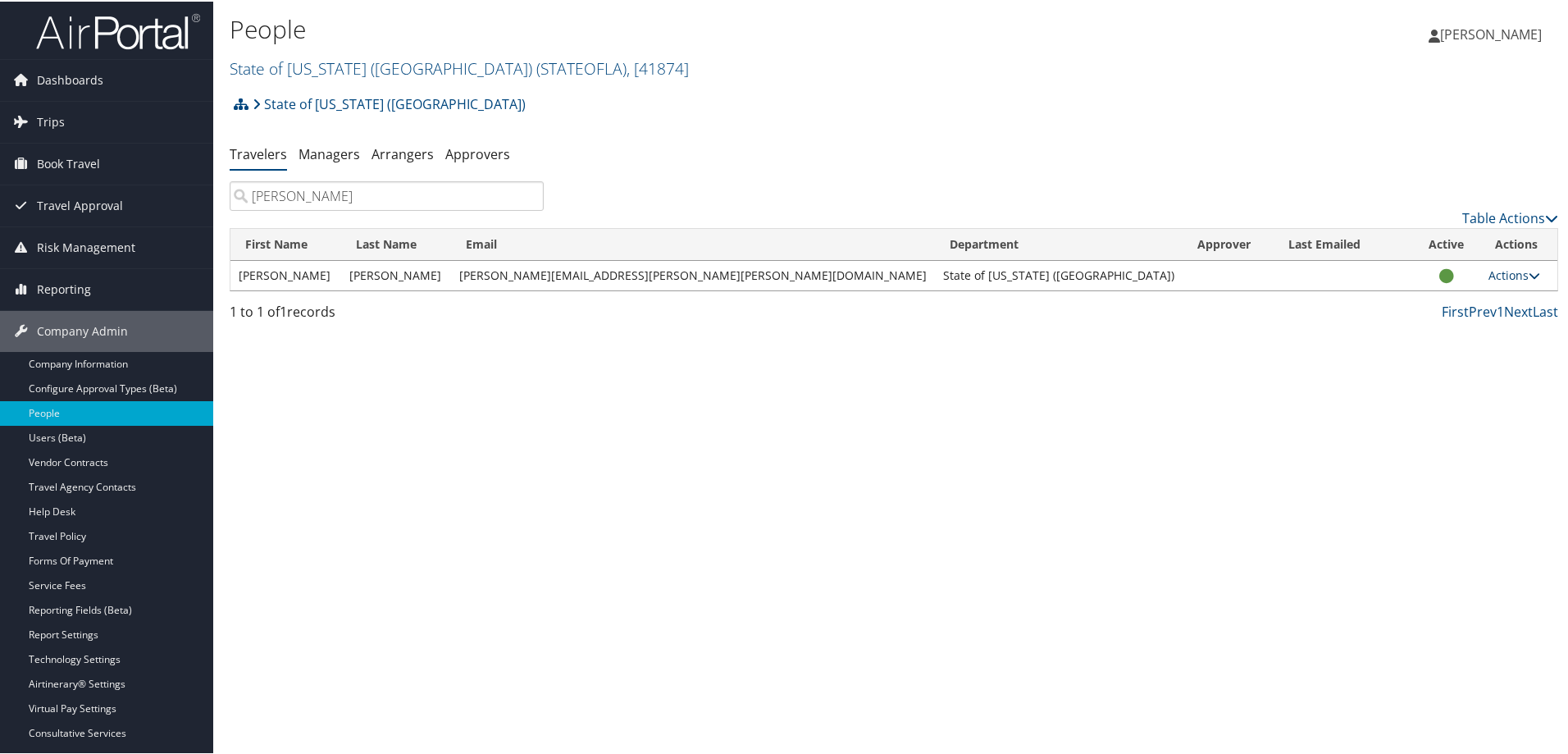
type input "TYLER GUIDRY"
click at [1529, 271] on icon at bounding box center [1534, 273] width 11 height 11
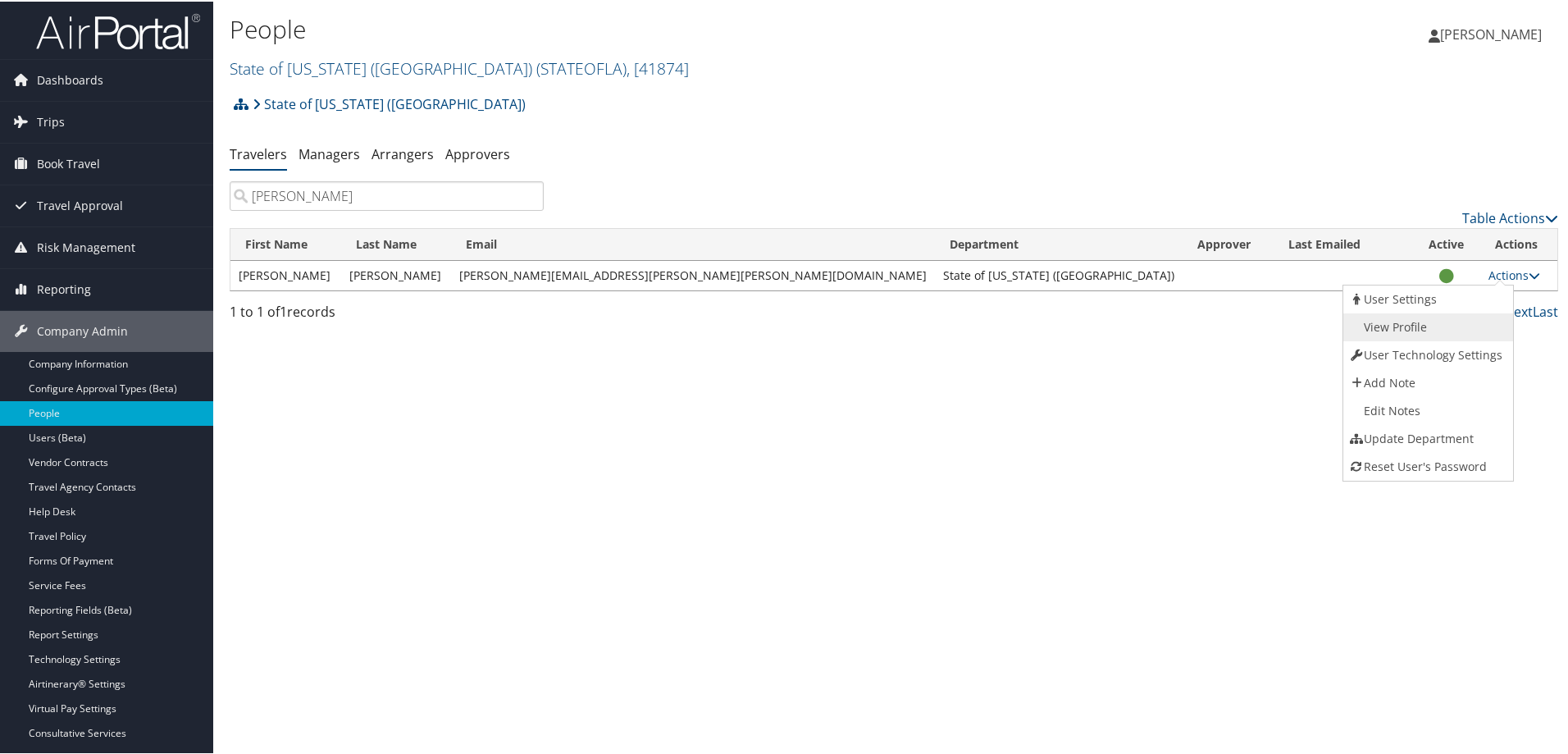
click at [1398, 324] on link "View Profile" at bounding box center [1426, 326] width 167 height 28
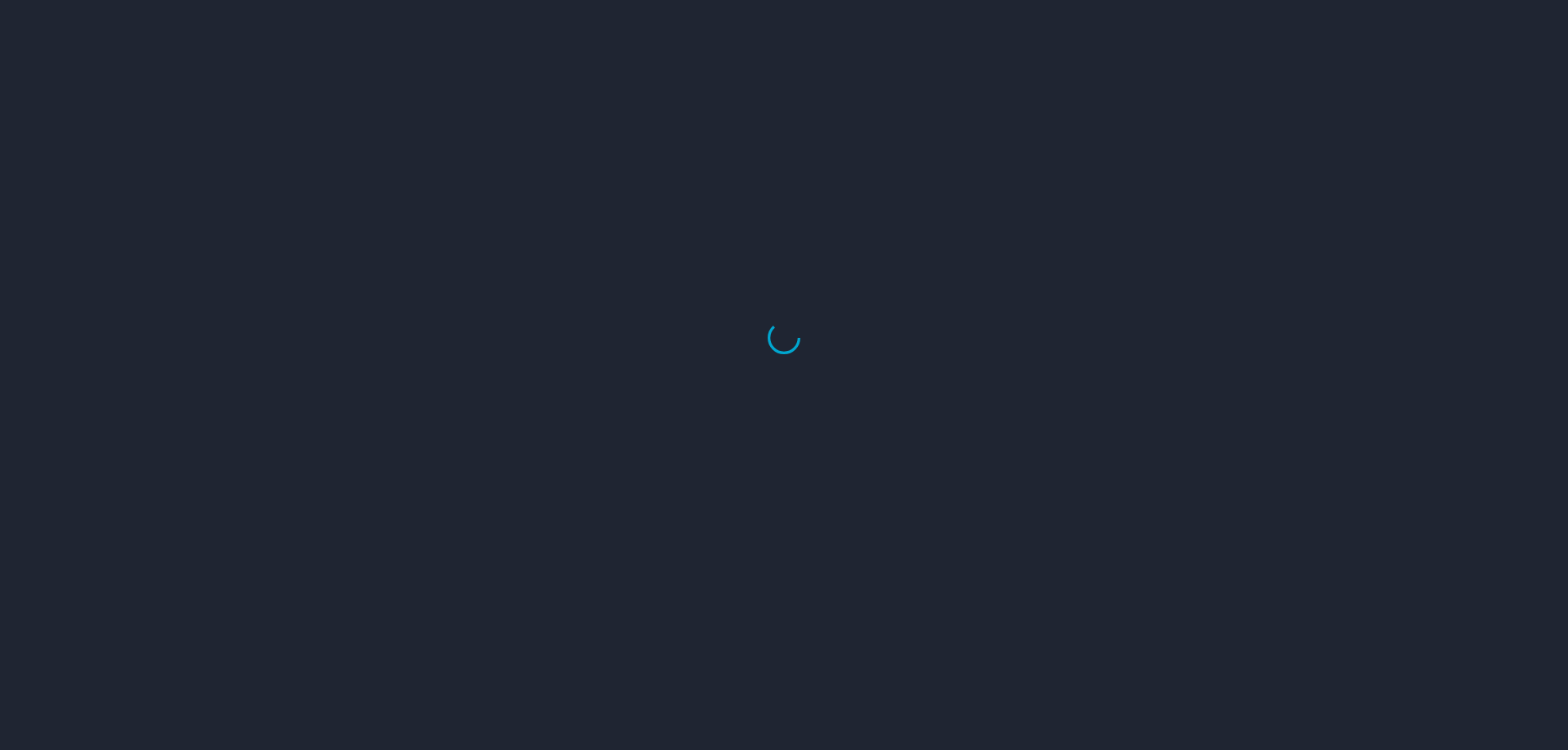
select select "US"
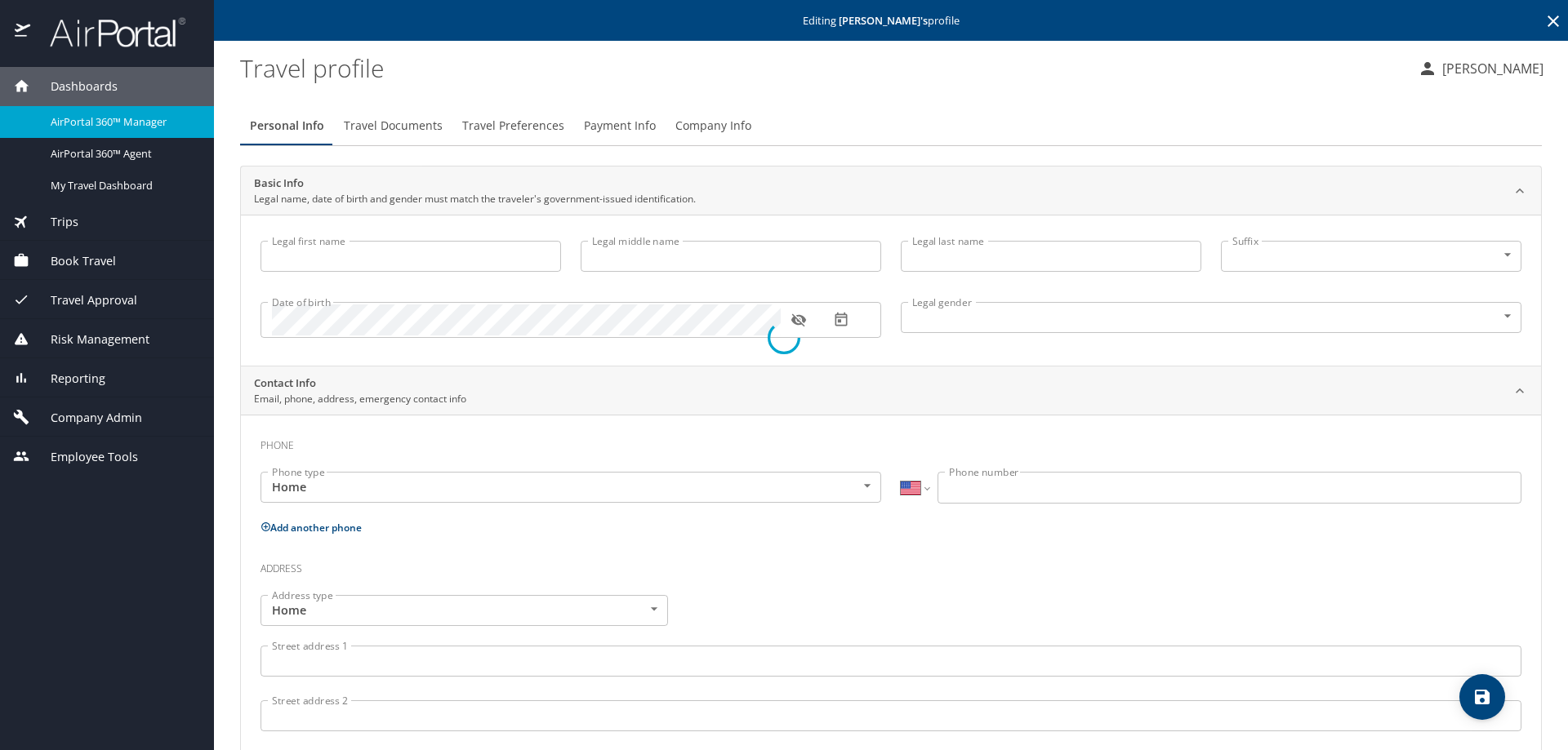
type input "[PERSON_NAME]"
type input "[DEMOGRAPHIC_DATA]"
select select "US"
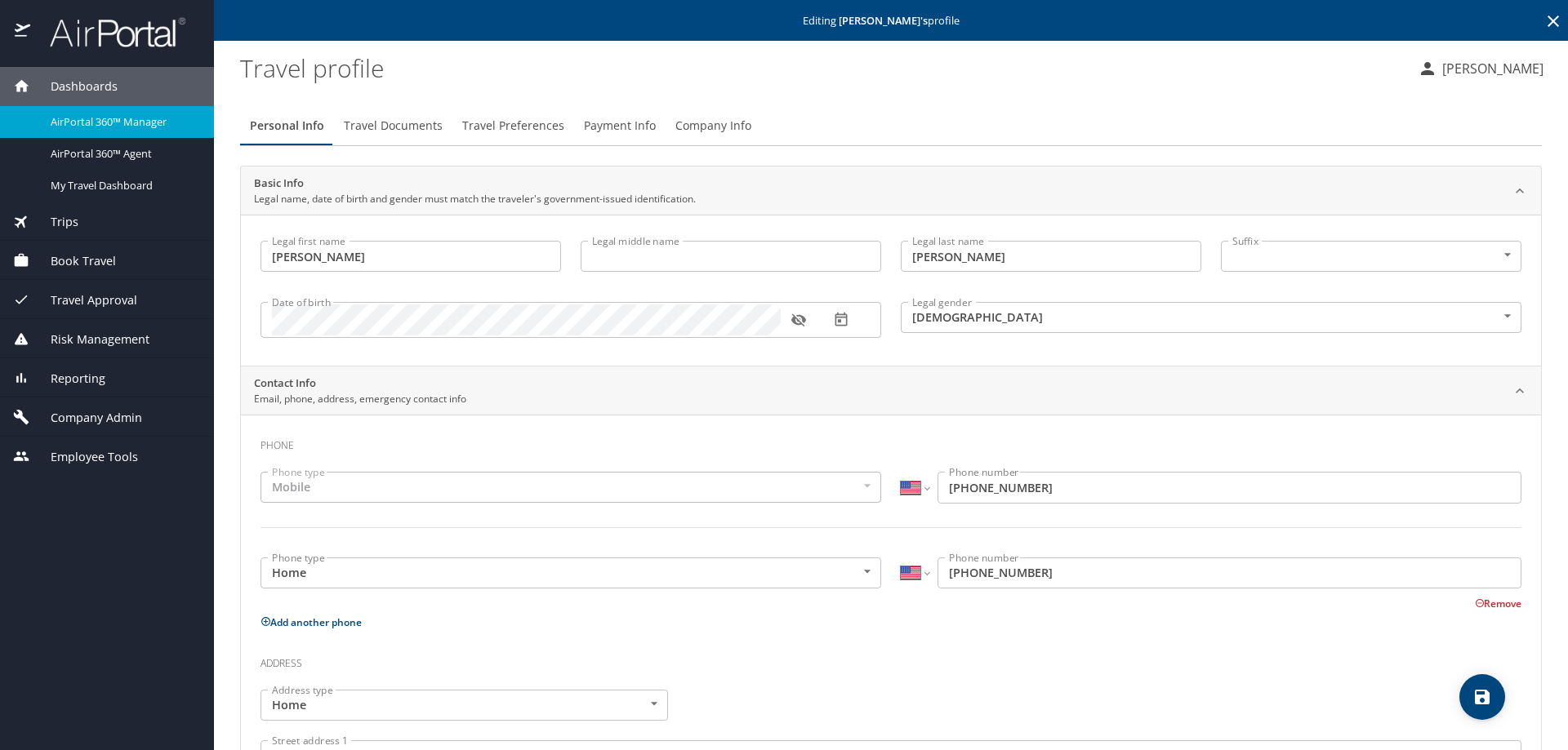
click at [398, 120] on span "Travel Documents" at bounding box center [393, 126] width 98 height 21
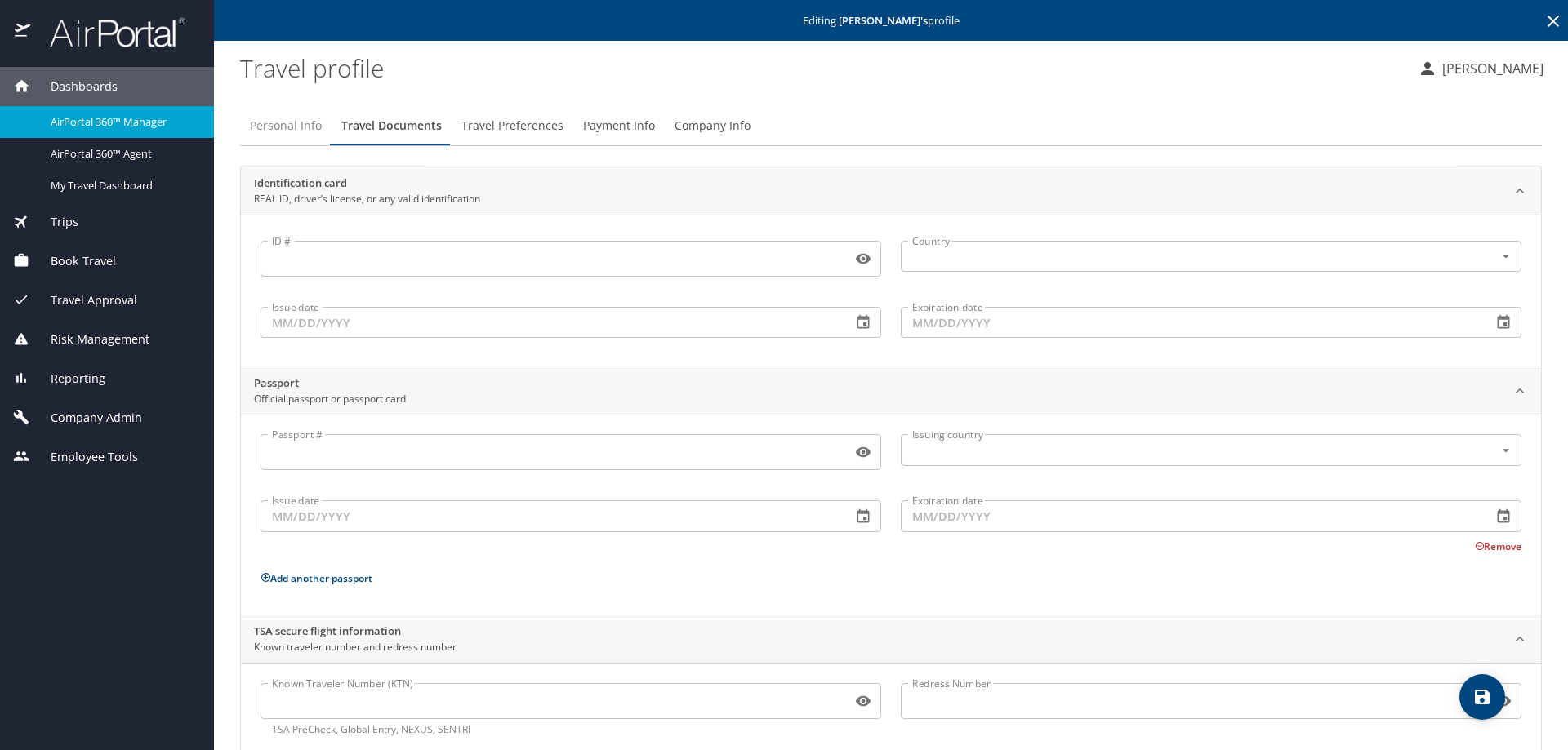
click at [293, 120] on span "Personal Info" at bounding box center [286, 126] width 72 height 21
select select "US"
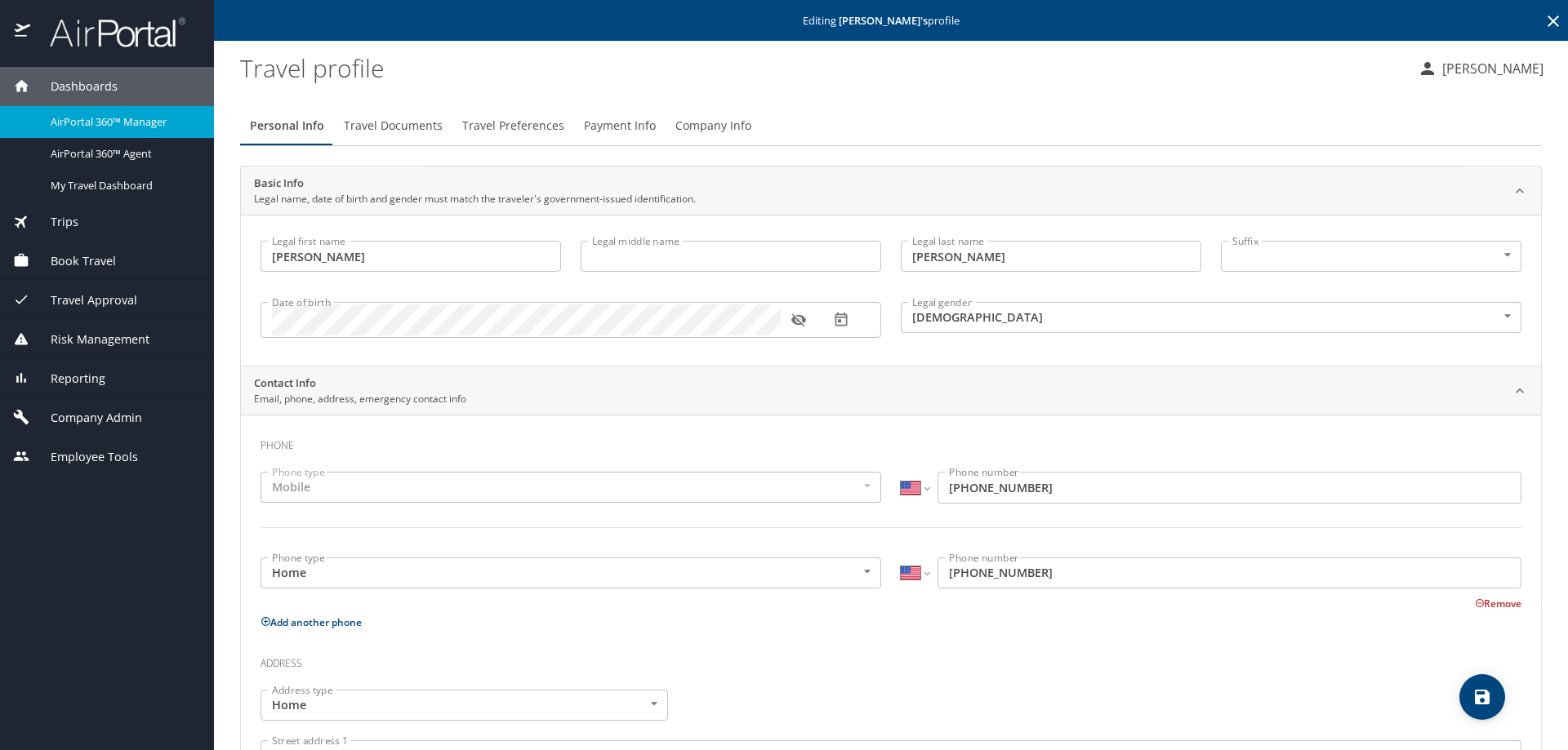
click at [502, 123] on span "Travel Preferences" at bounding box center [513, 126] width 102 height 21
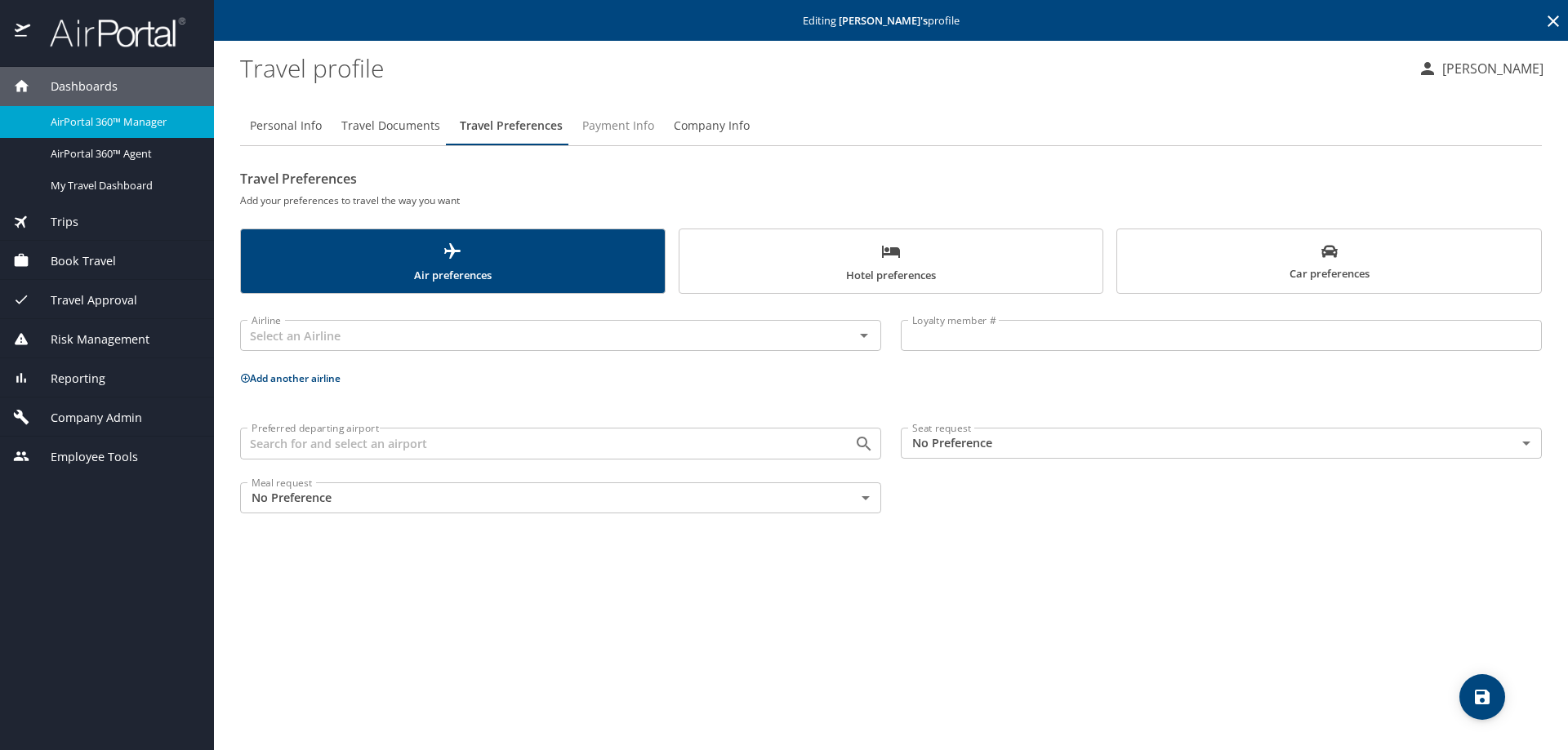
drag, startPoint x: 615, startPoint y: 124, endPoint x: 632, endPoint y: 124, distance: 17.0
click at [615, 124] on span "Payment Info" at bounding box center [618, 126] width 72 height 21
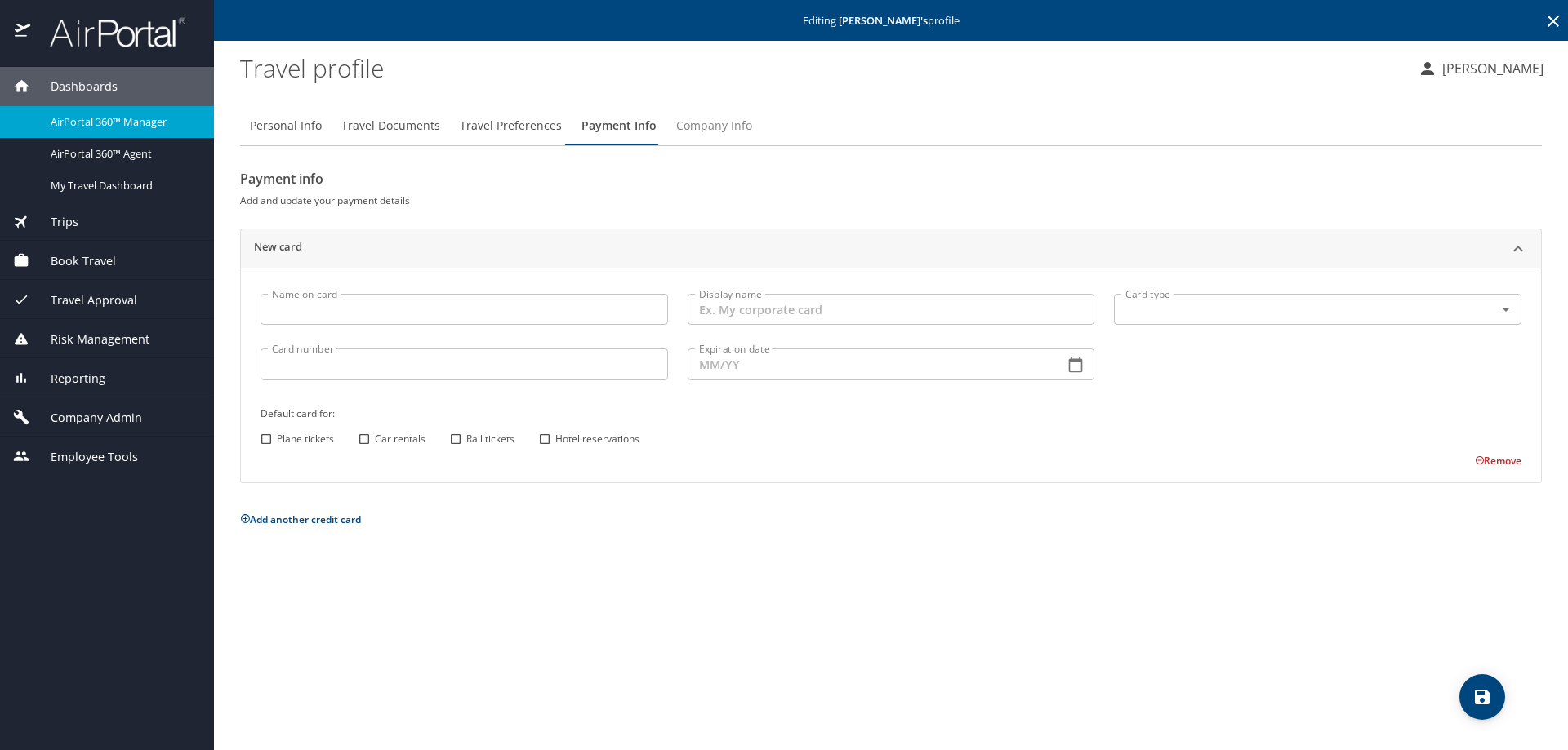
click at [702, 128] on span "Company Info" at bounding box center [714, 126] width 76 height 21
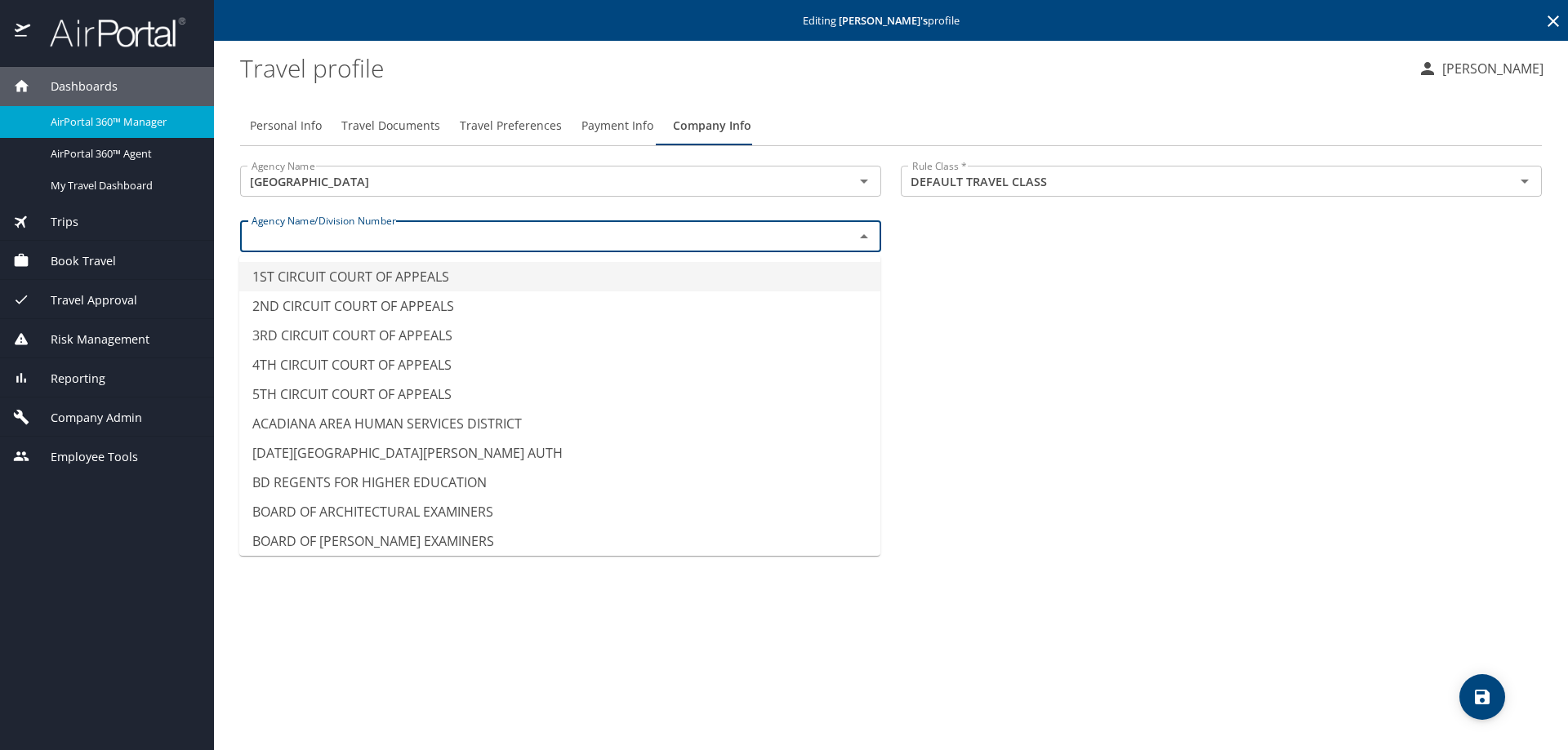
click at [393, 240] on input "text" at bounding box center [536, 236] width 583 height 21
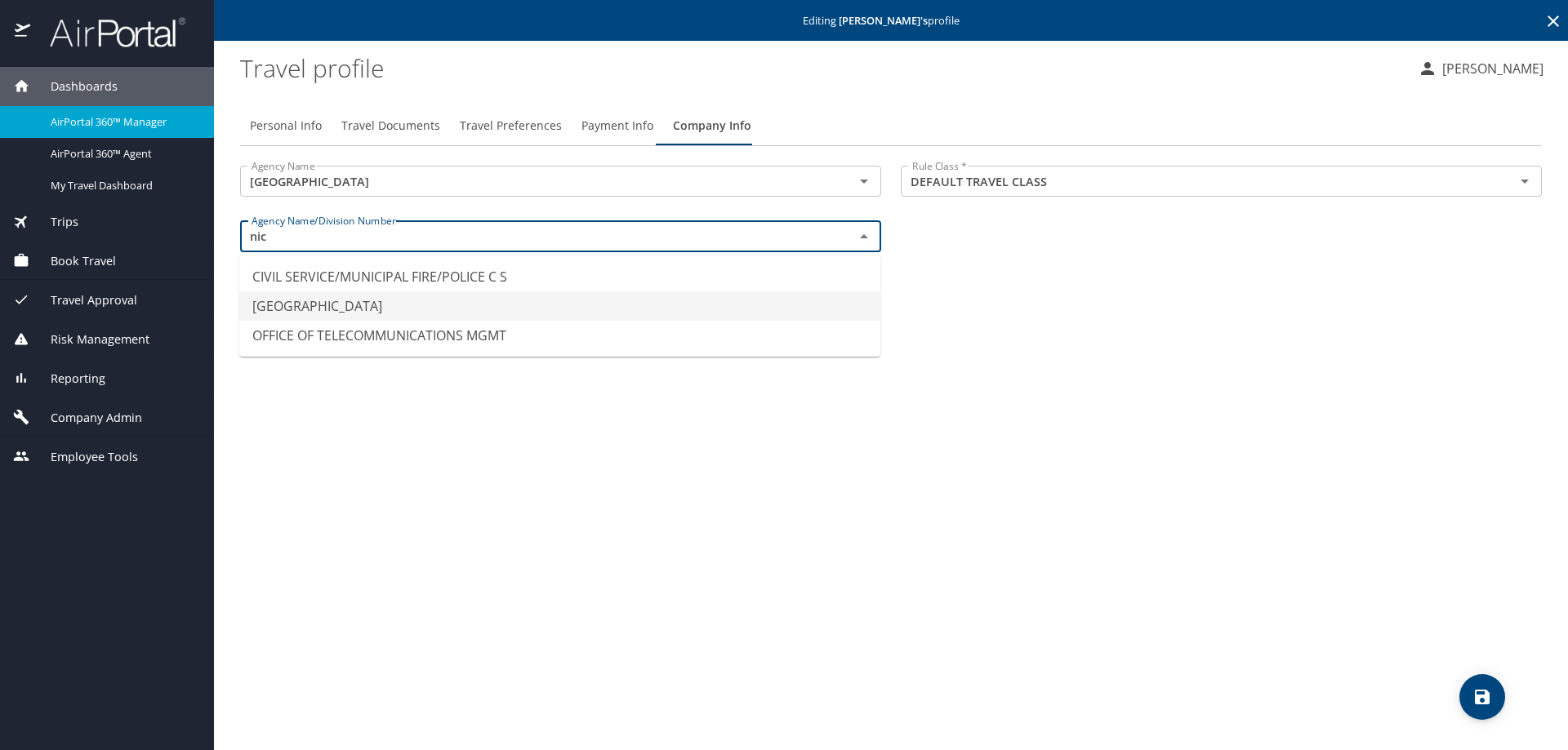
click at [346, 305] on li "NICHOLLS STATE UNIVERSITY" at bounding box center [559, 306] width 641 height 30
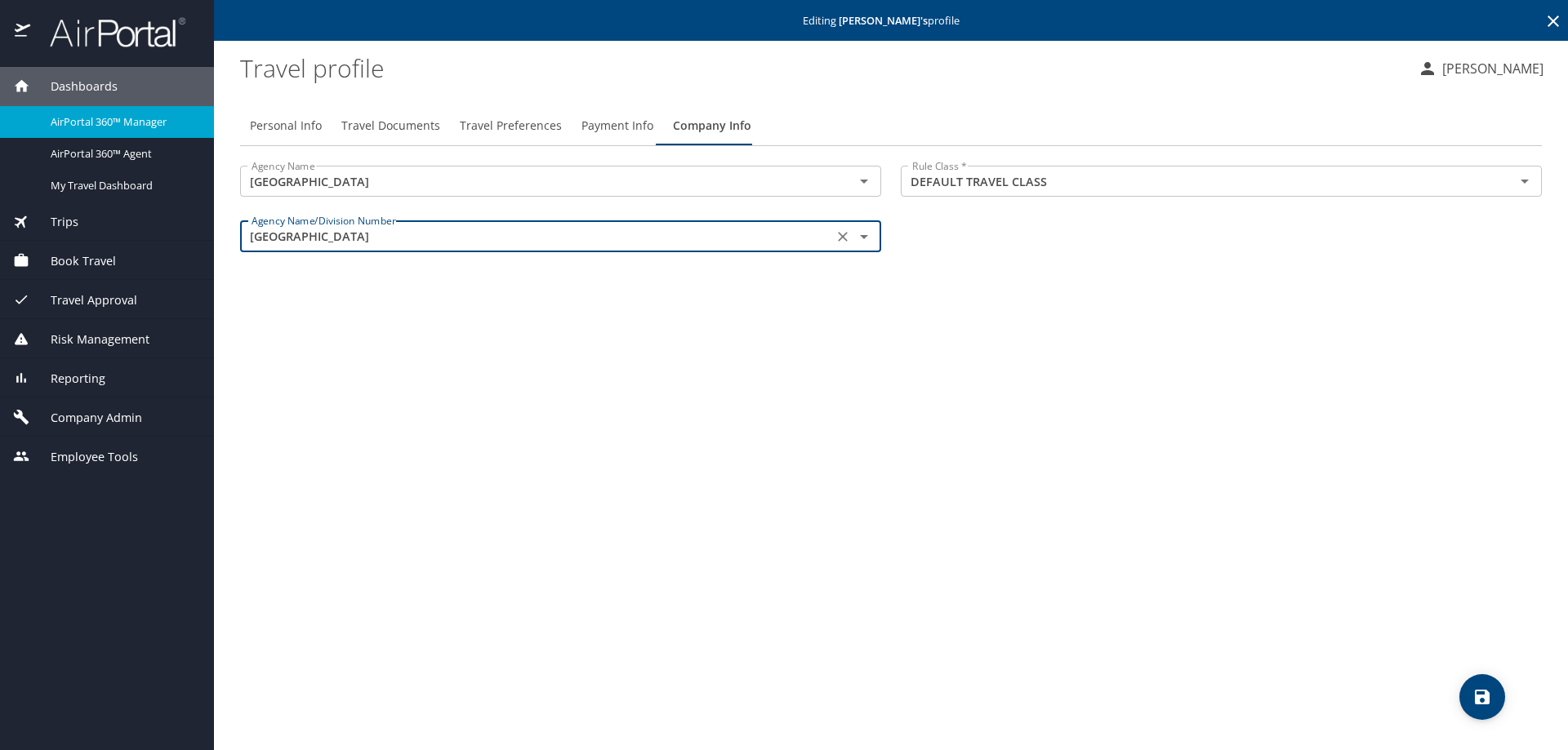
type input "NICHOLLS STATE UNIVERSITY"
click at [1489, 701] on icon "save" at bounding box center [1481, 697] width 15 height 15
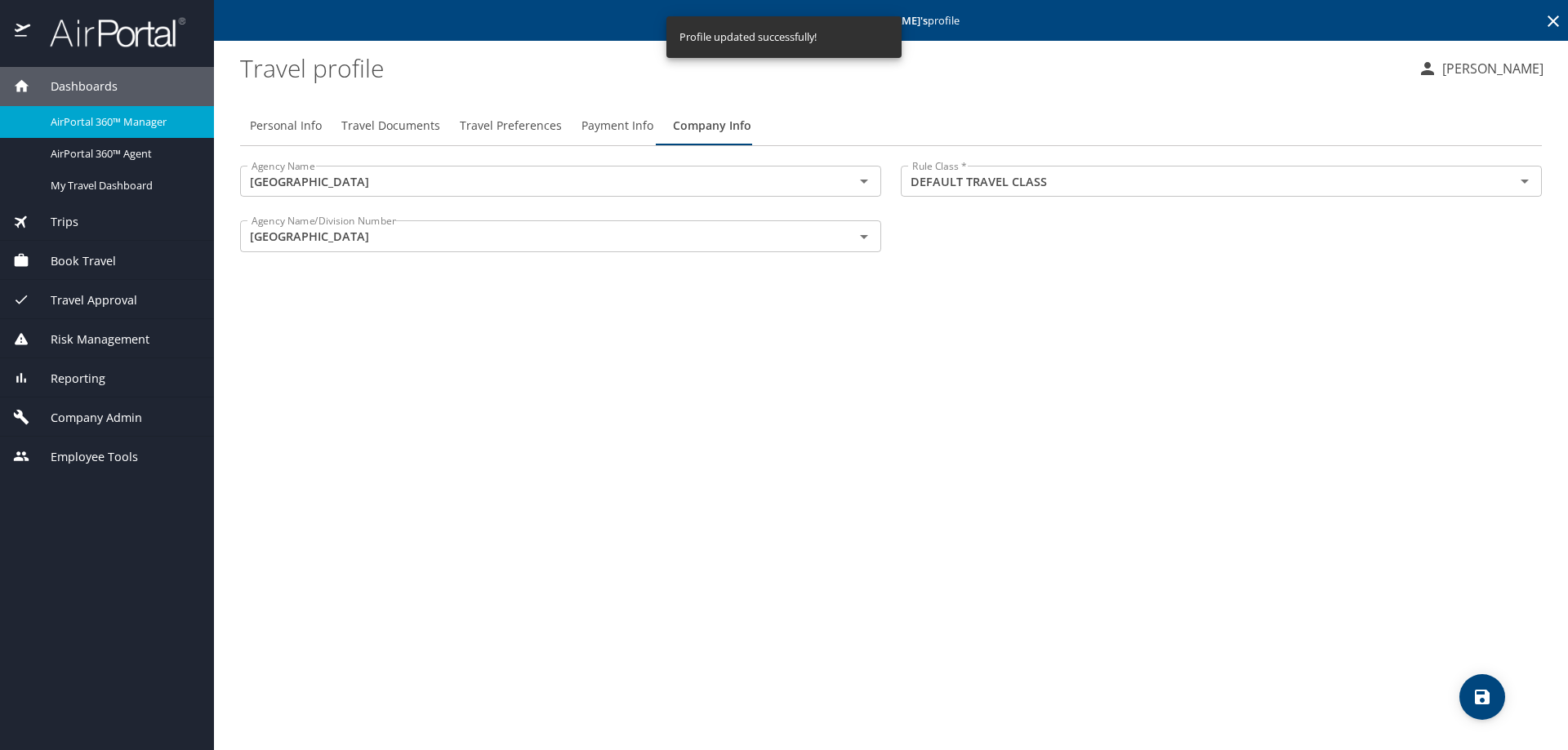
click at [99, 295] on span "Travel Approval" at bounding box center [84, 300] width 107 height 18
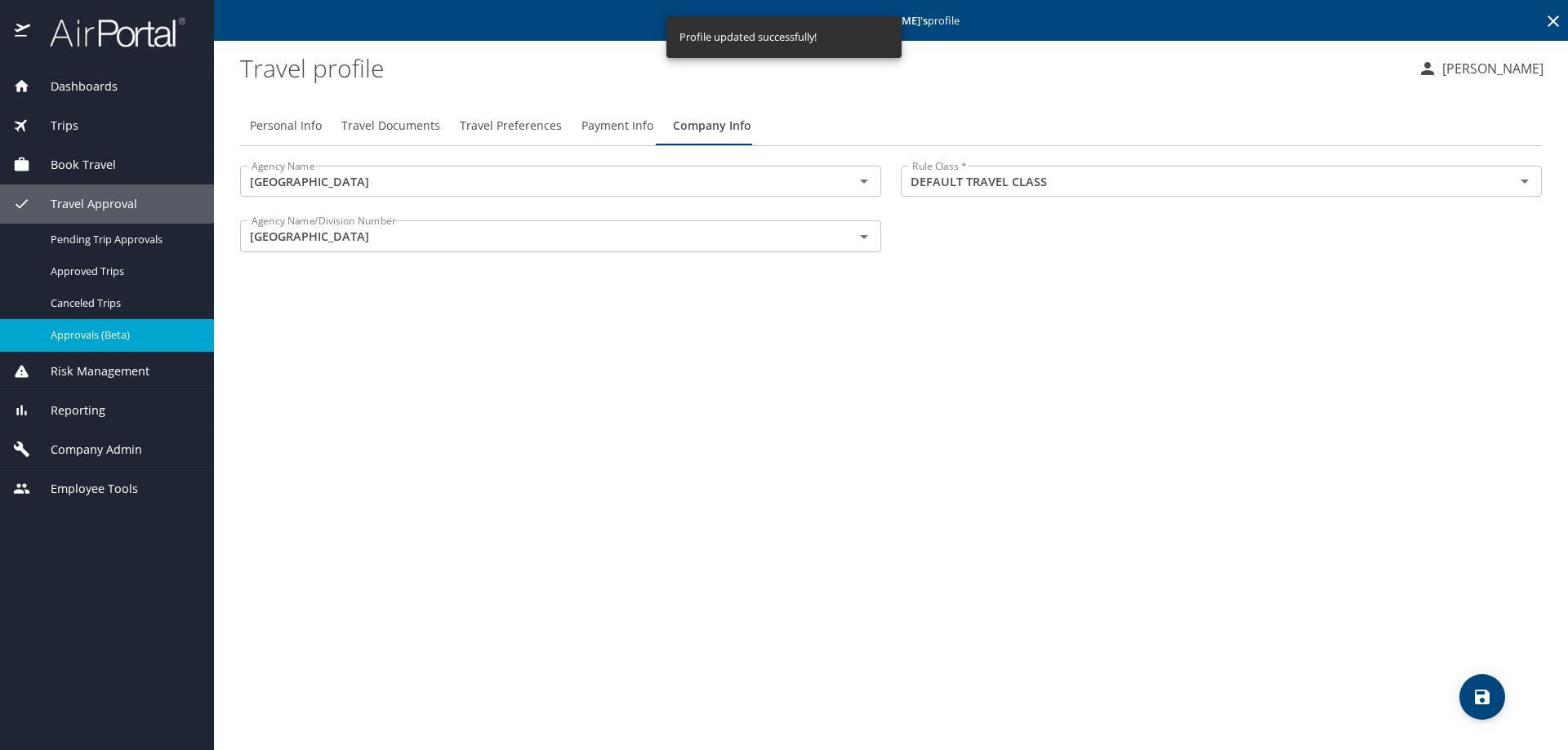
click at [111, 341] on span "Approvals (Beta)" at bounding box center [122, 335] width 143 height 16
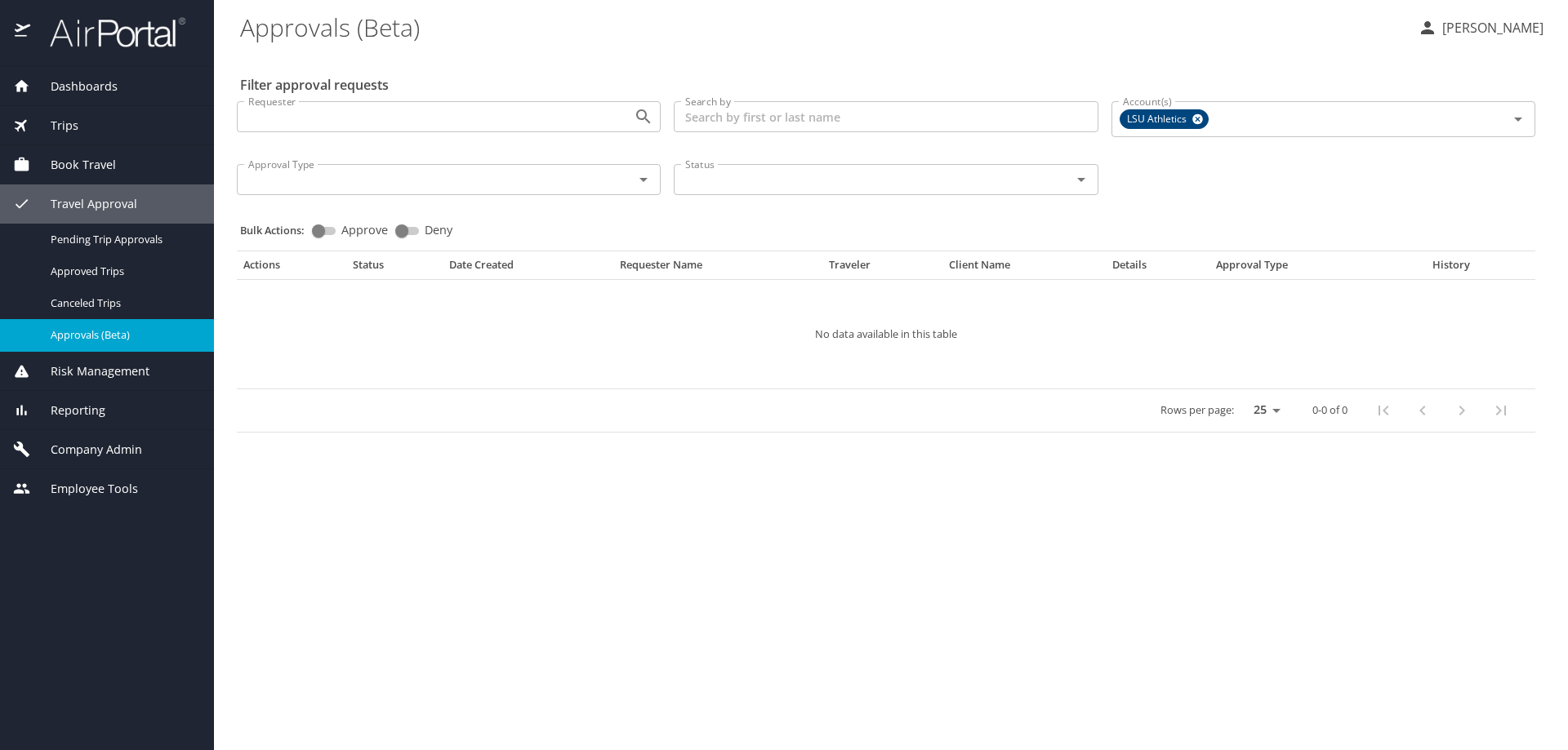
click at [111, 451] on span "Company Admin" at bounding box center [86, 450] width 111 height 18
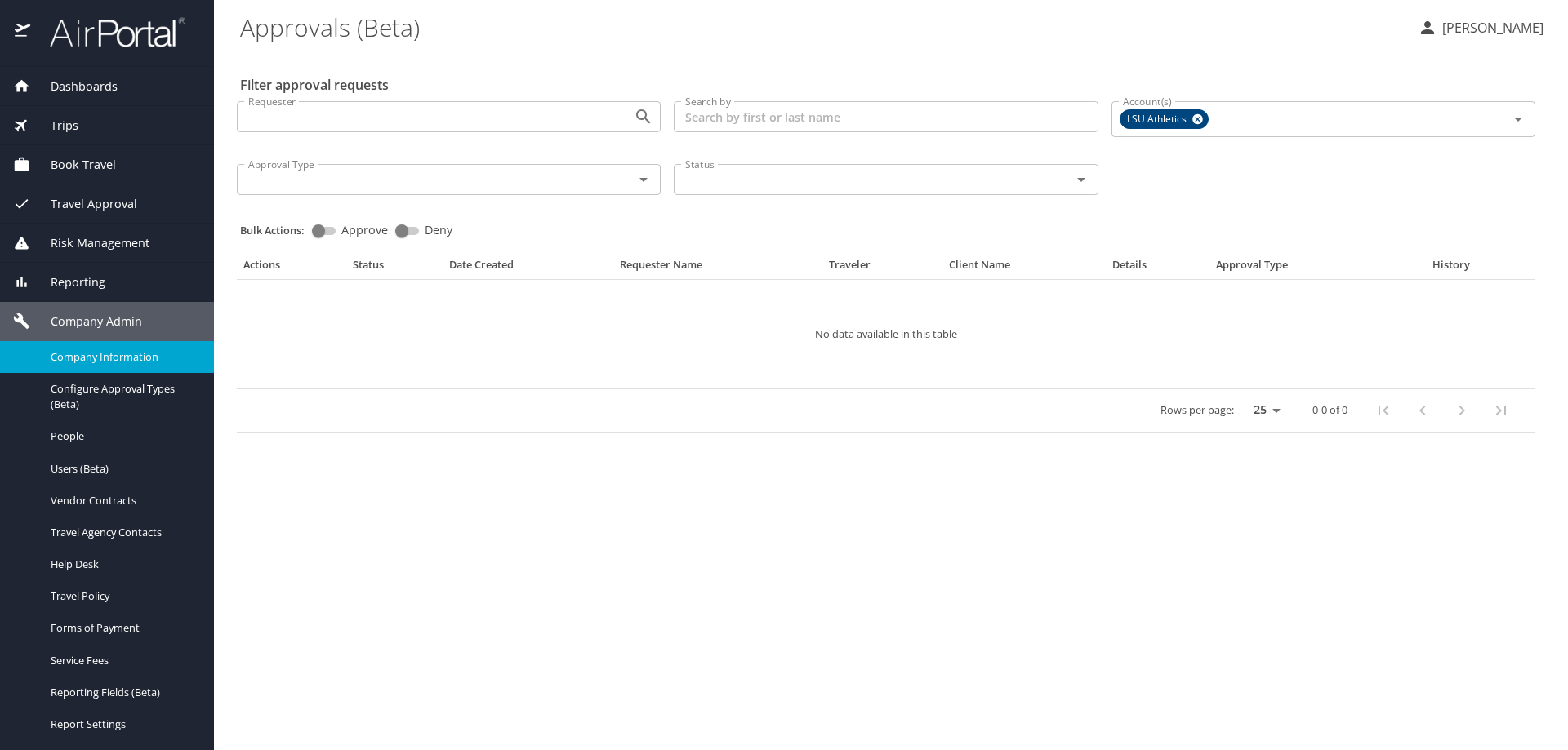
click at [103, 353] on span "Company Information" at bounding box center [122, 357] width 143 height 16
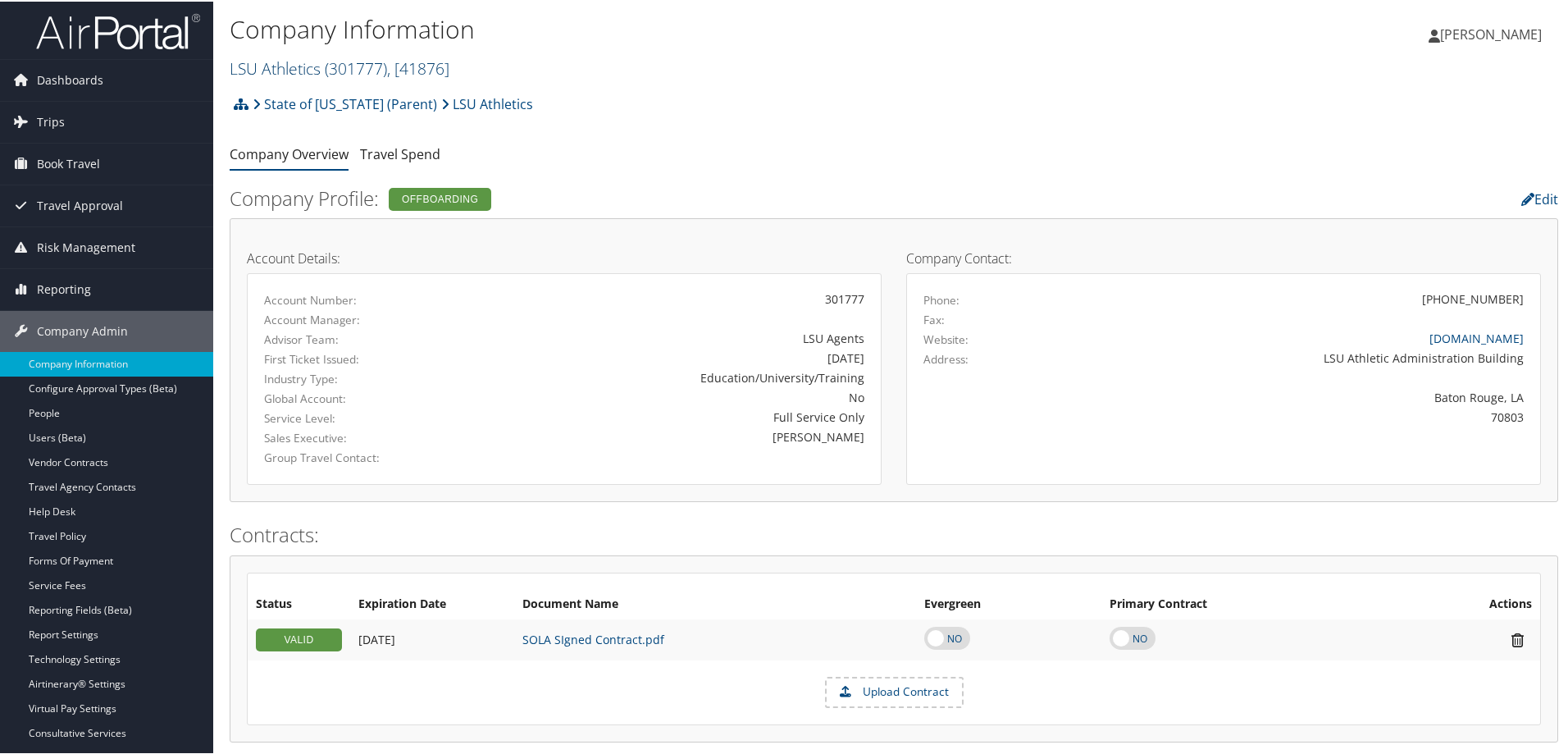
click at [380, 66] on span "( 301777 )" at bounding box center [356, 67] width 62 height 22
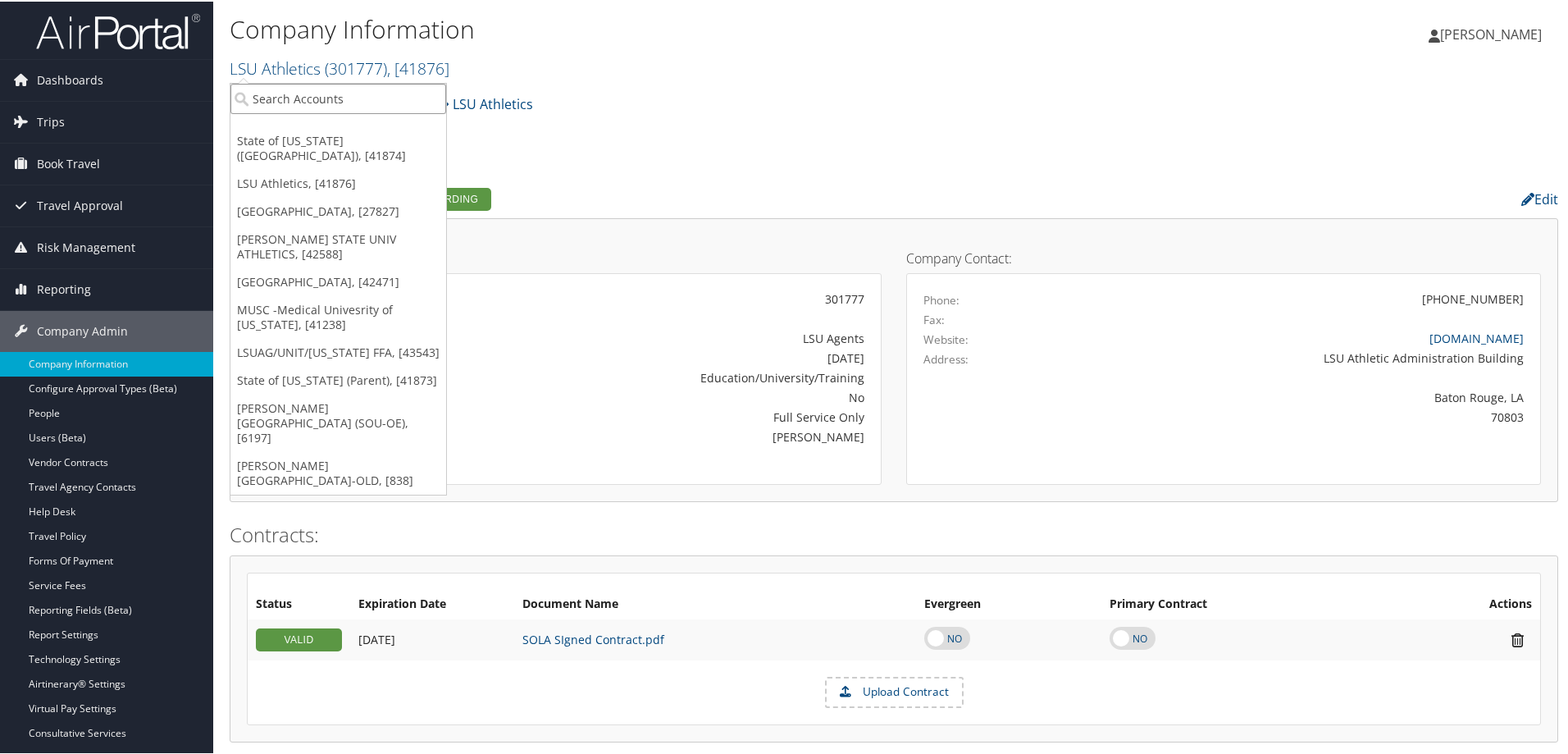
click at [268, 98] on input "search" at bounding box center [339, 97] width 216 height 30
click at [270, 95] on input "search" at bounding box center [339, 97] width 216 height 30
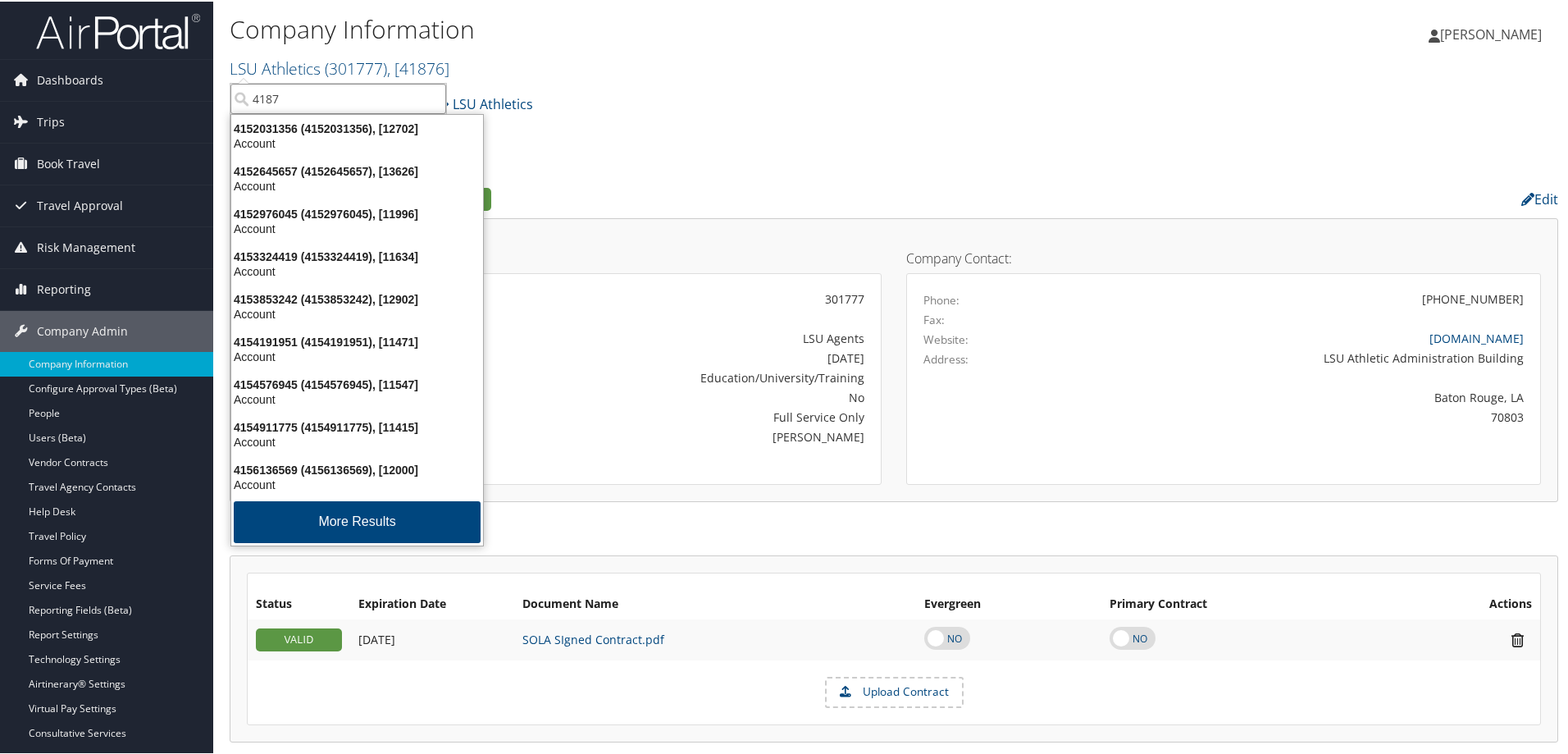
type input "41874"
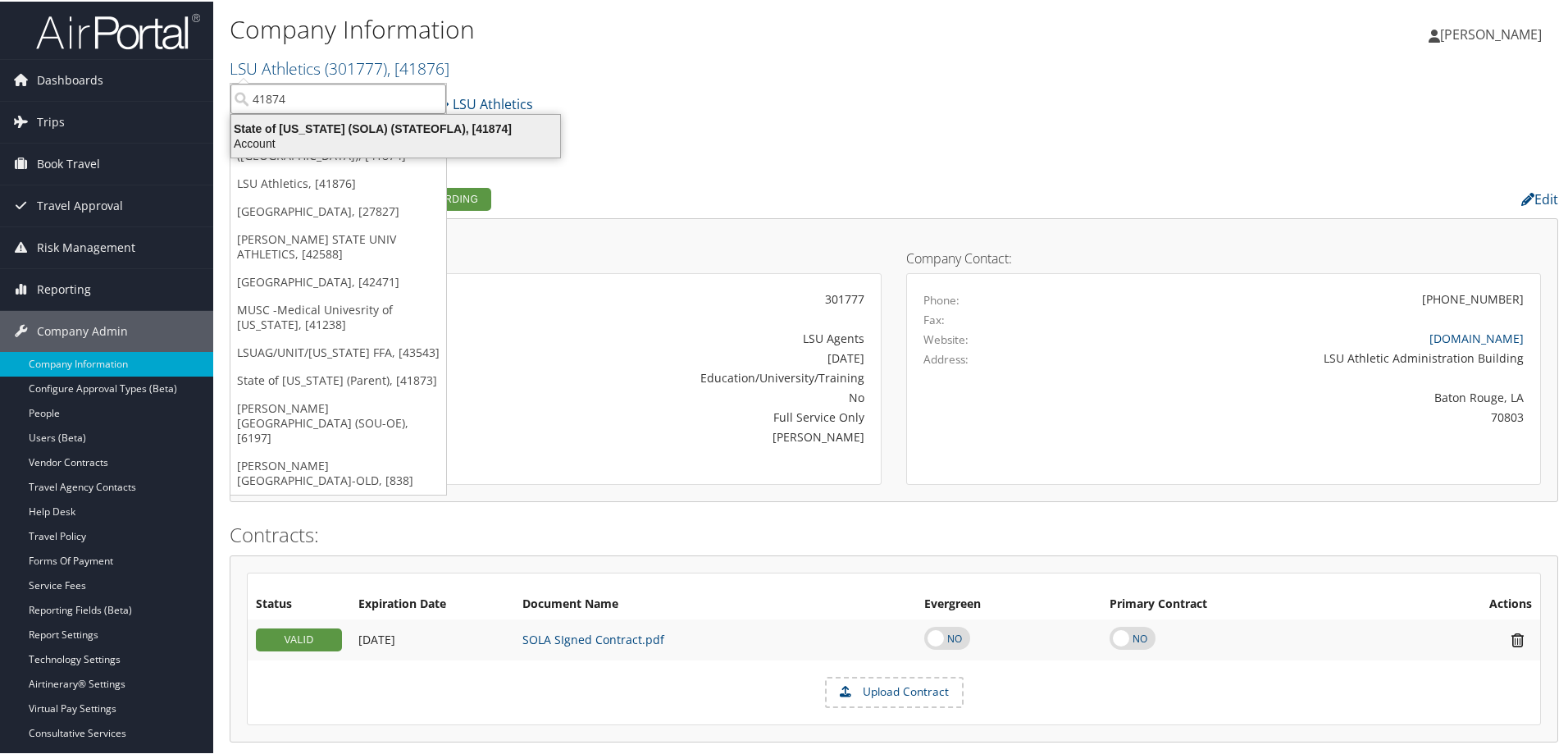
click at [282, 131] on div "State of [US_STATE] (SOLA) (STATEOFLA), [41874]" at bounding box center [396, 127] width 349 height 15
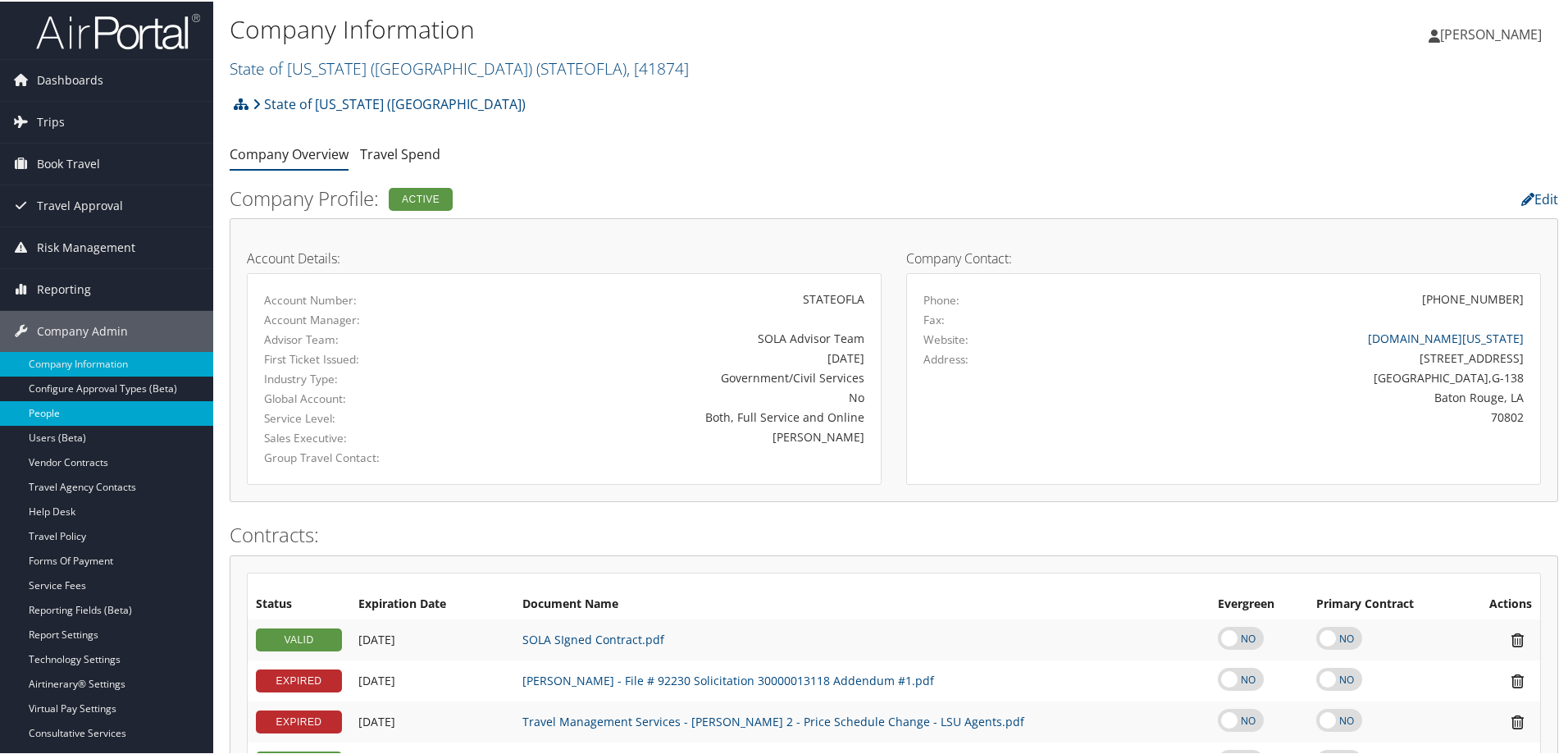
click at [70, 409] on link "People" at bounding box center [106, 412] width 213 height 25
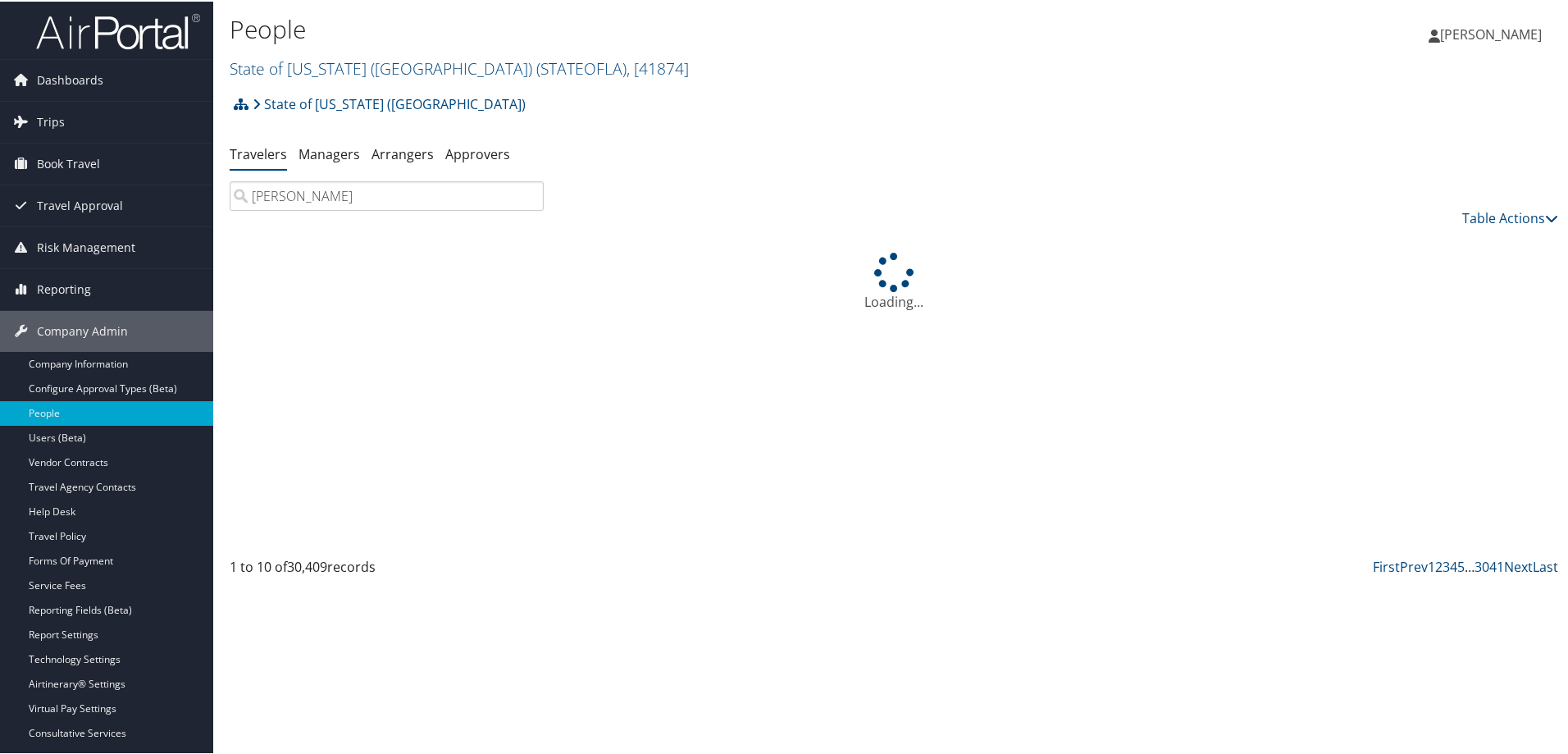
type input "[PERSON_NAME]"
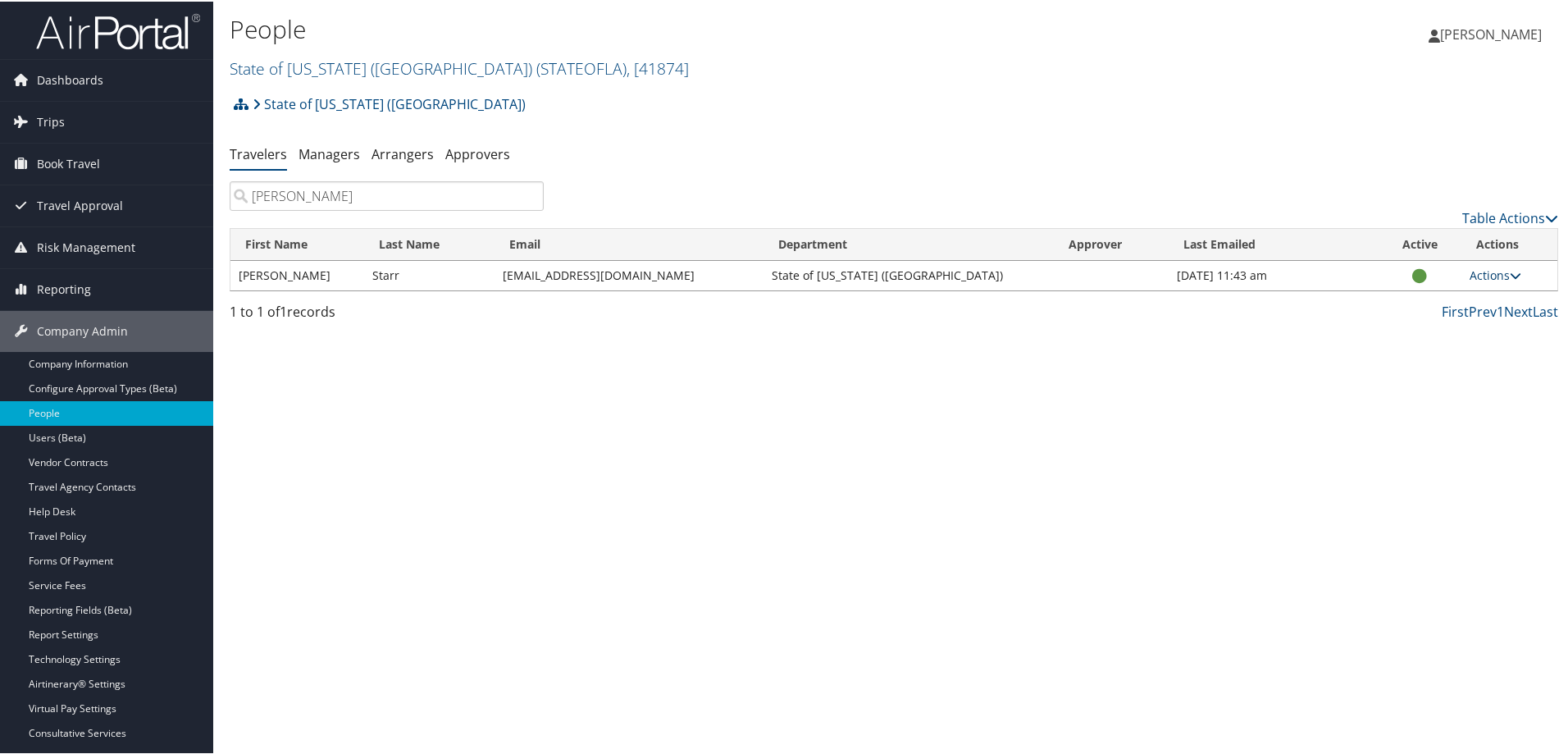
click at [1511, 271] on icon at bounding box center [1515, 273] width 11 height 11
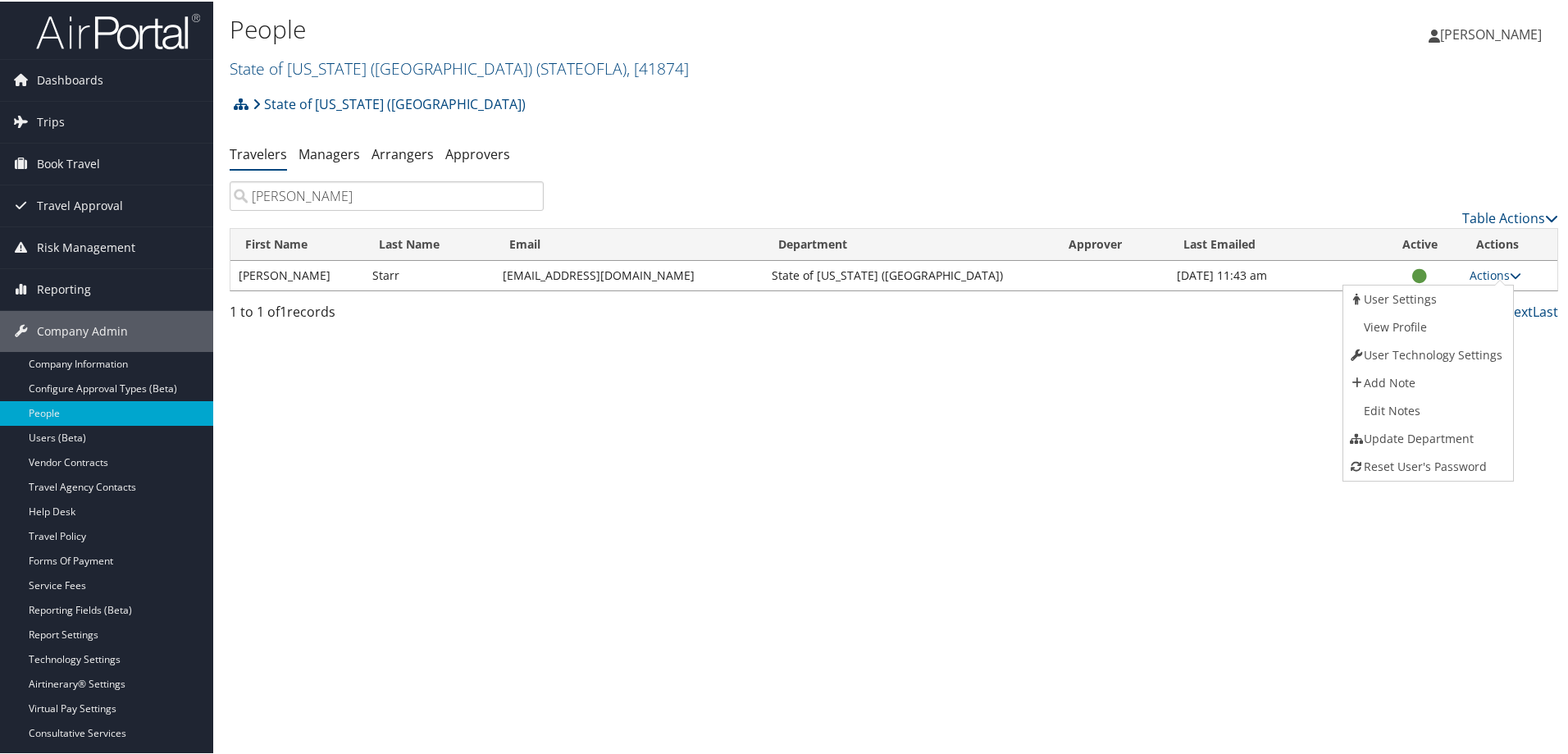
drag, startPoint x: 1402, startPoint y: 327, endPoint x: 1411, endPoint y: 332, distance: 10.3
click at [1402, 327] on link "View Profile" at bounding box center [1426, 326] width 167 height 28
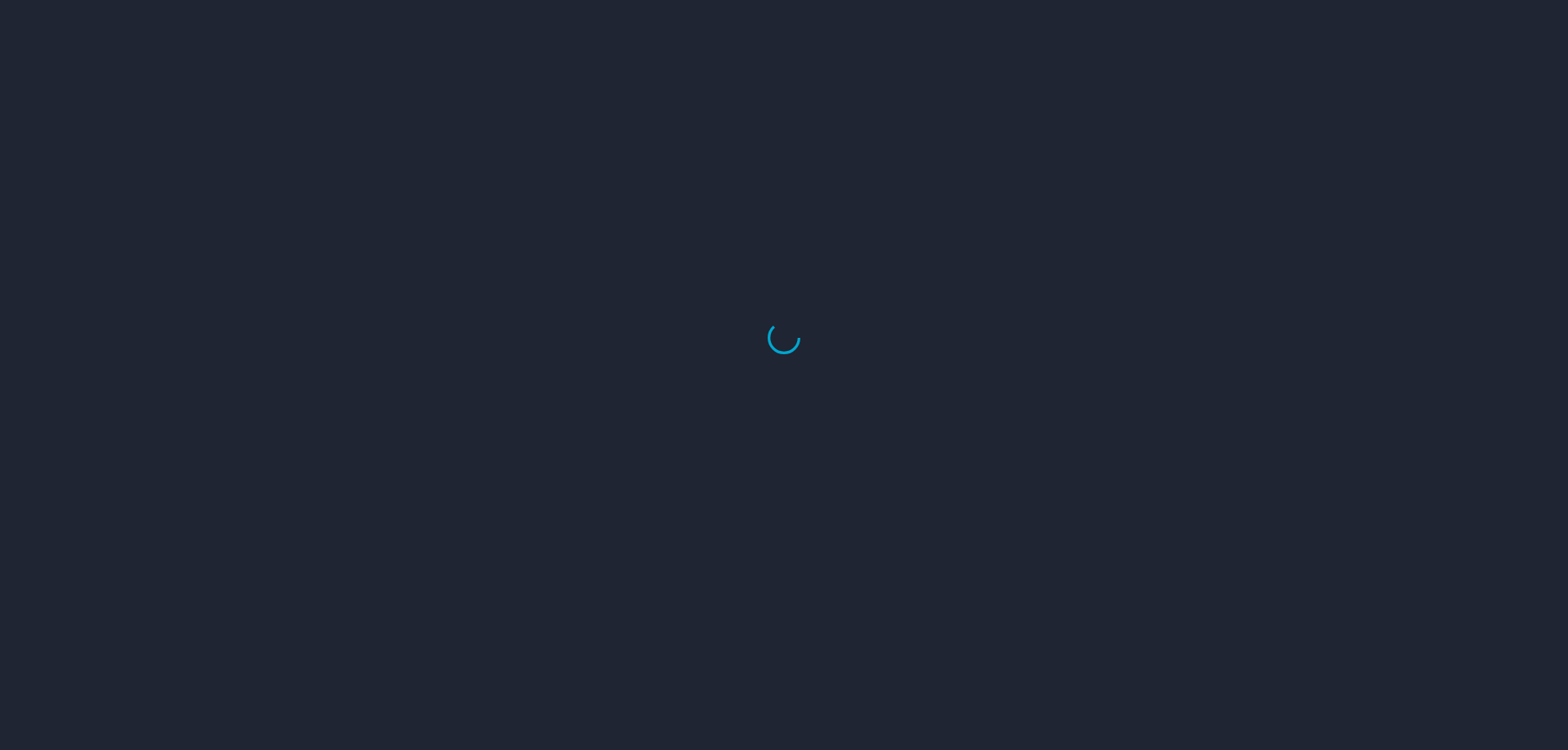
select select "US"
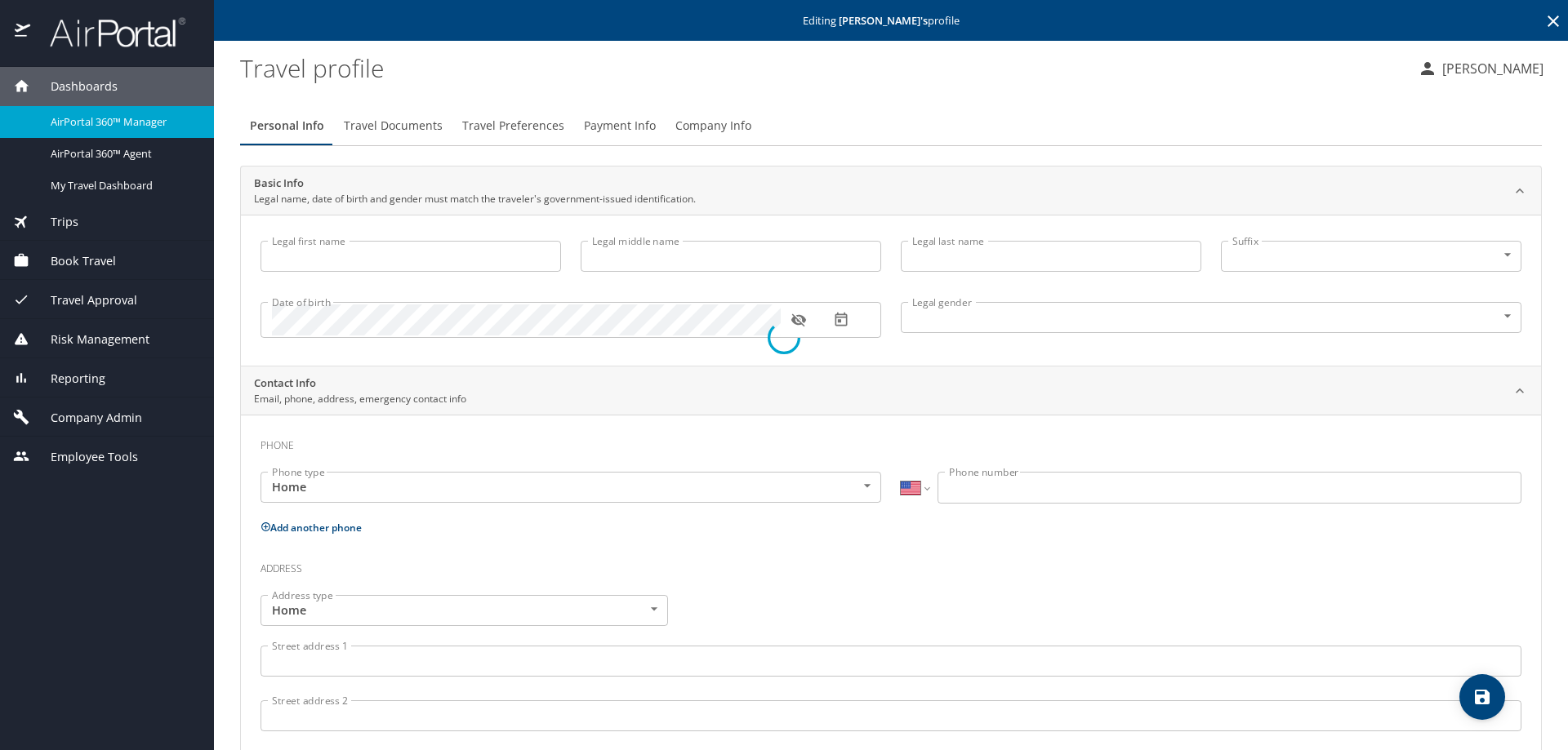
type input "[PERSON_NAME]"
type input "Starr"
type input "[DEMOGRAPHIC_DATA]"
select select "US"
select select "SE"
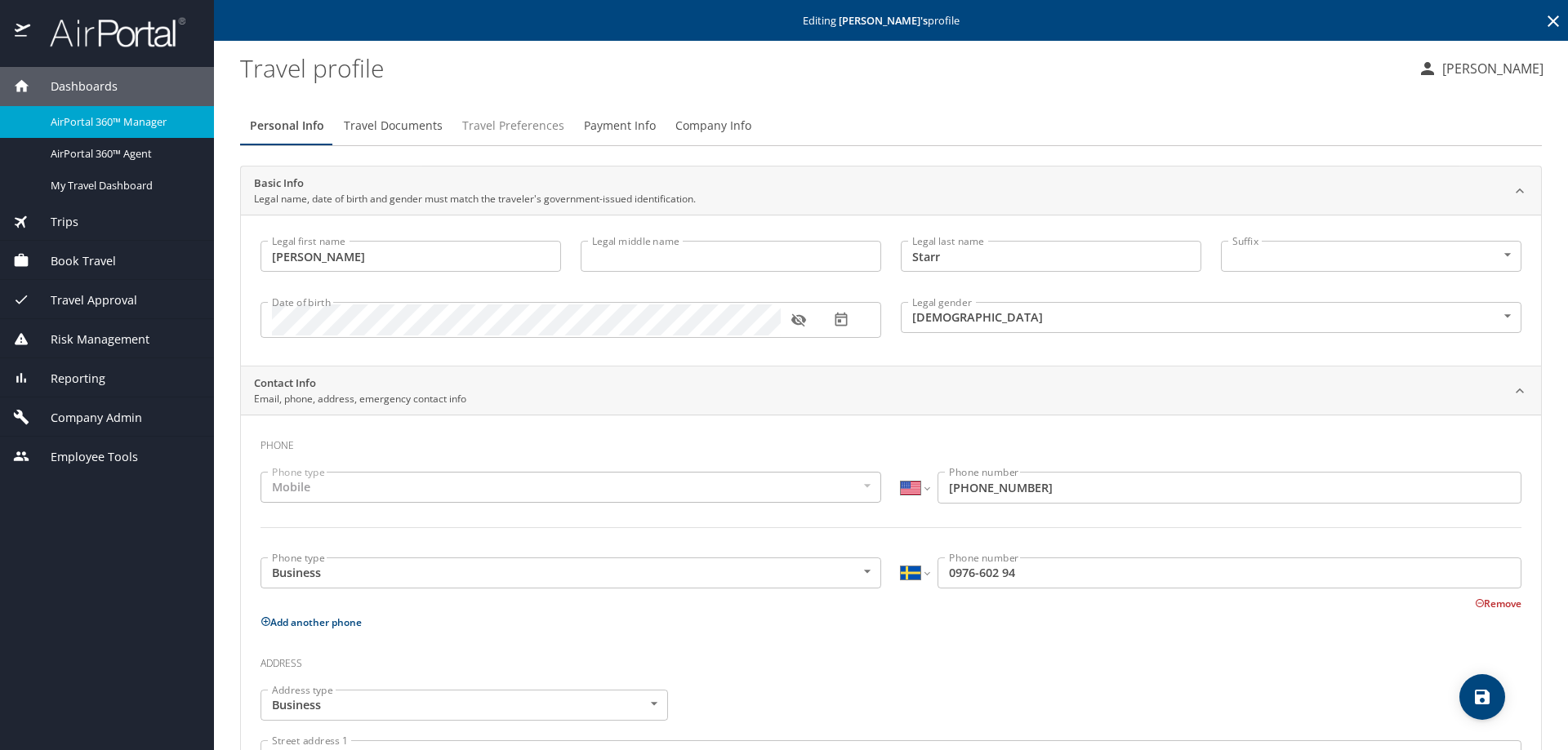
click at [517, 123] on span "Travel Preferences" at bounding box center [513, 126] width 102 height 21
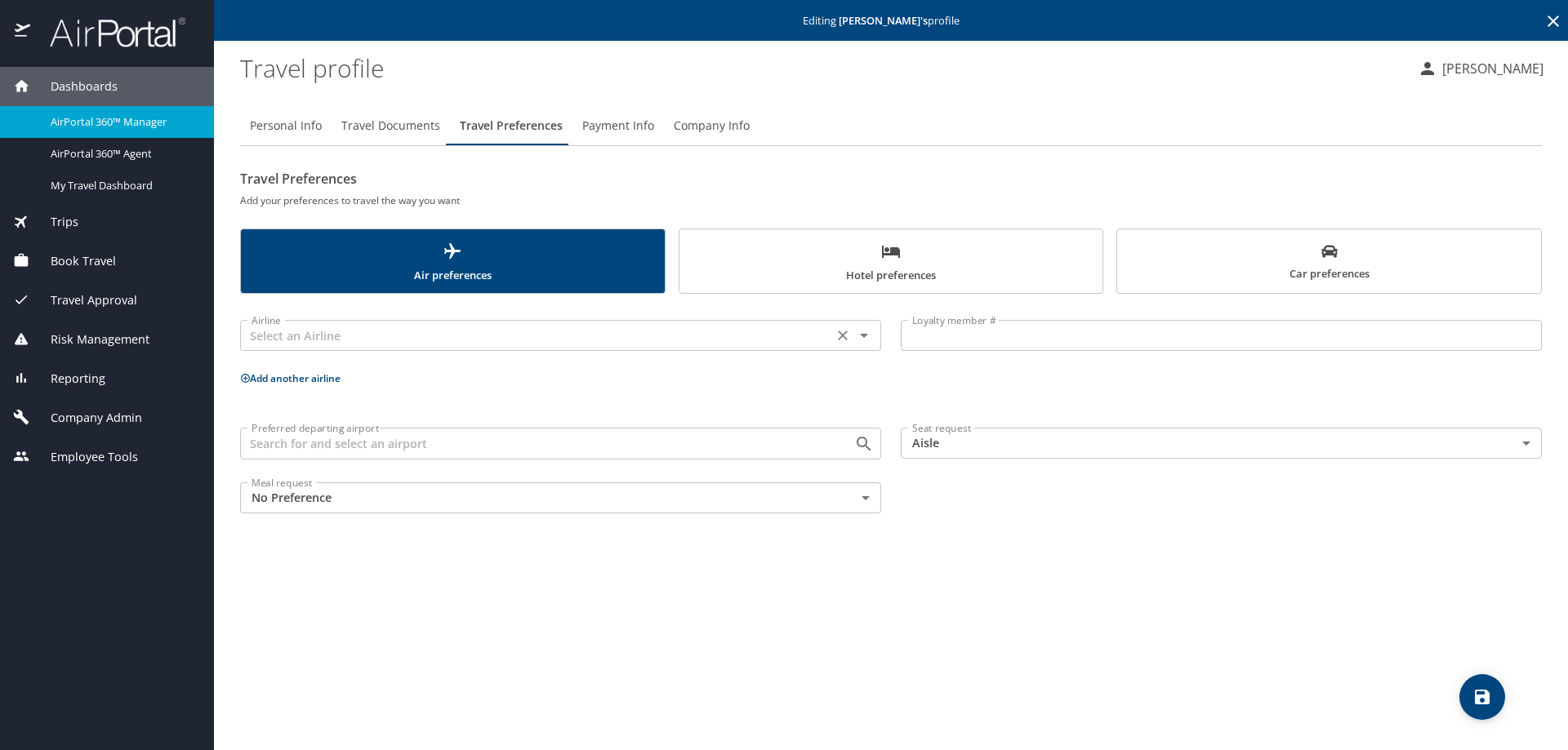
click at [282, 331] on input "text" at bounding box center [536, 335] width 583 height 21
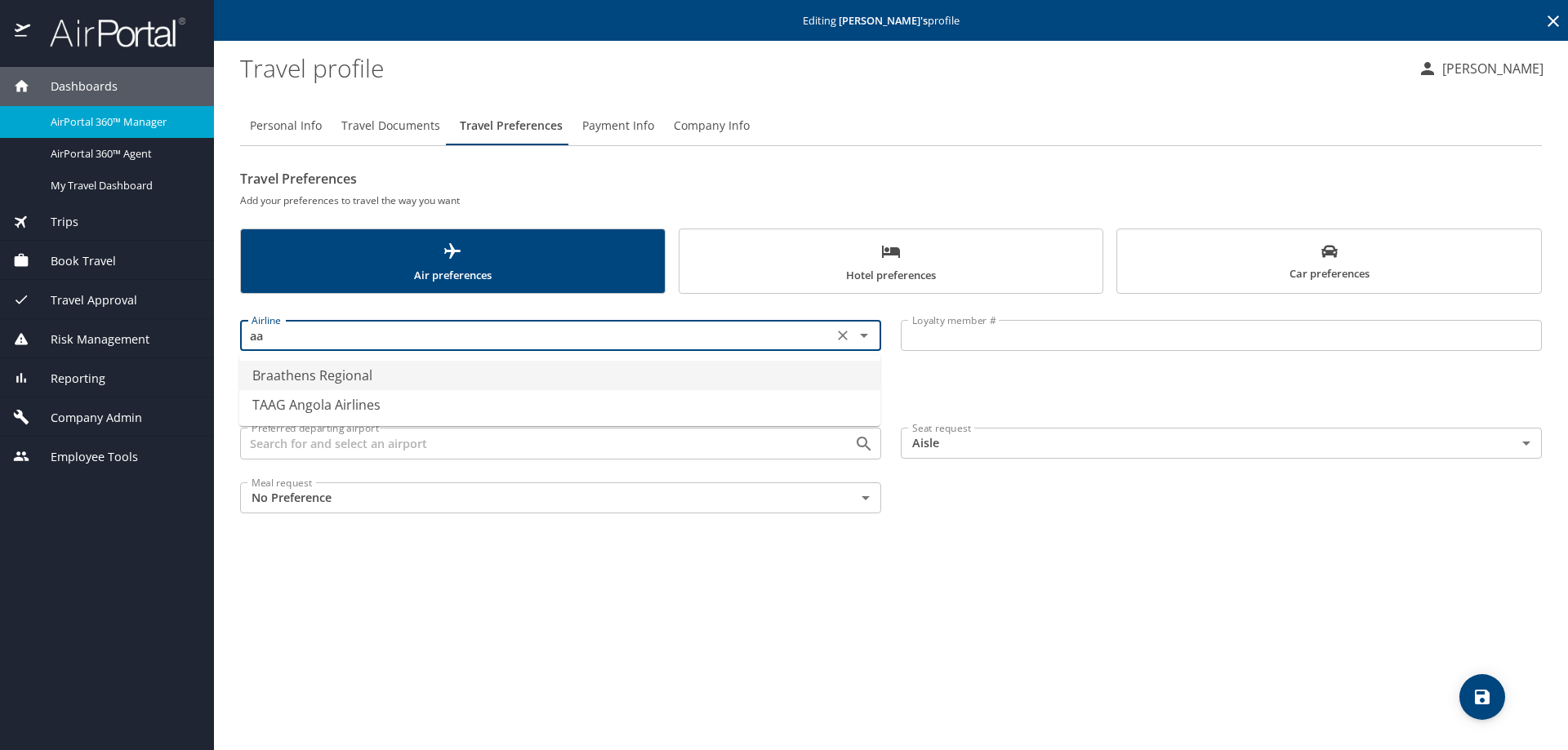
type input "a"
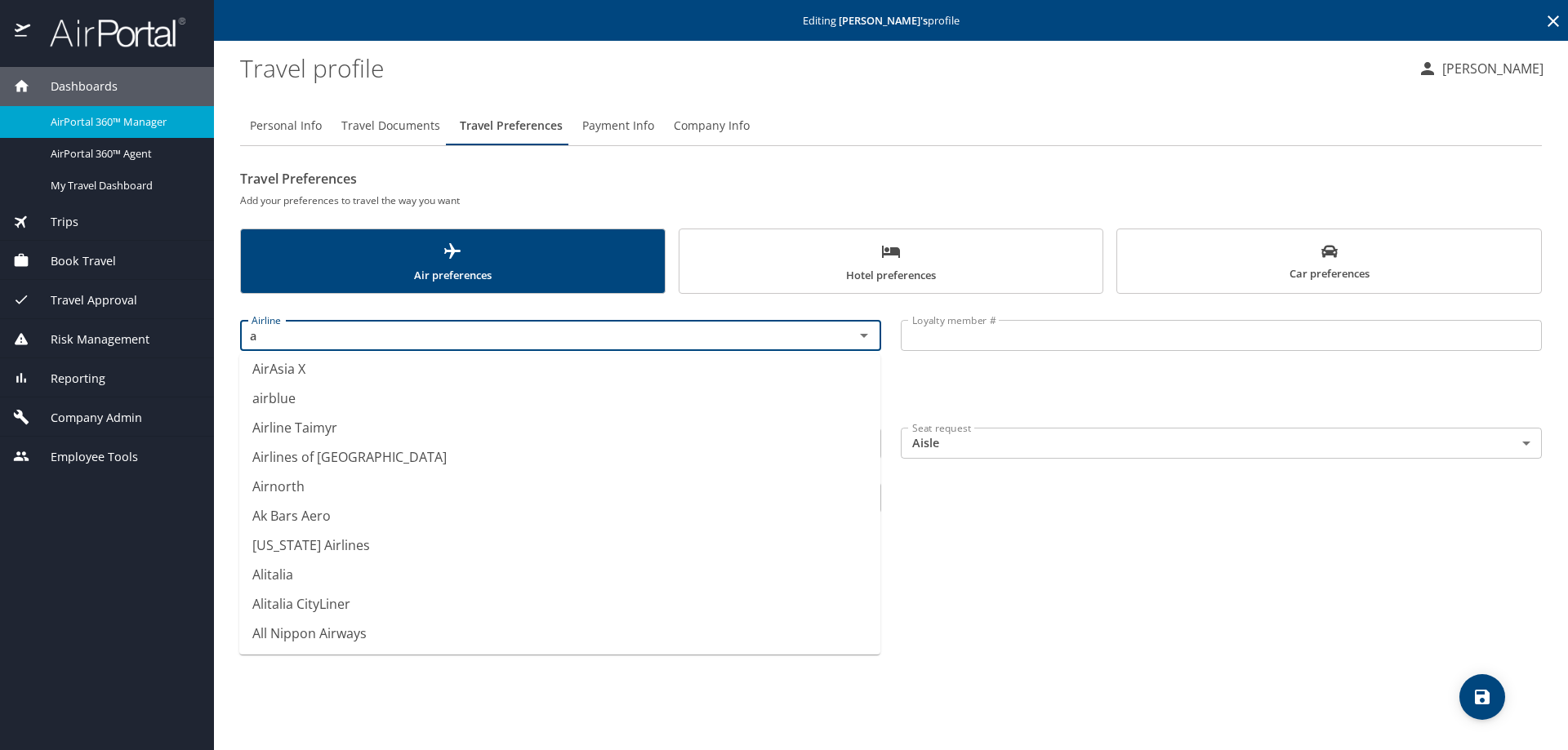
scroll to position [2476, 0]
click at [329, 398] on li "American Airlines" at bounding box center [559, 398] width 641 height 30
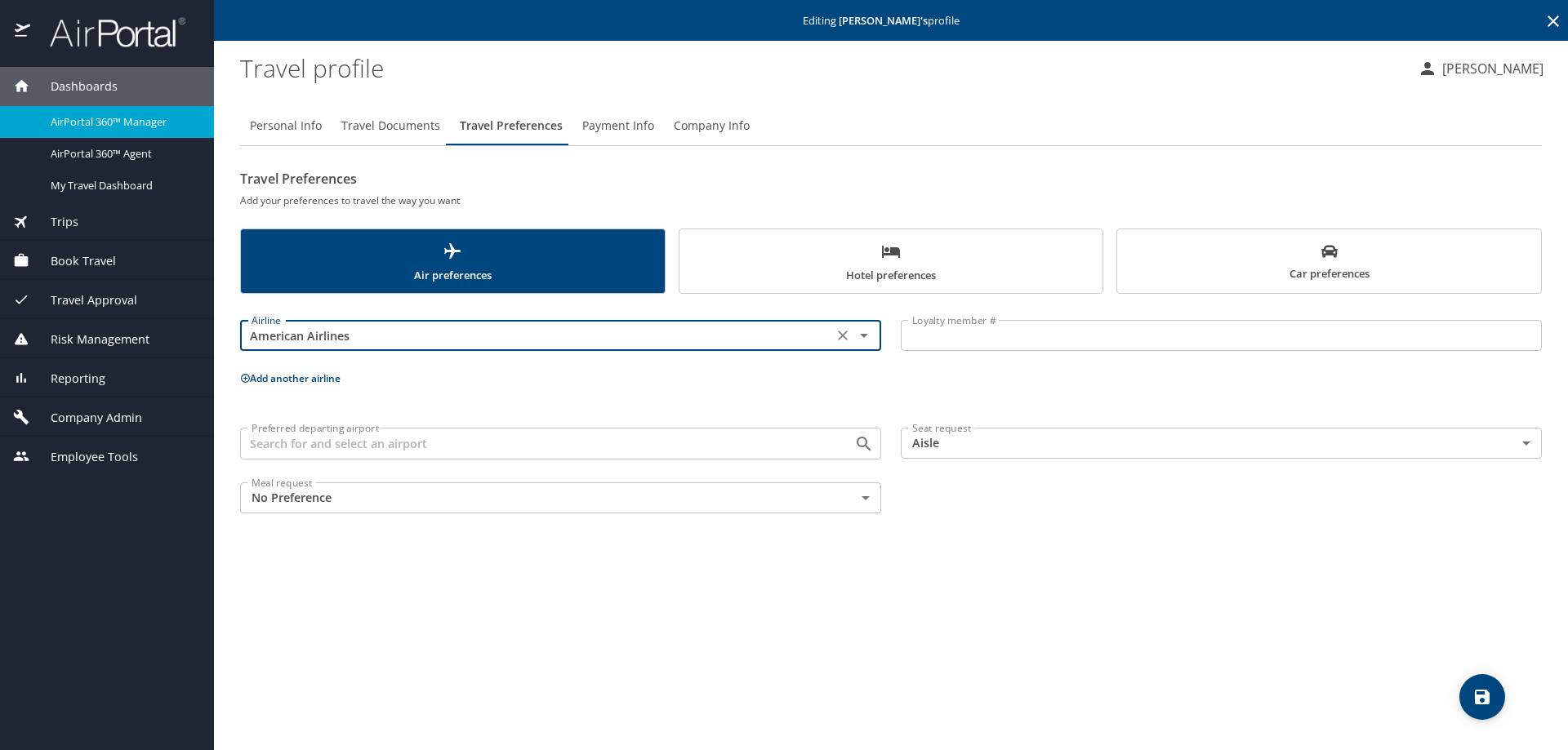
type input "American Airlines"
click at [940, 335] on input "Loyalty member #" at bounding box center [1221, 335] width 641 height 31
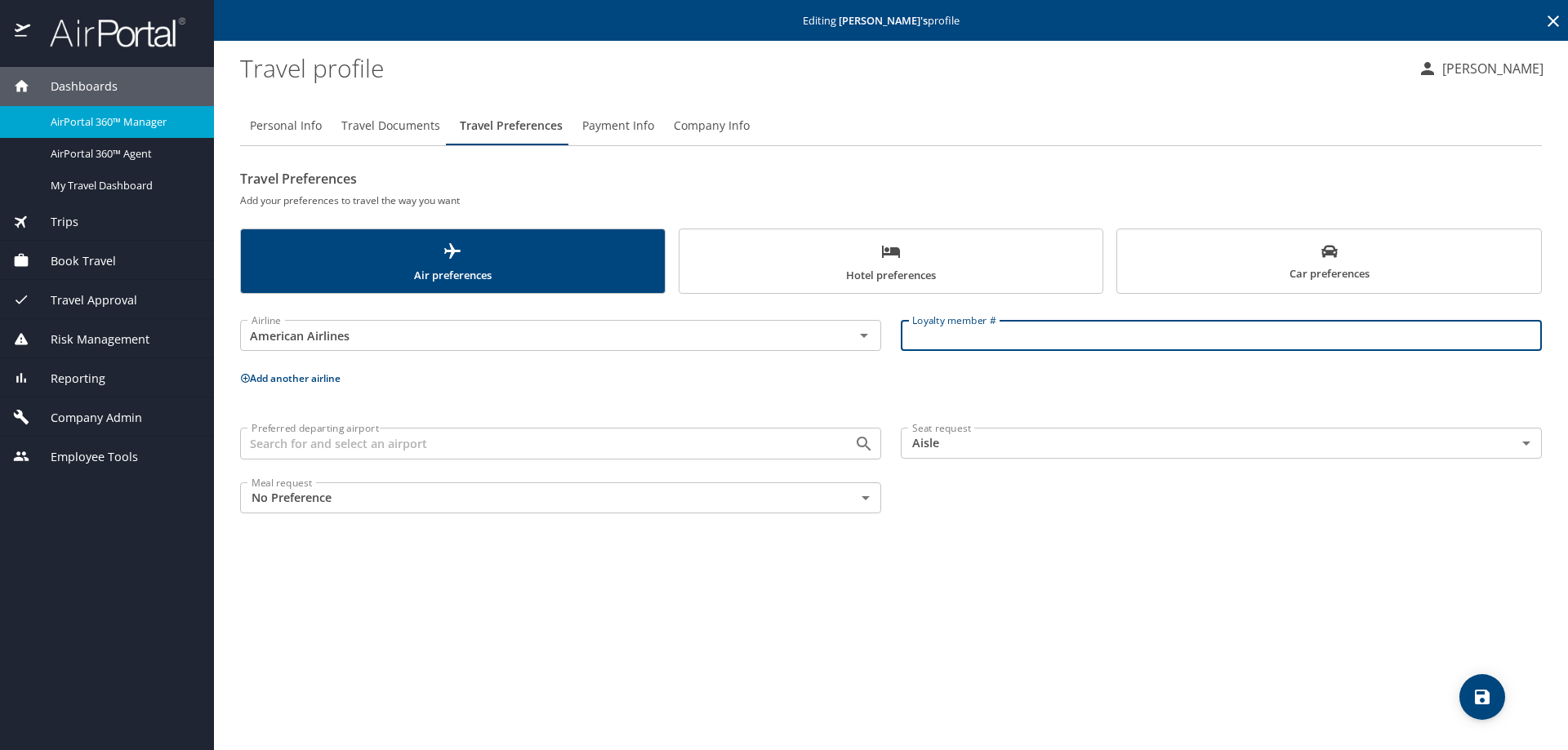
paste input "9K37KR8"
type input "9K37KR8"
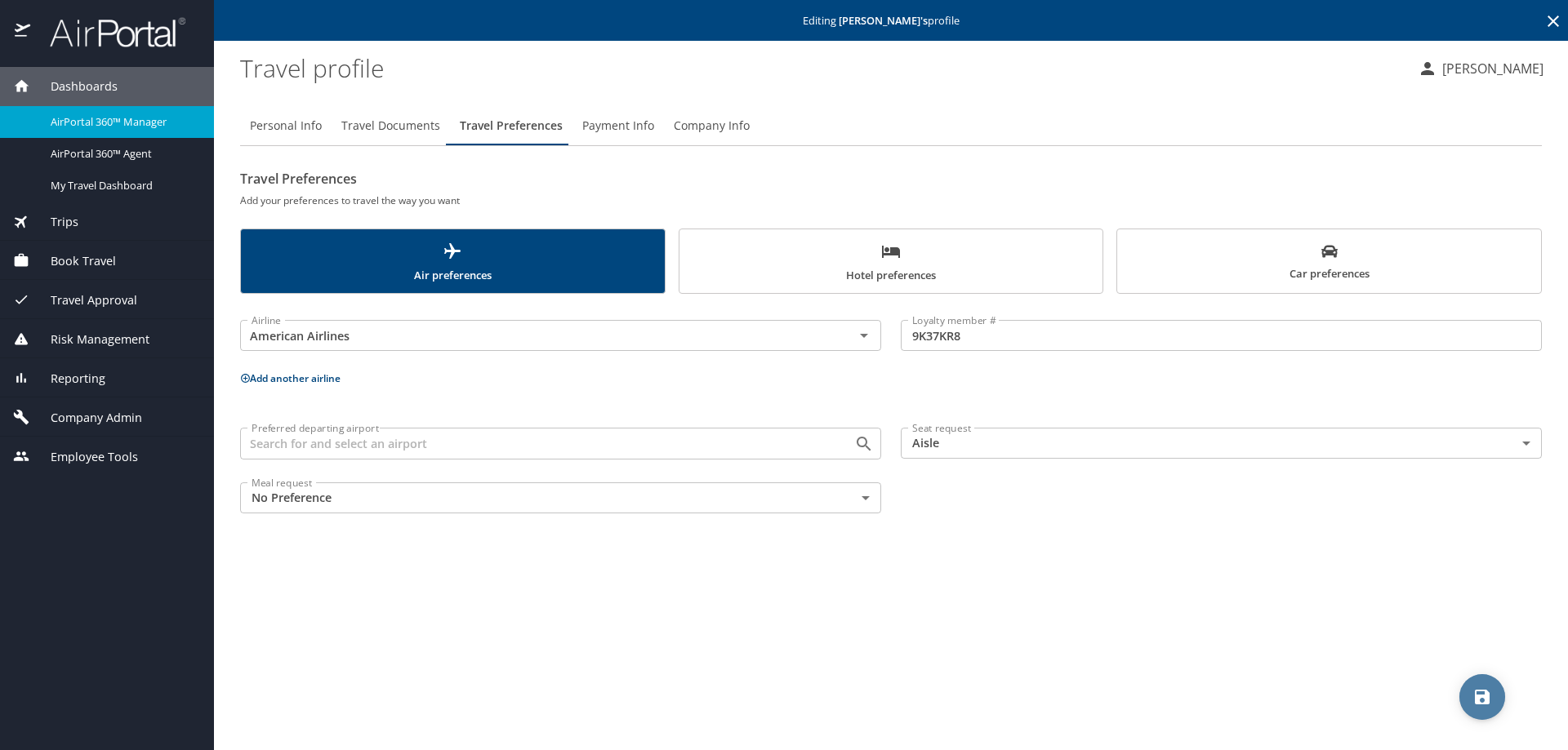
click at [1472, 698] on icon "save" at bounding box center [1482, 697] width 20 height 20
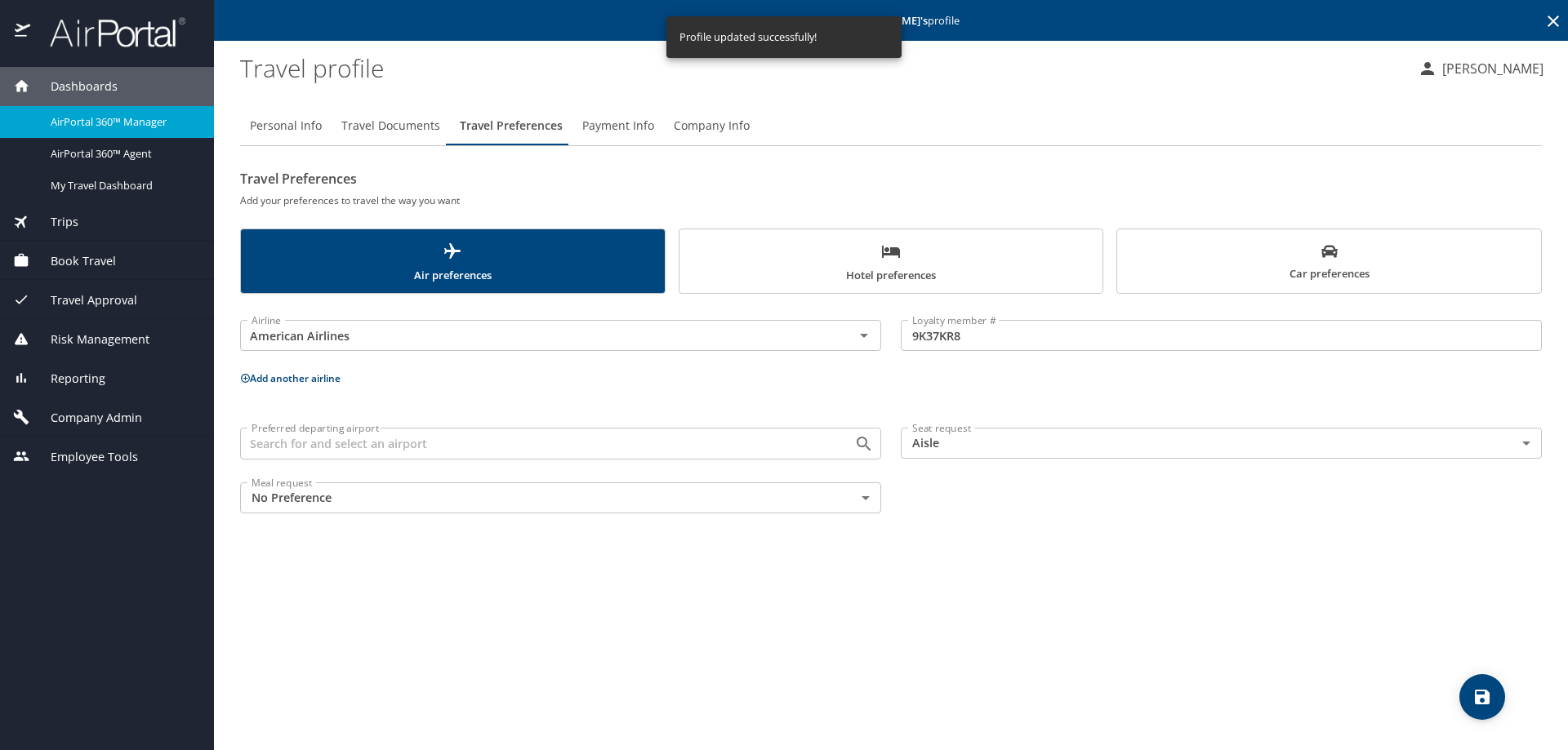
click at [1556, 21] on icon at bounding box center [1553, 21] width 20 height 20
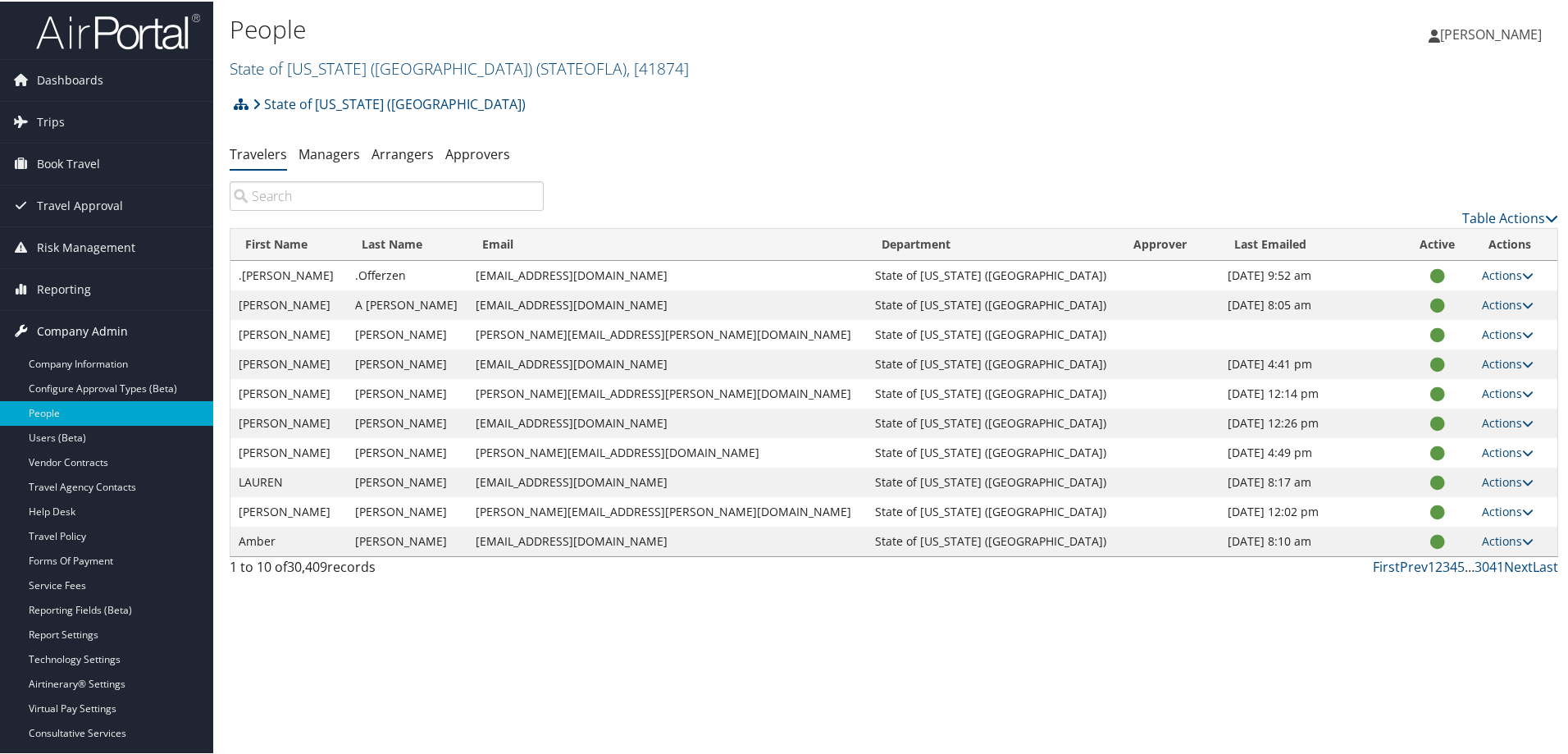
click at [76, 327] on span "Company Admin" at bounding box center [82, 329] width 91 height 41
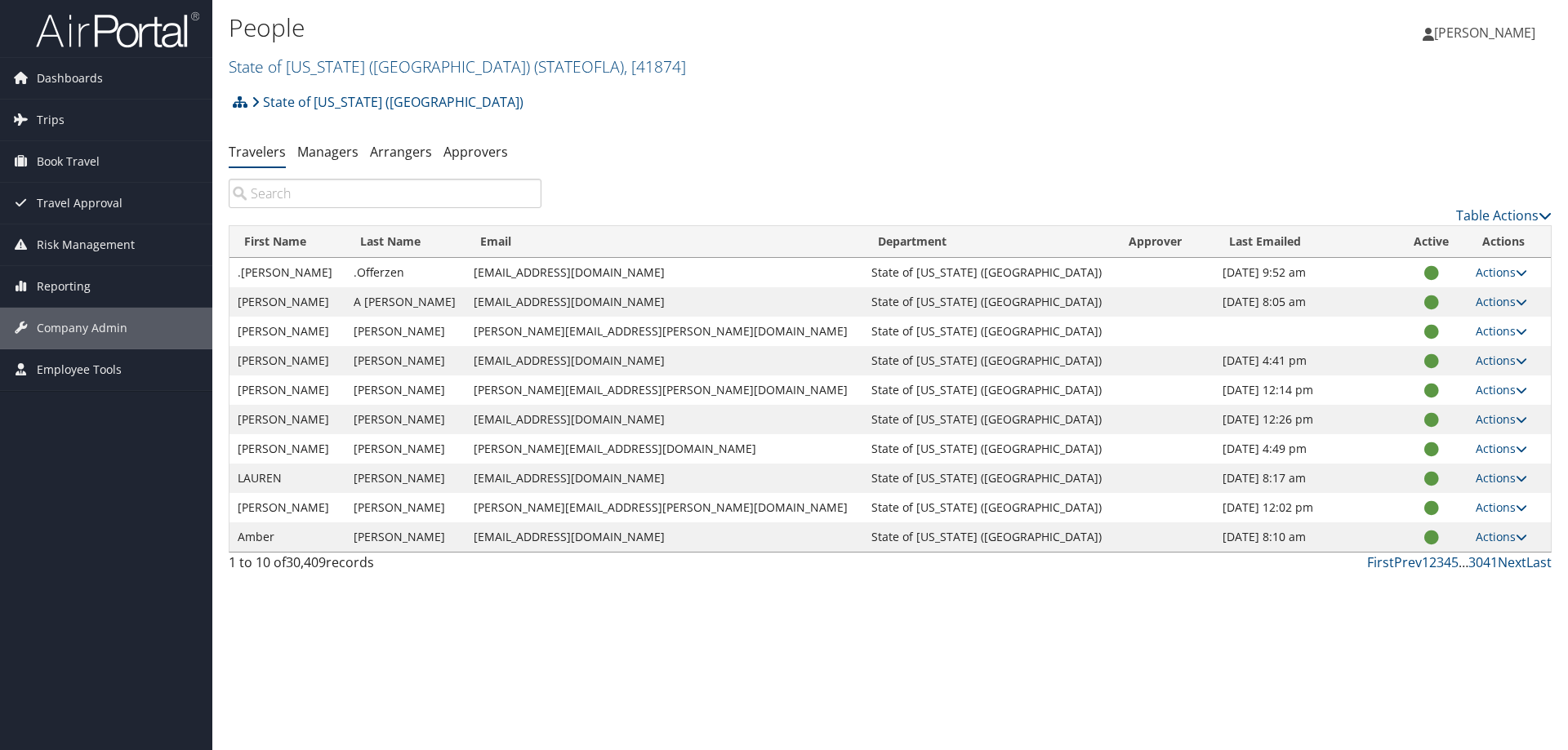
click at [259, 189] on input "search" at bounding box center [385, 194] width 312 height 30
paste input "[PERSON_NAME]"
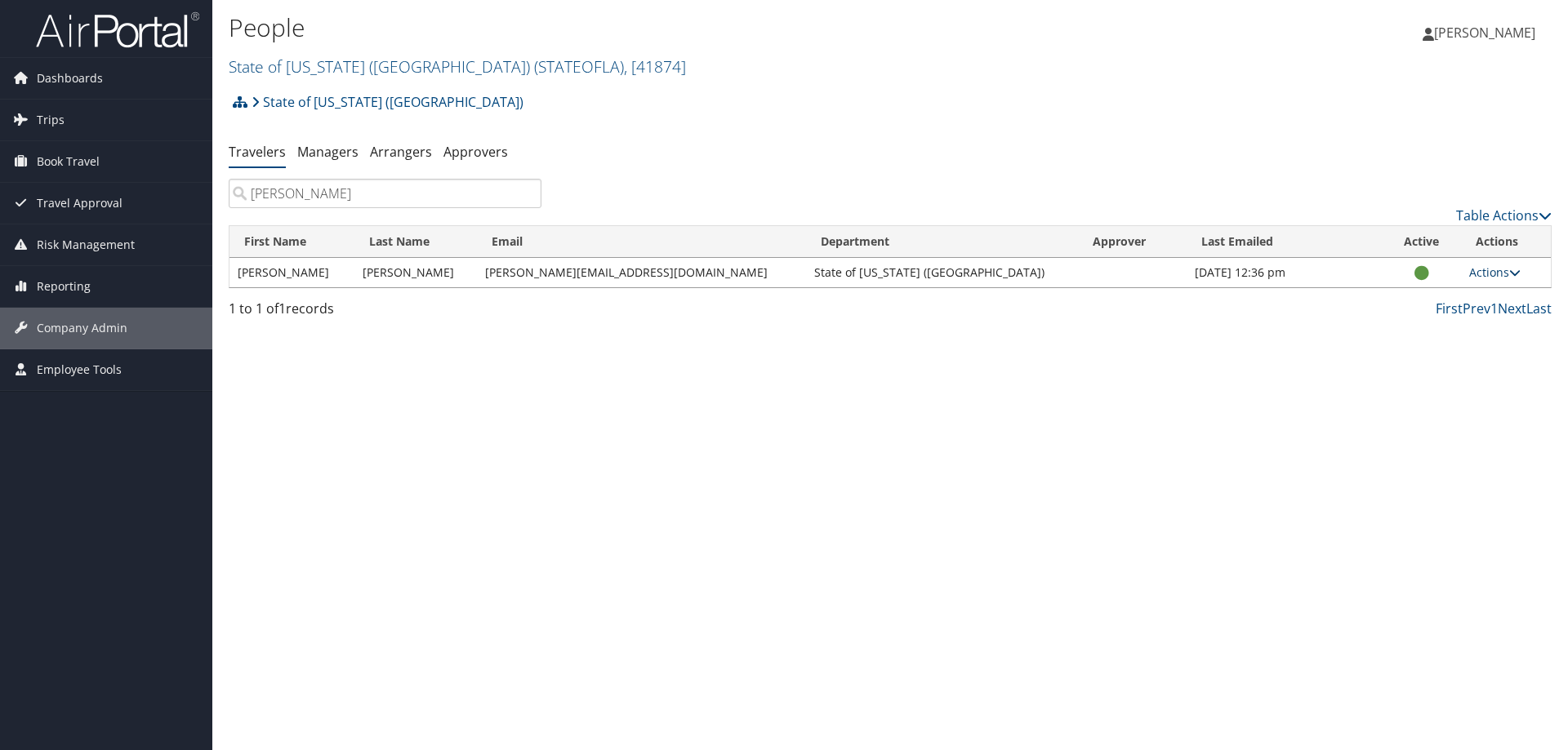
type input "[PERSON_NAME]"
click at [1509, 274] on icon at bounding box center [1514, 272] width 11 height 11
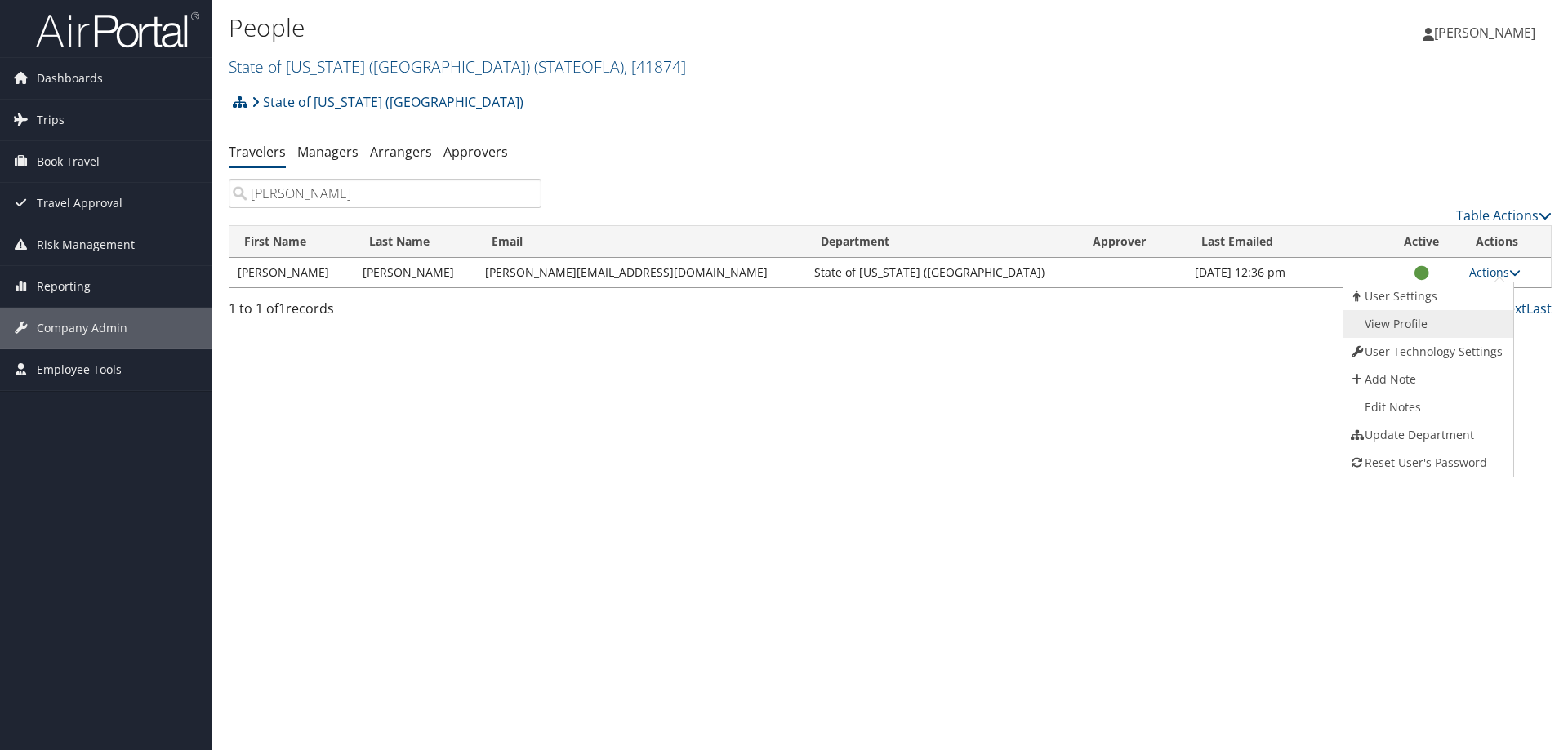
click at [1402, 322] on link "View Profile" at bounding box center [1426, 324] width 166 height 28
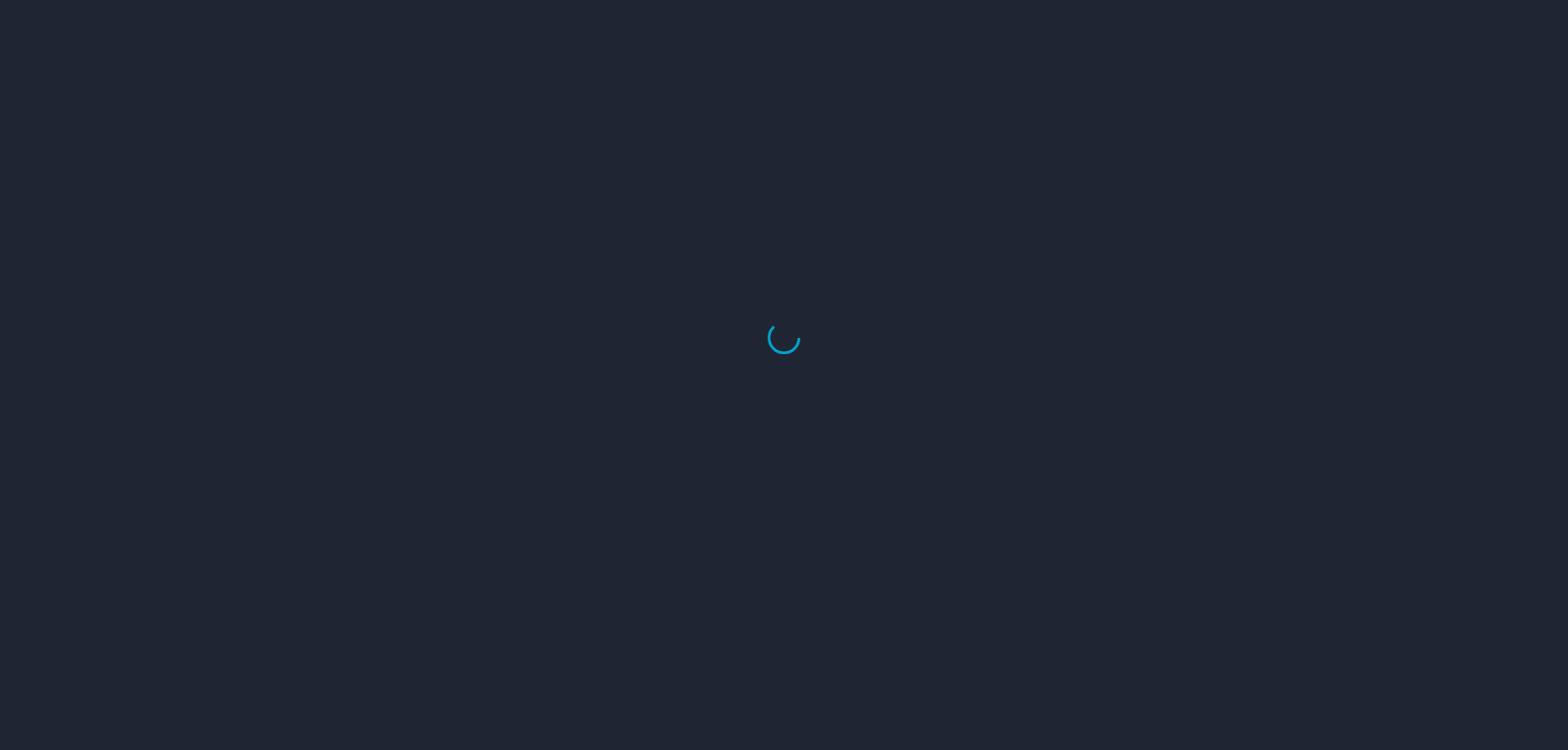
select select "US"
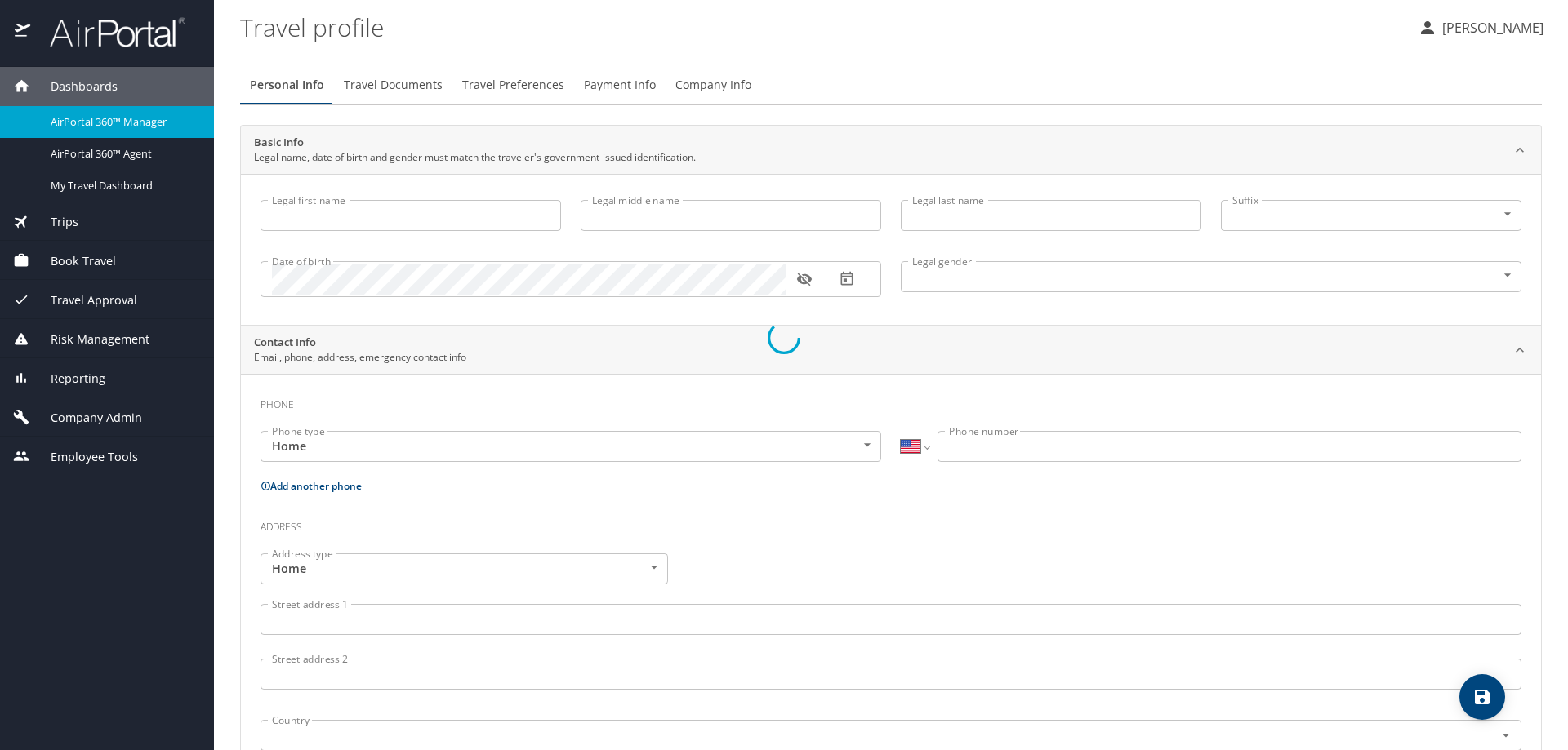
type input "[PERSON_NAME]"
type input "[DEMOGRAPHIC_DATA]"
select select "US"
select select "NL"
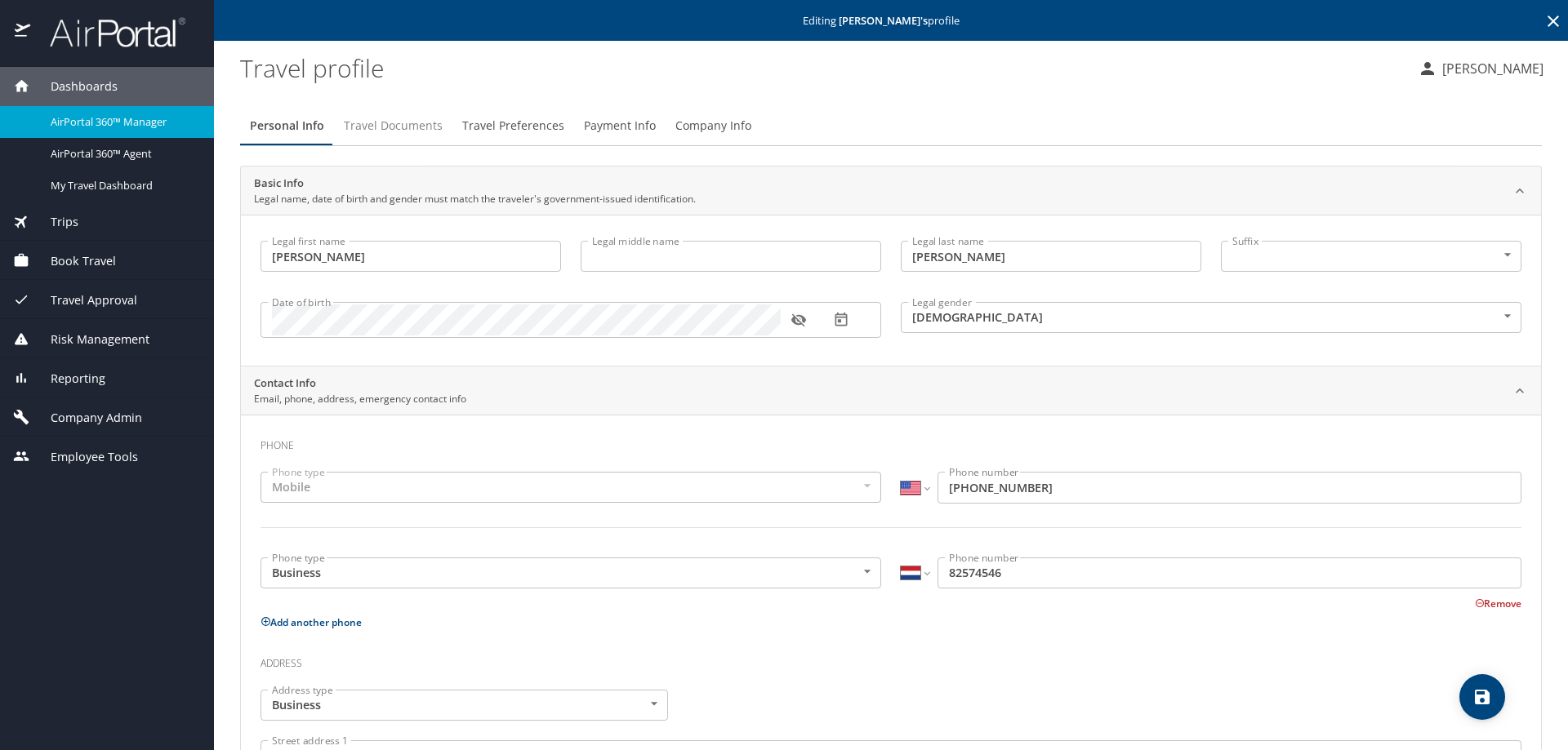
click at [406, 127] on span "Travel Documents" at bounding box center [393, 126] width 98 height 21
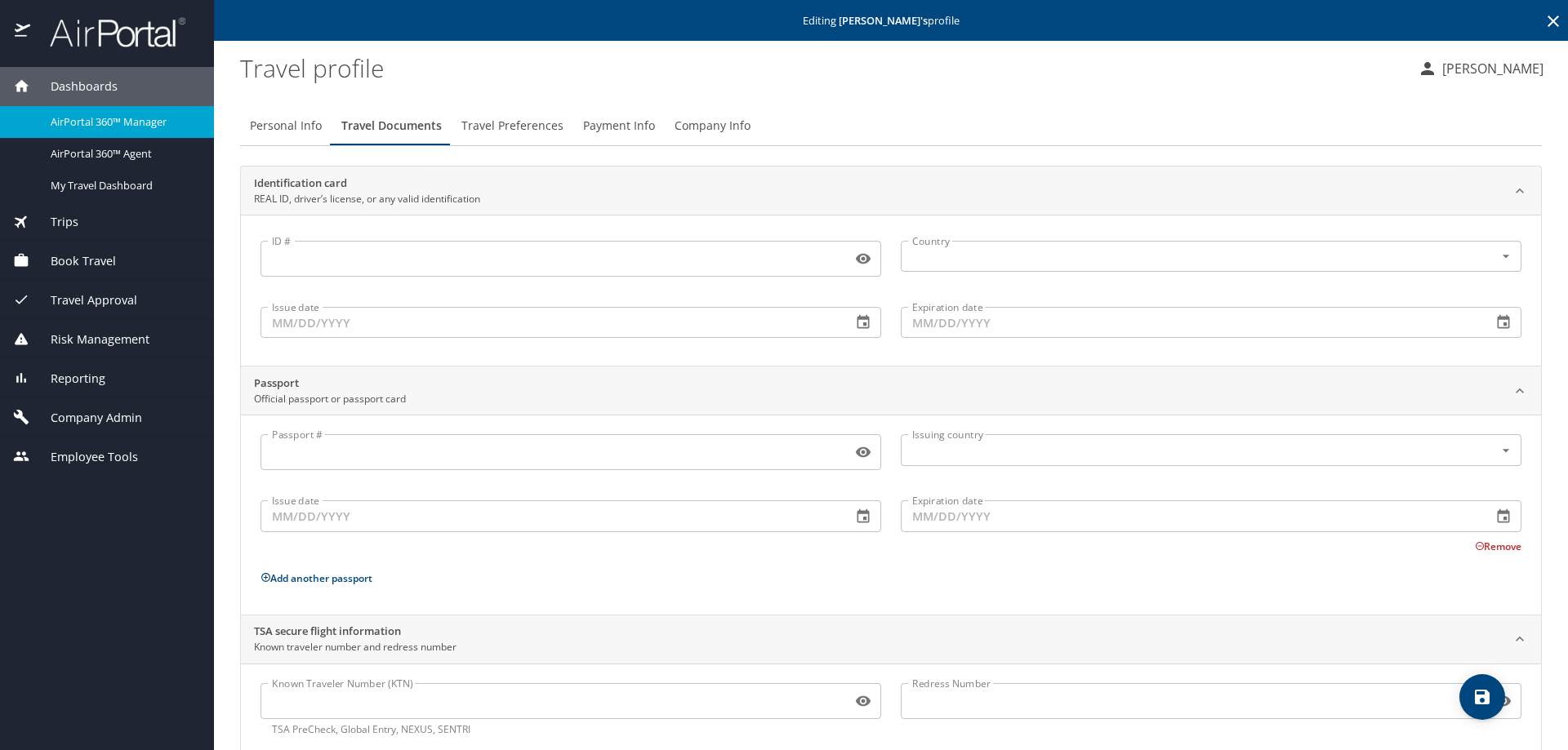
click at [295, 697] on input "Known Traveler Number (KTN)" at bounding box center [553, 700] width 585 height 31
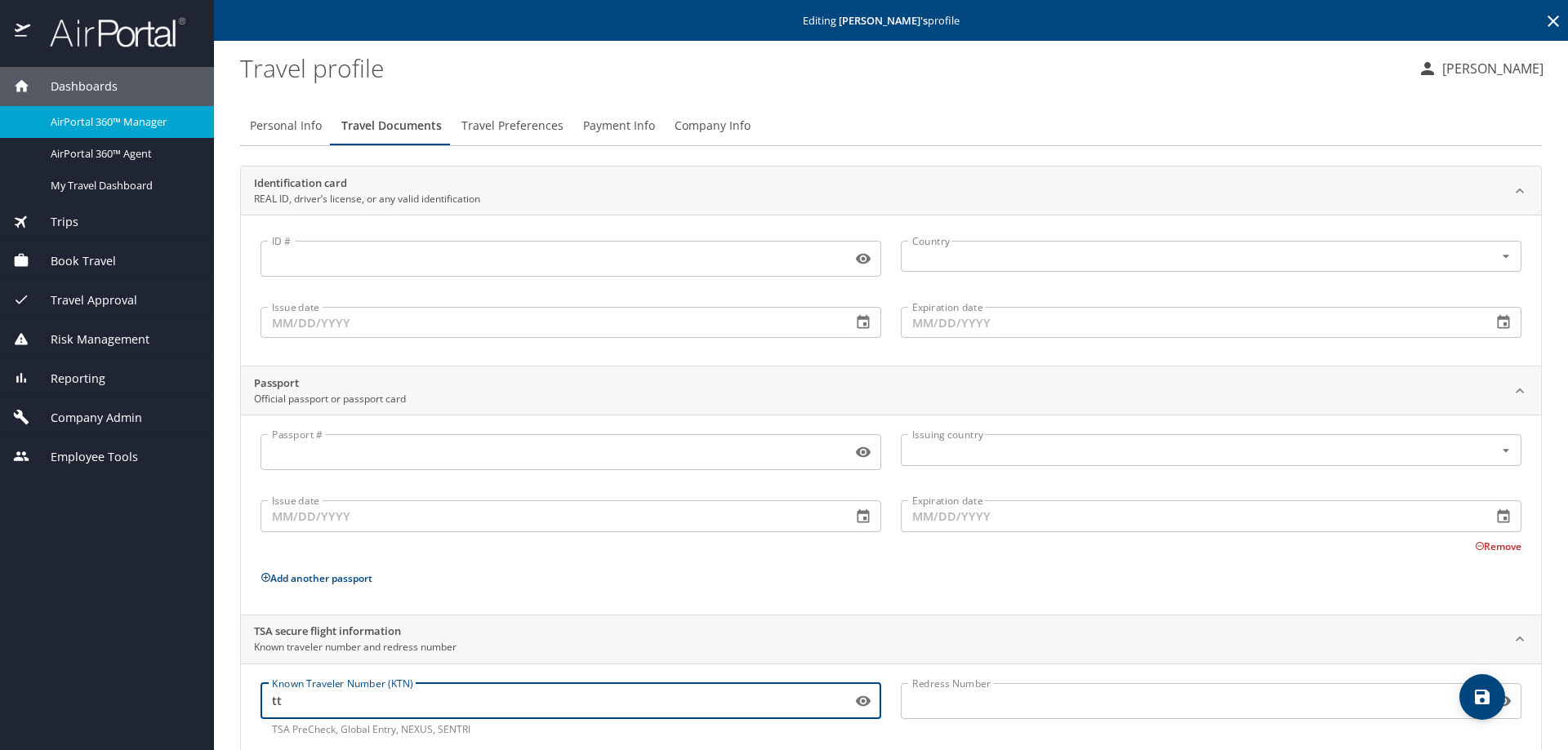
type input "t"
type input "TT13KRFS8"
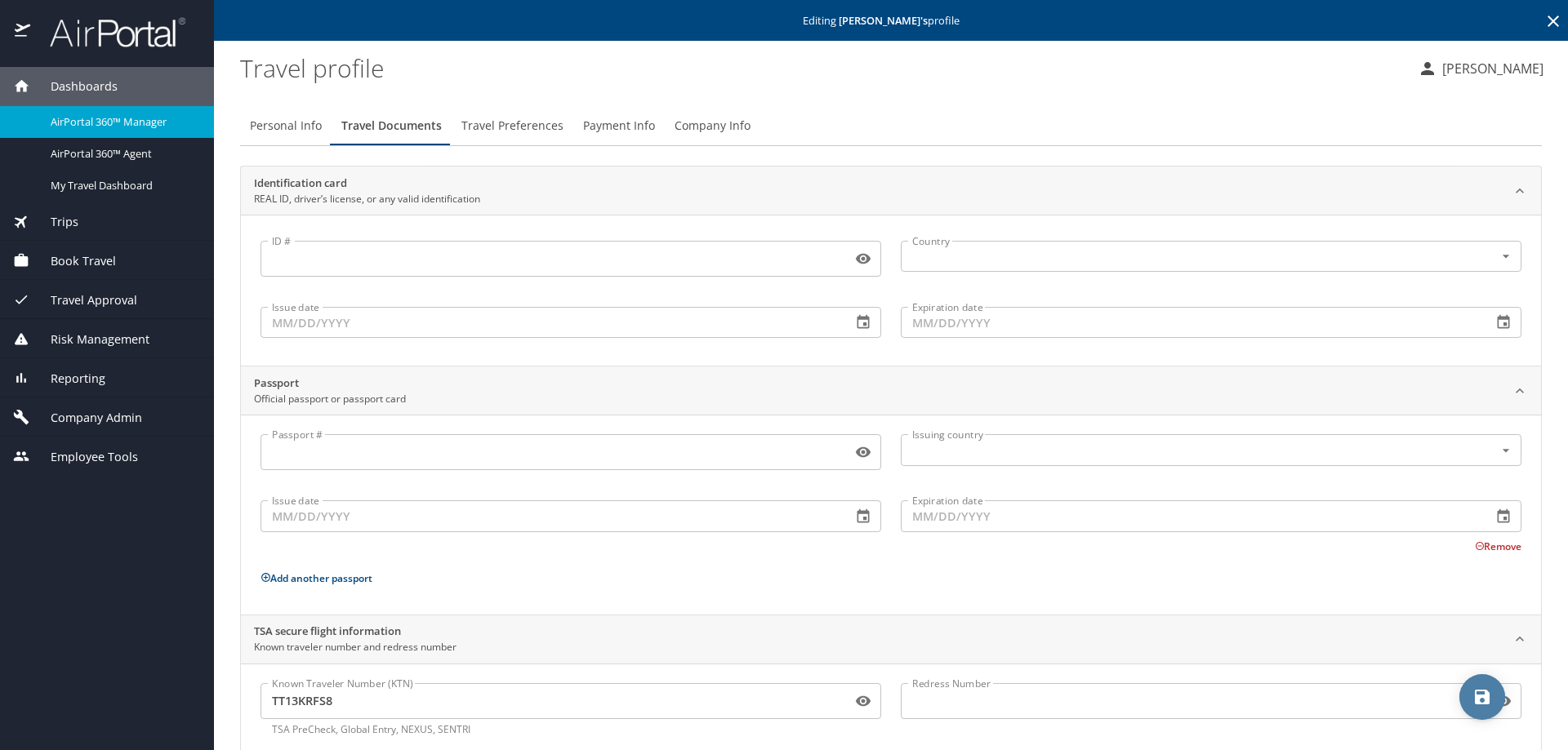
click at [1482, 697] on icon "save" at bounding box center [1481, 697] width 15 height 15
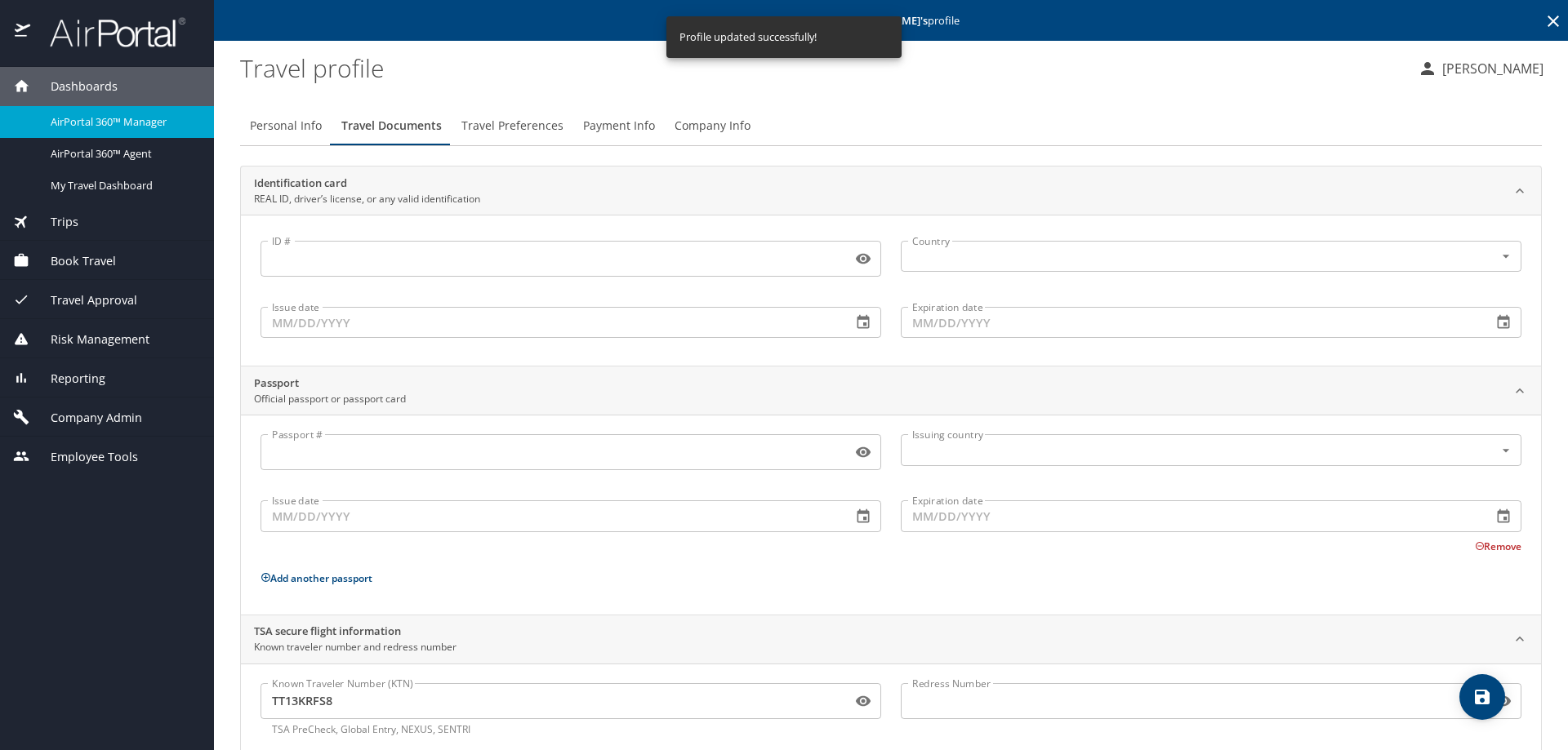
click at [499, 120] on span "Travel Preferences" at bounding box center [512, 126] width 102 height 21
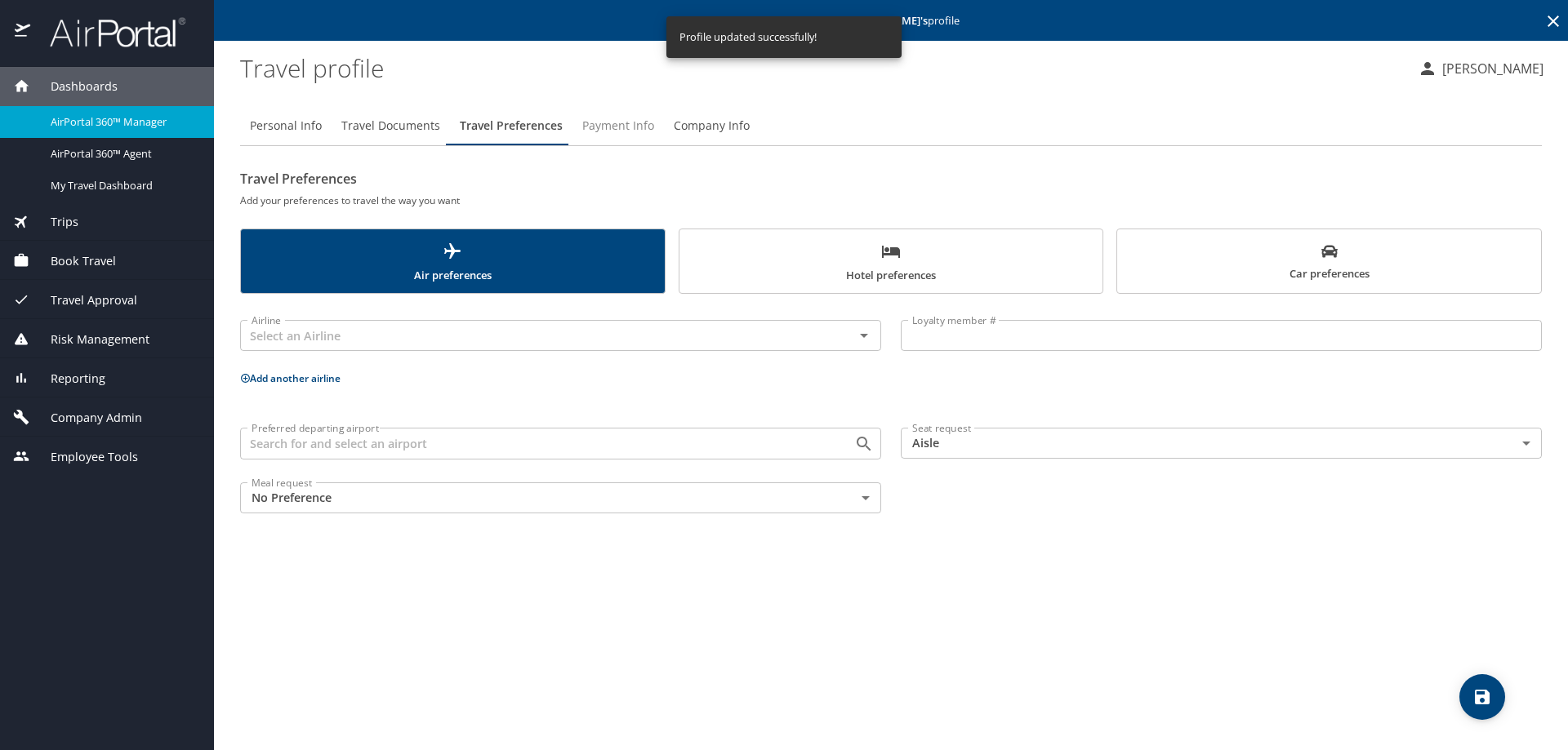
click at [607, 120] on span "Payment Info" at bounding box center [618, 126] width 72 height 21
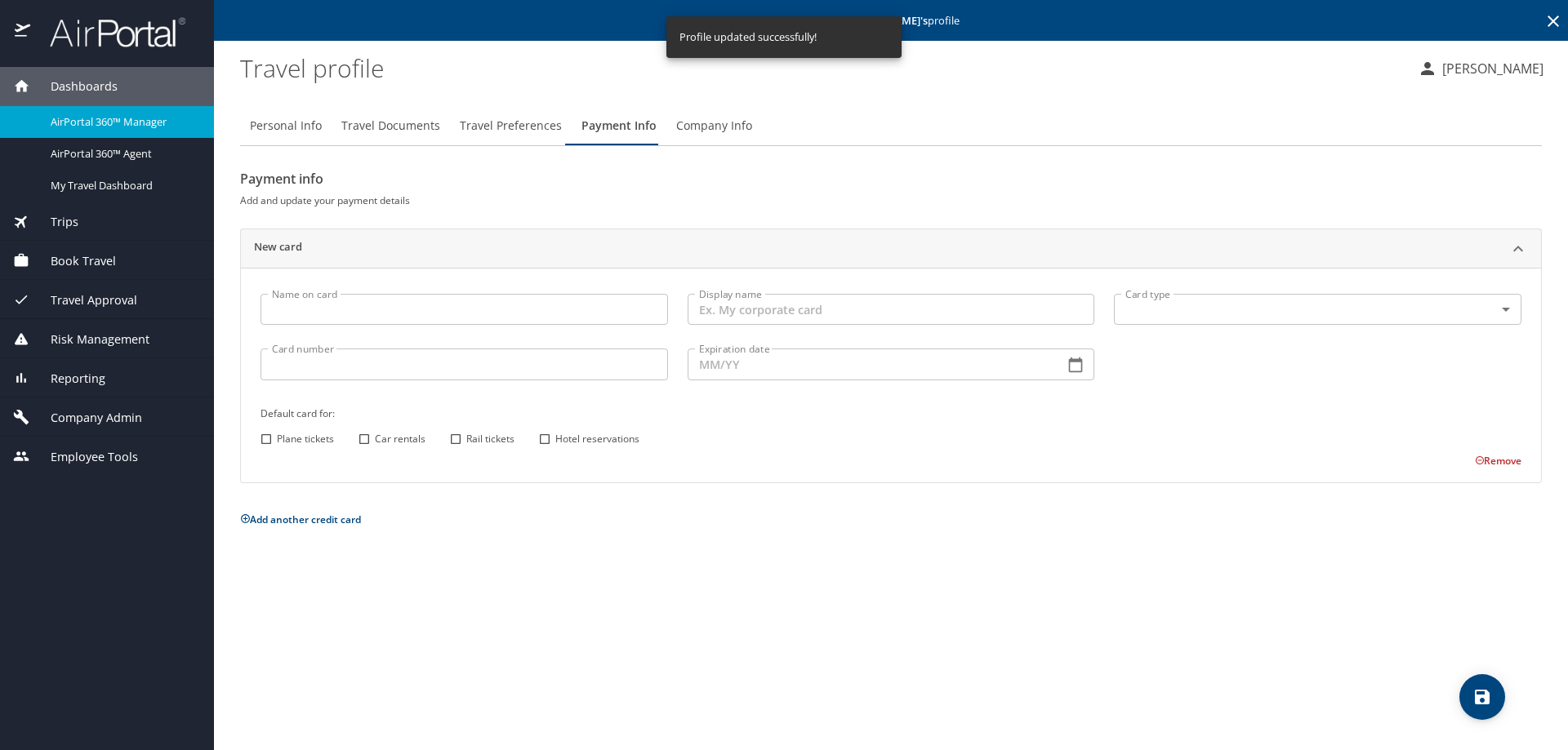
click at [694, 126] on span "Company Info" at bounding box center [714, 126] width 76 height 21
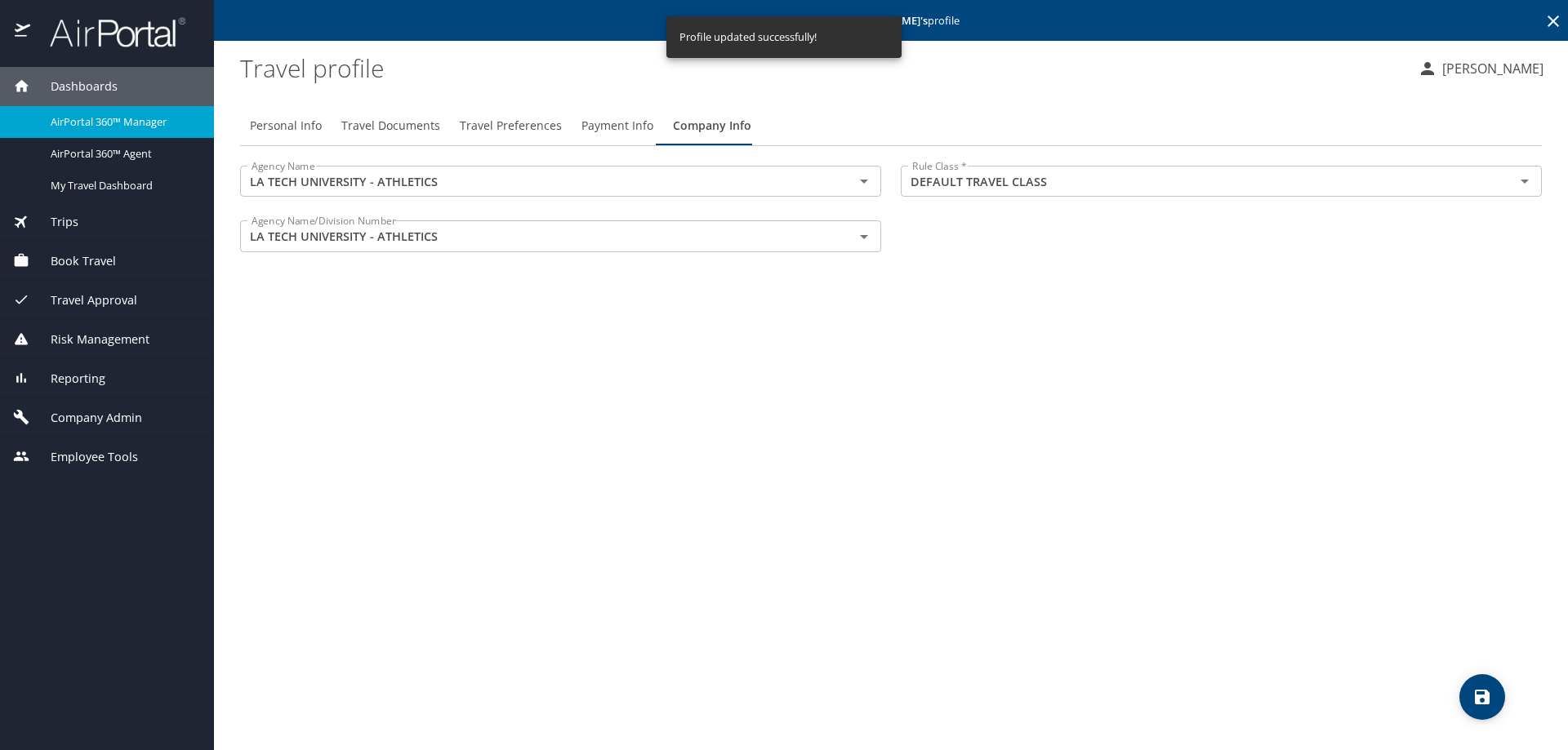
click at [285, 122] on span "Personal Info" at bounding box center [286, 126] width 72 height 21
select select "US"
select select "NL"
select select "US"
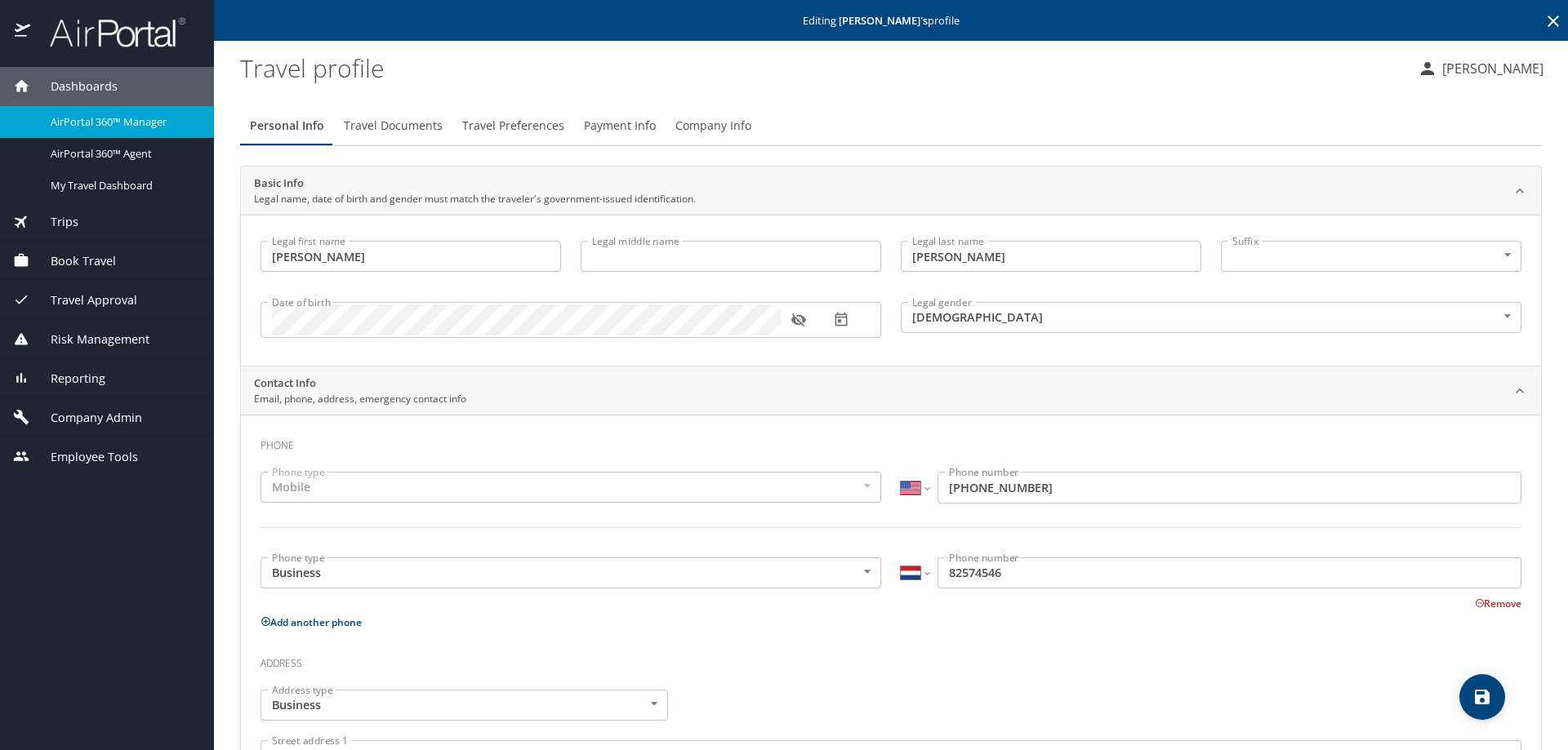
click at [98, 301] on span "Travel Approval" at bounding box center [84, 300] width 107 height 18
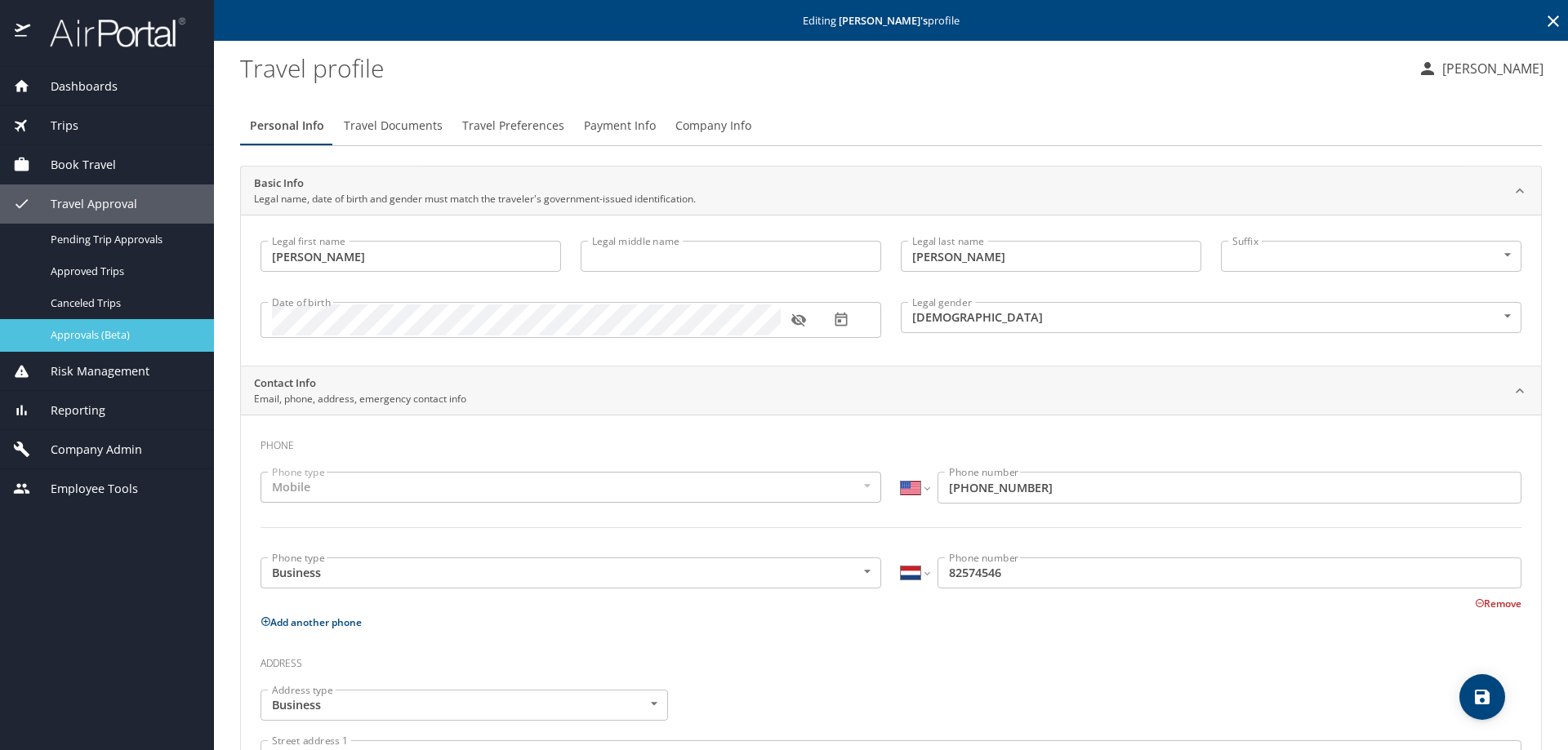
click at [100, 337] on span "Approvals (Beta)" at bounding box center [122, 335] width 143 height 16
